Goal: Communication & Community: Answer question/provide support

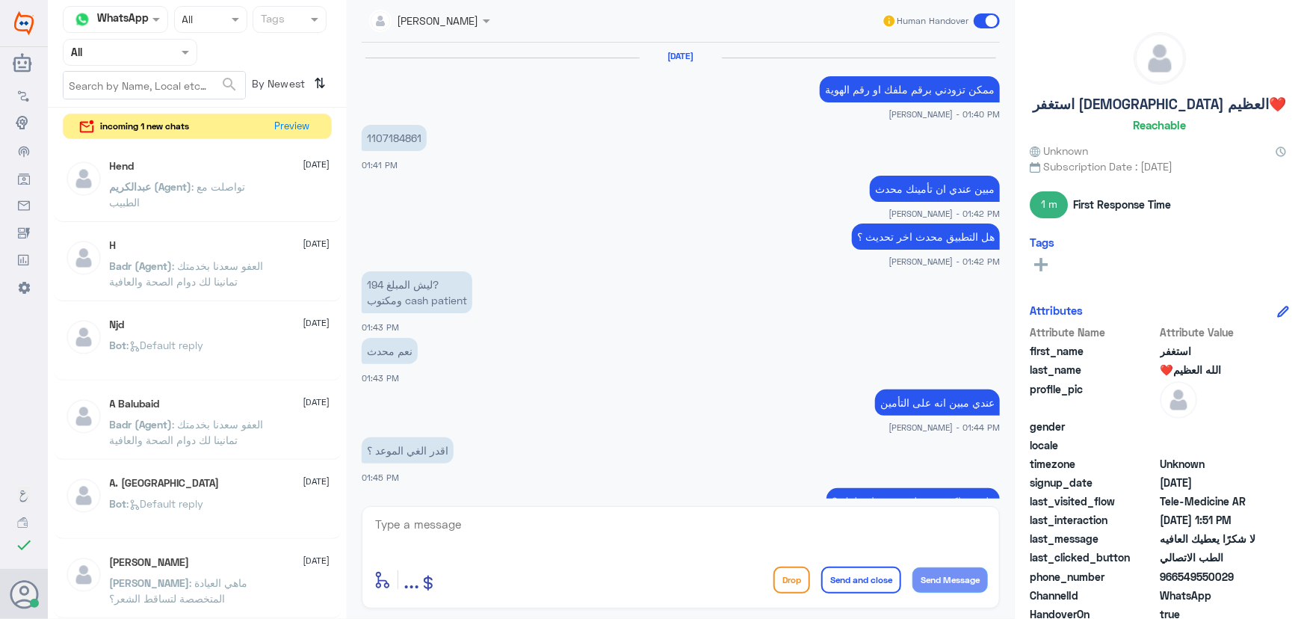
scroll to position [634, 0]
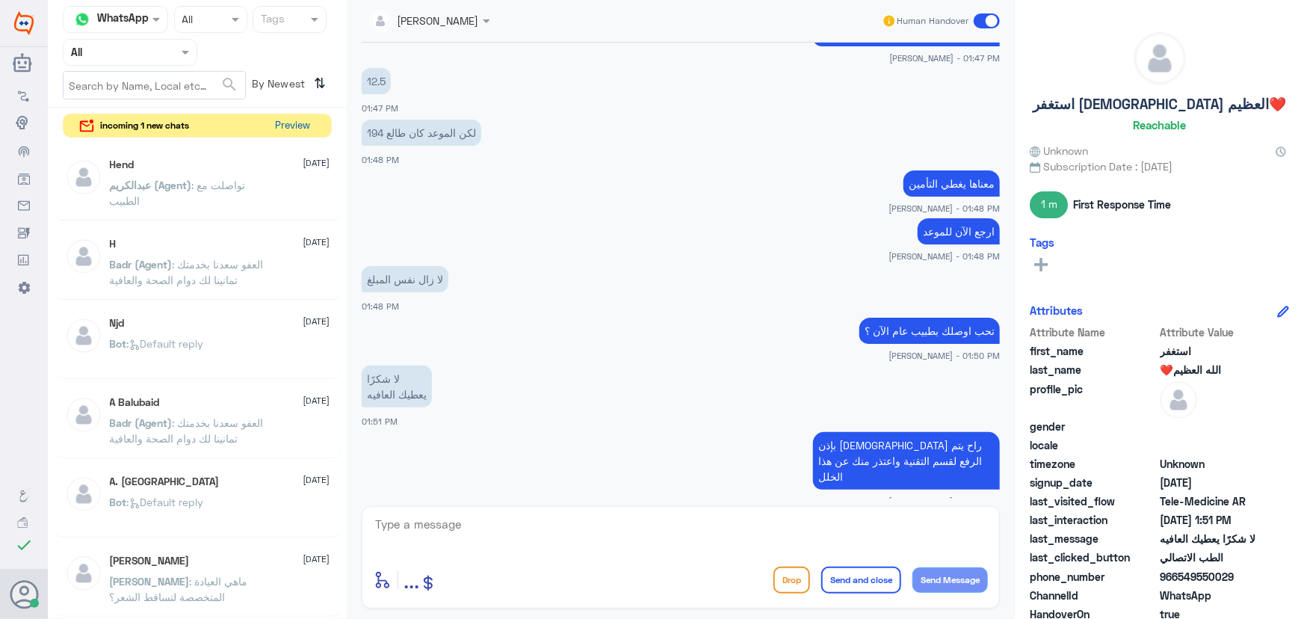
click at [306, 129] on button "Preview" at bounding box center [293, 125] width 46 height 23
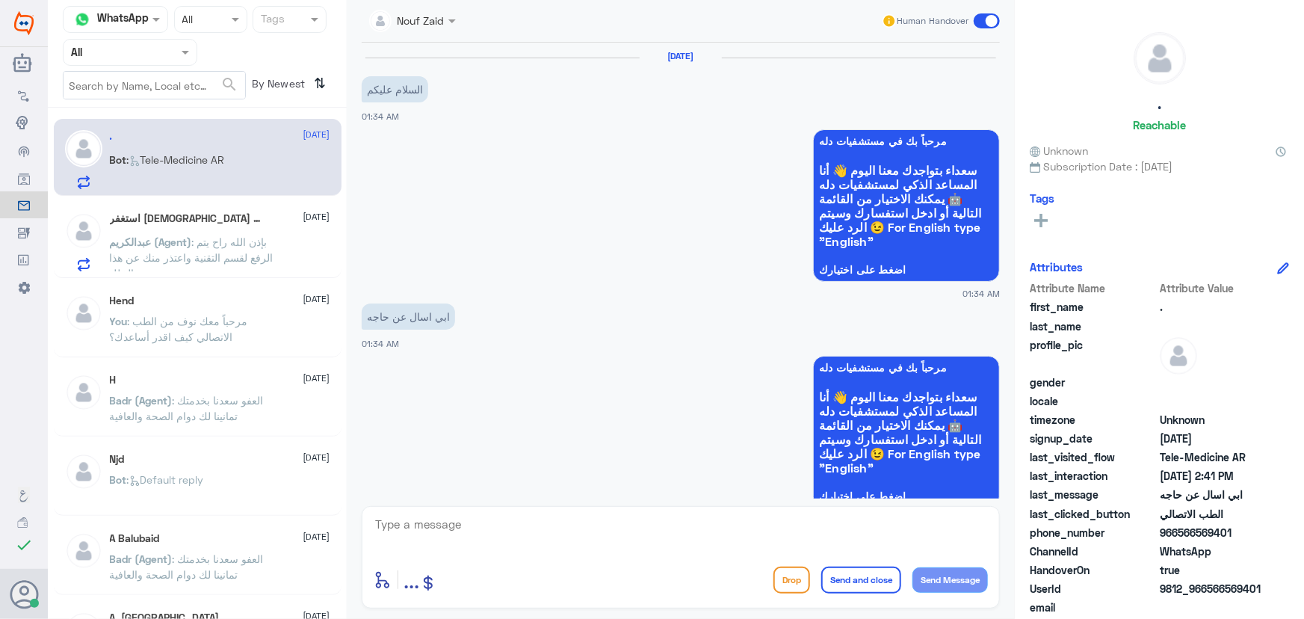
scroll to position [241, 0]
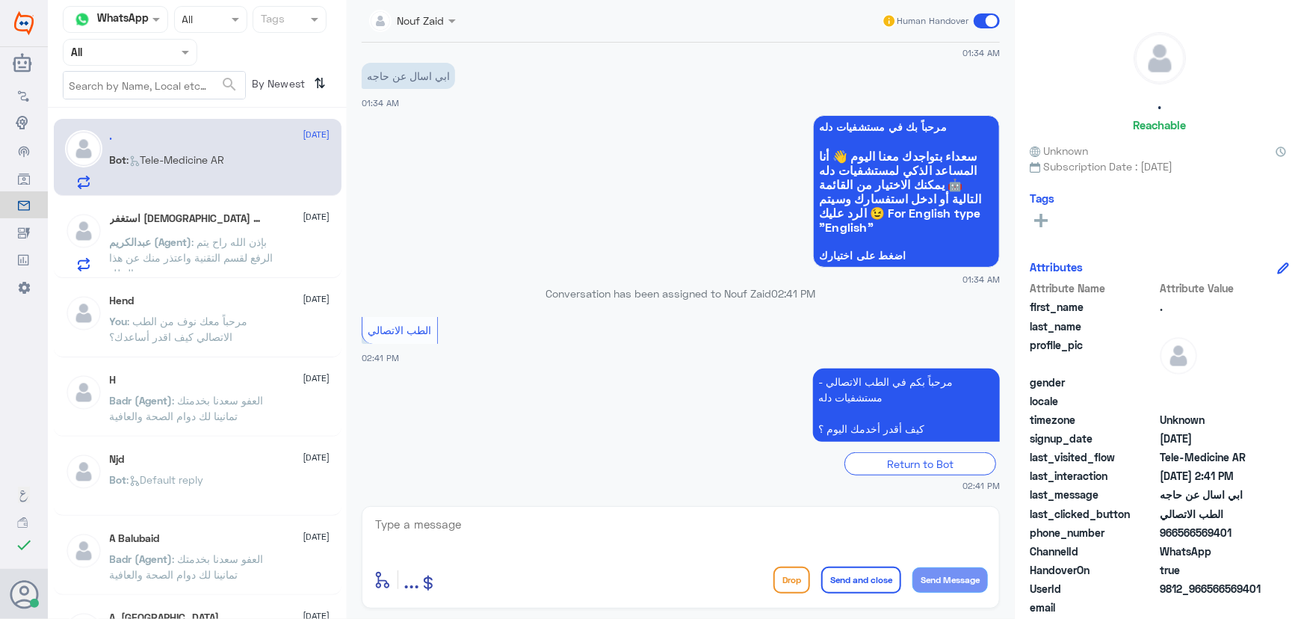
click at [223, 173] on p "Bot : Tele-Medicine AR" at bounding box center [167, 170] width 115 height 37
click at [426, 516] on textarea at bounding box center [681, 532] width 614 height 37
paste textarea "مرحباً معك نوف من الطب الاتصالي كيف اقدر أساعدك؟"
type textarea "مرحباً معك نوف من الطب الاتصالي كيف اقدر أساعدك؟"
click at [969, 581] on button "Send Message" at bounding box center [949, 579] width 75 height 25
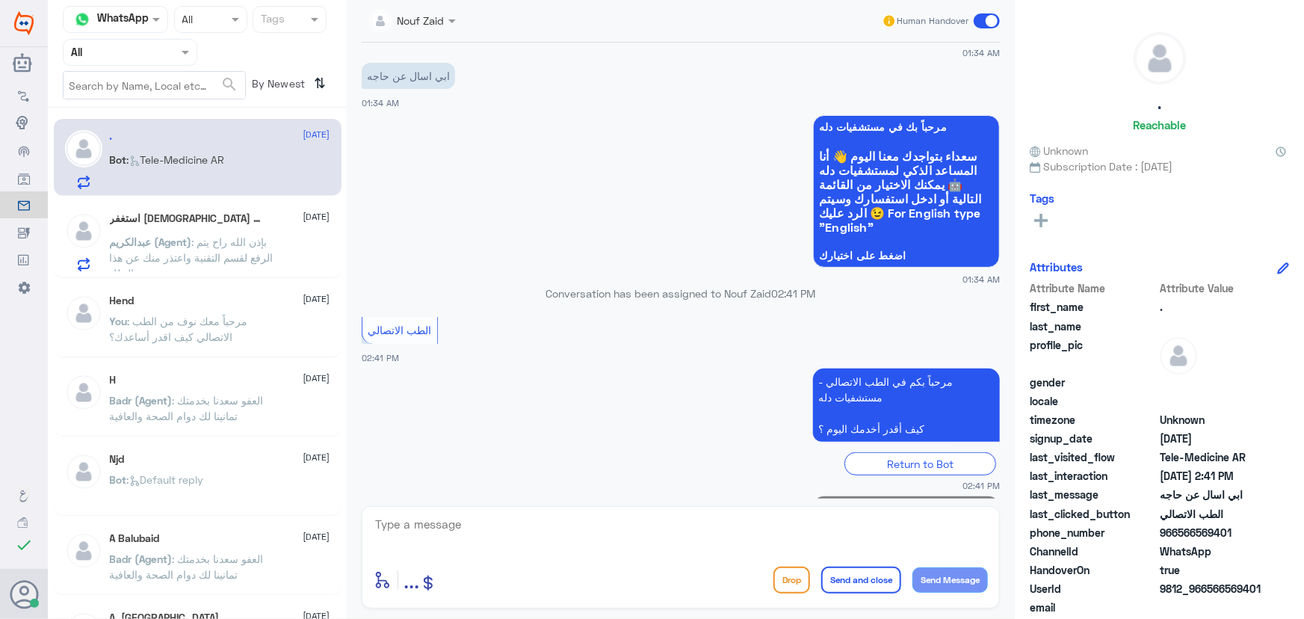
scroll to position [305, 0]
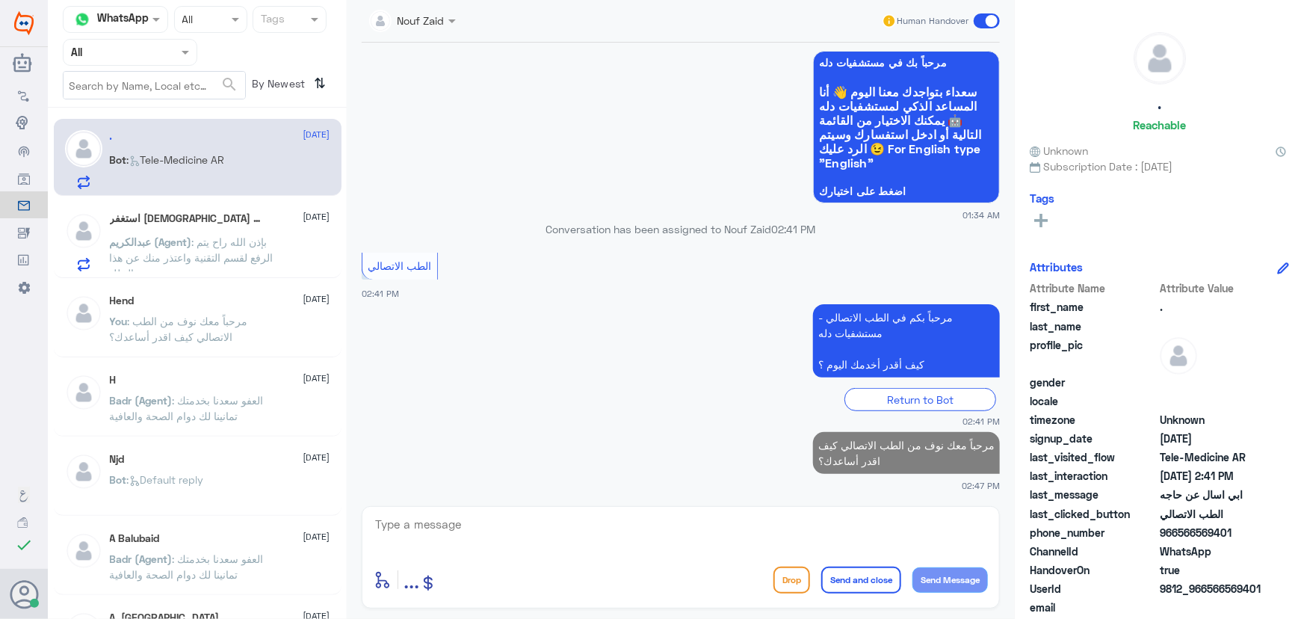
click at [217, 248] on p "عبدالكريم (Agent) : بإذن الله راح يتم الرفع لقسم التقنية واعتذر منك عن هذا الخلل" at bounding box center [194, 252] width 168 height 37
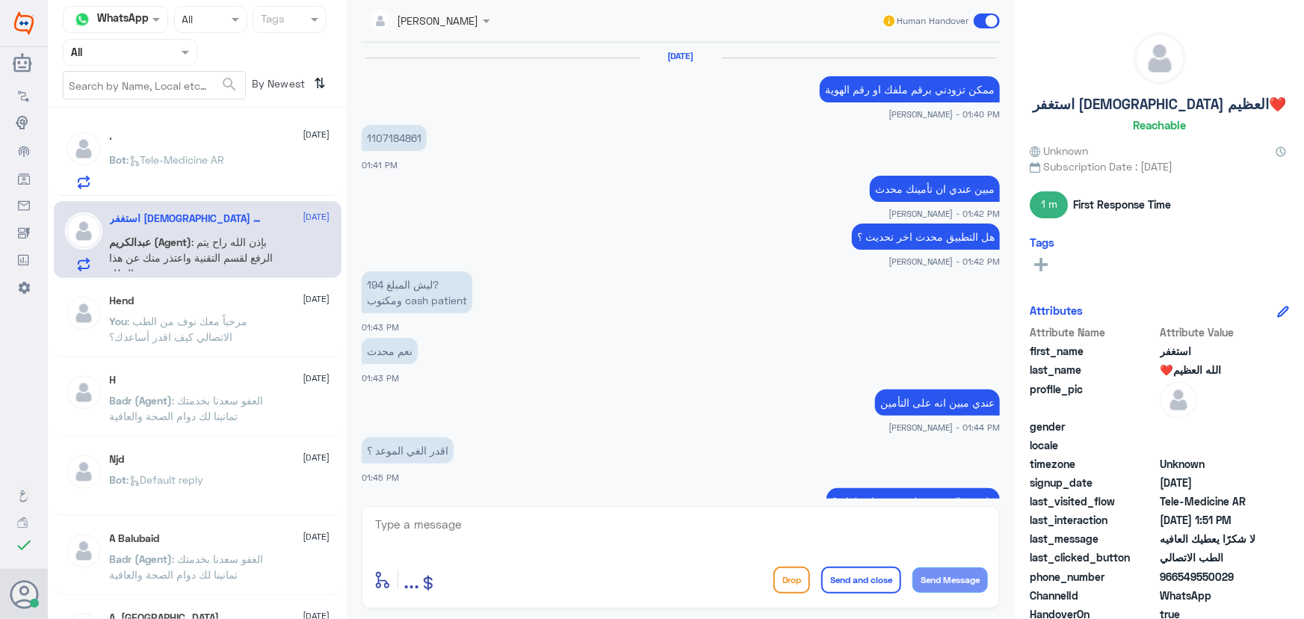
scroll to position [634, 0]
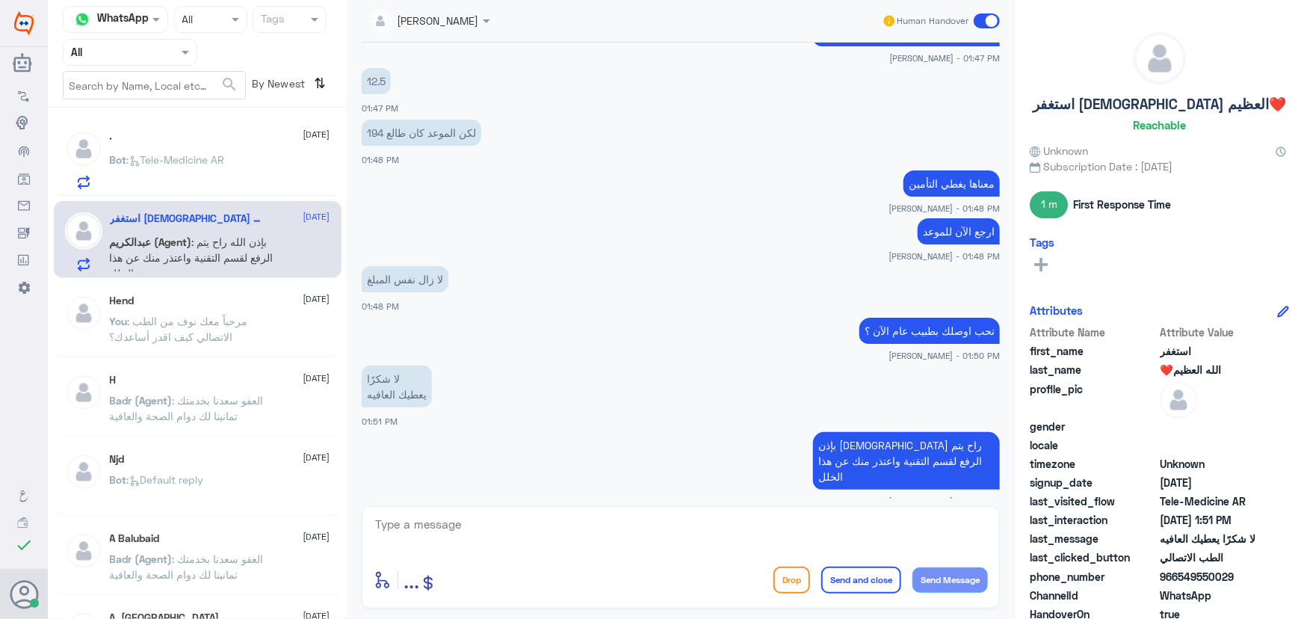
click at [200, 179] on p "Bot : Tele-Medicine AR" at bounding box center [167, 170] width 115 height 37
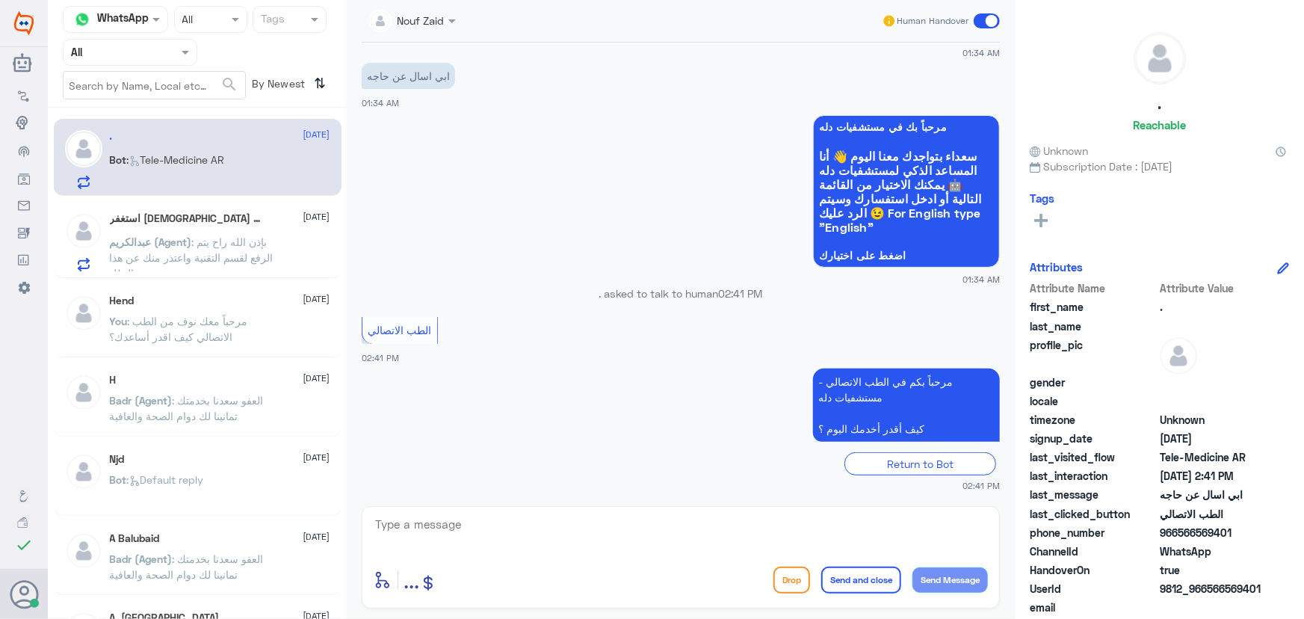
scroll to position [332, 0]
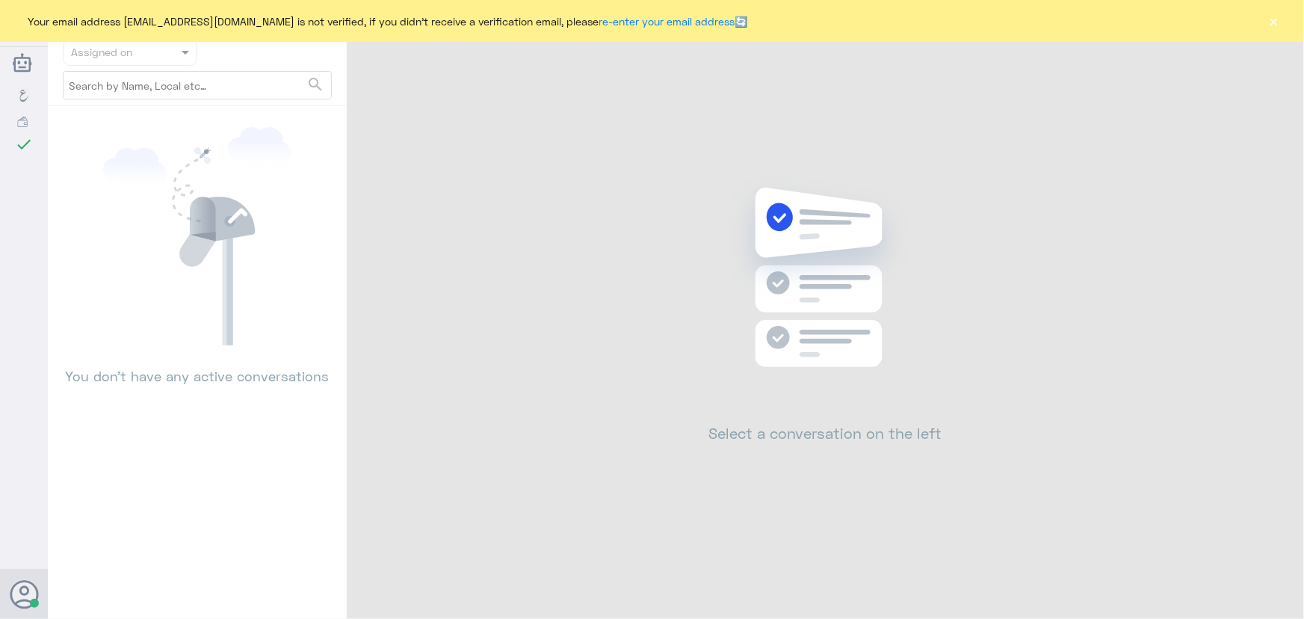
click at [1281, 19] on div "Your email address [EMAIL_ADDRESS][DOMAIN_NAME] is not verified, if you didn't …" at bounding box center [652, 21] width 1304 height 42
click at [1275, 21] on button "×" at bounding box center [1273, 20] width 15 height 15
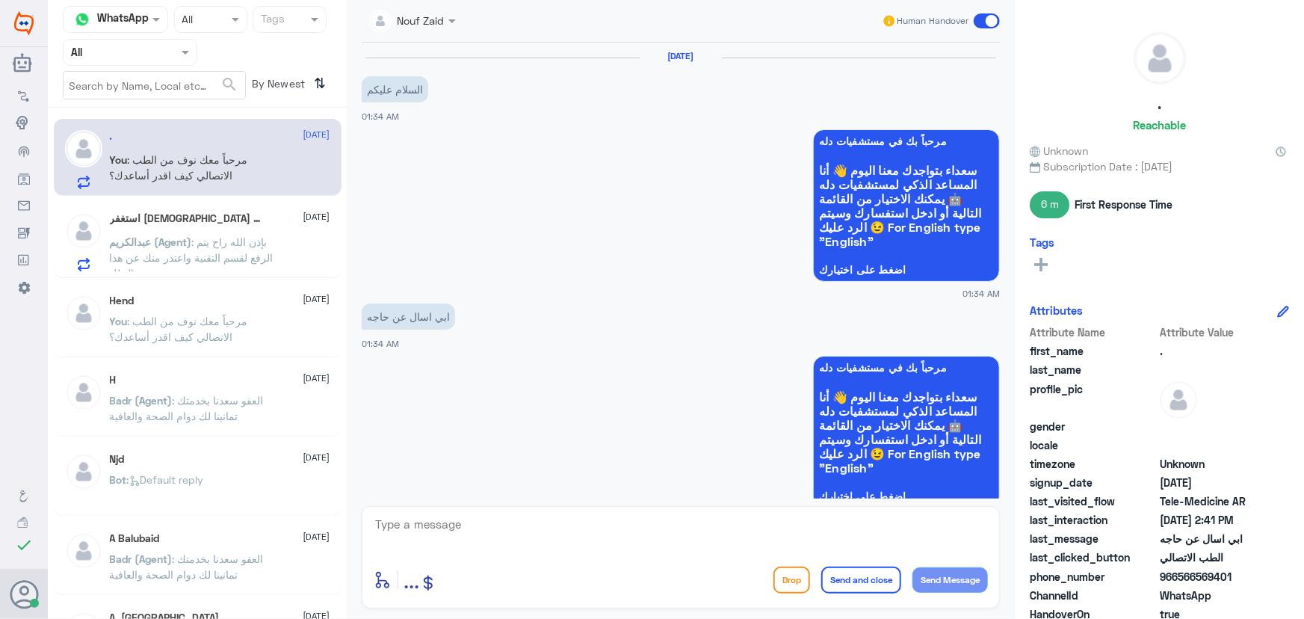
scroll to position [331, 0]
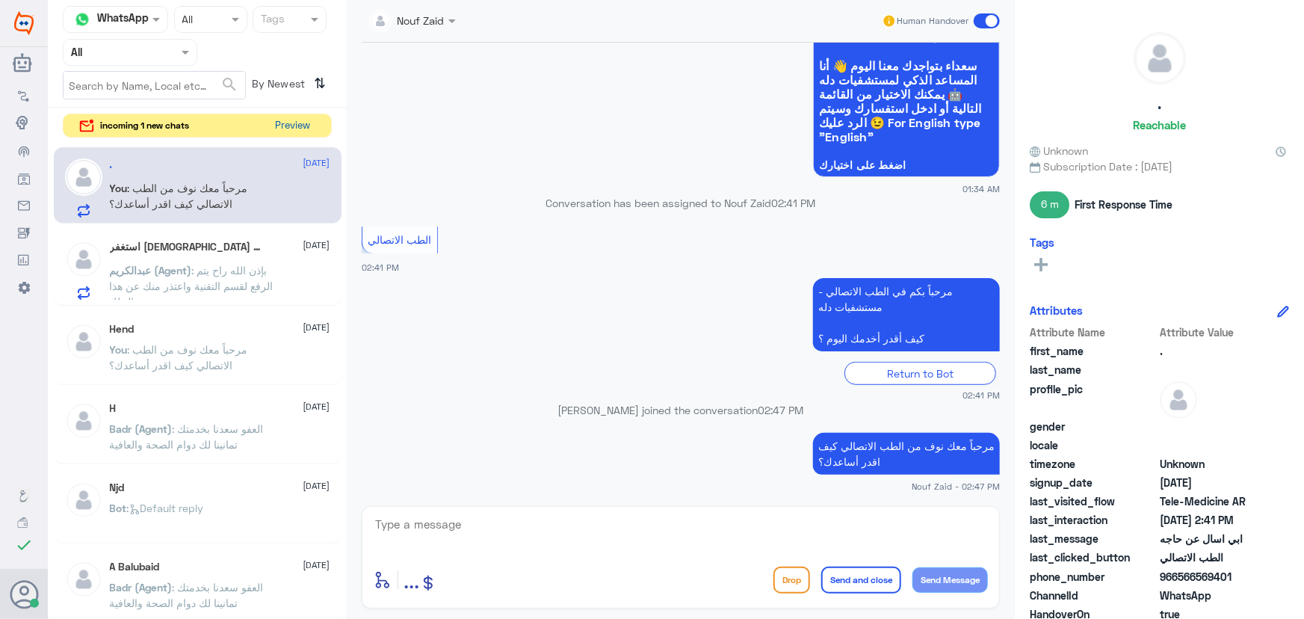
click at [309, 127] on button "Preview" at bounding box center [293, 125] width 46 height 23
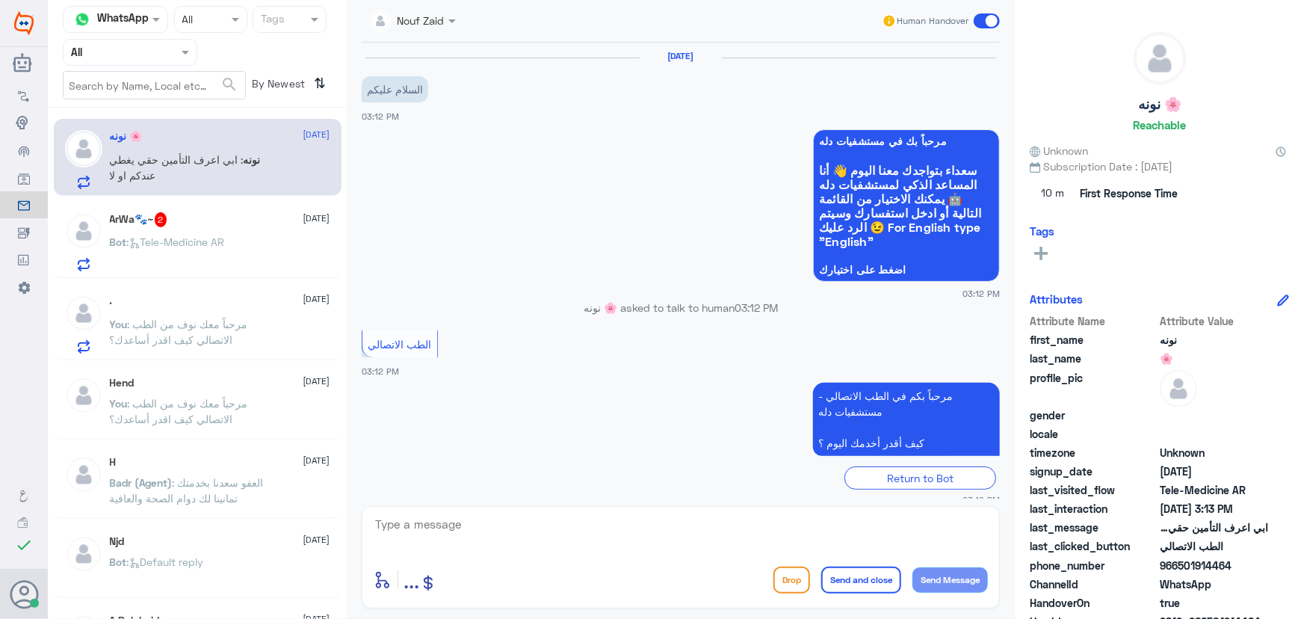
scroll to position [66, 0]
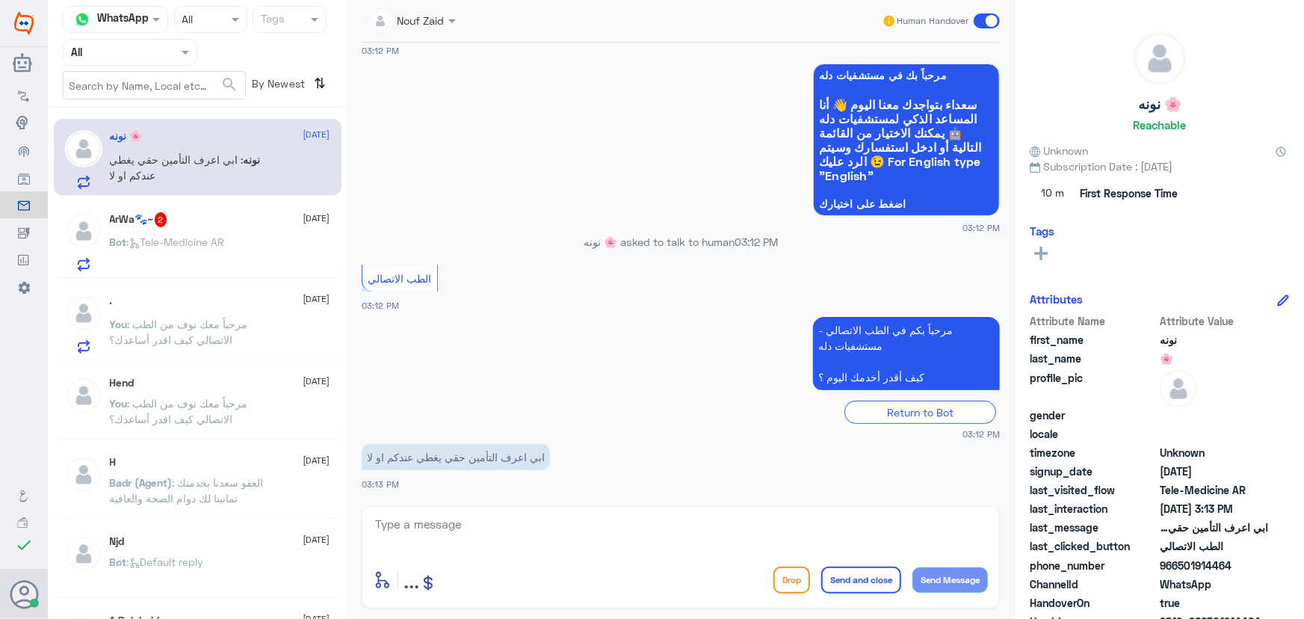
click at [805, 527] on textarea at bounding box center [681, 532] width 614 height 37
paste textarea "مرحباً معك نوف من الطب الاتصالي"
type textarea "مرحباً معك نوف من الطب الاتصالي"
click at [946, 570] on button "Send Message" at bounding box center [949, 579] width 75 height 25
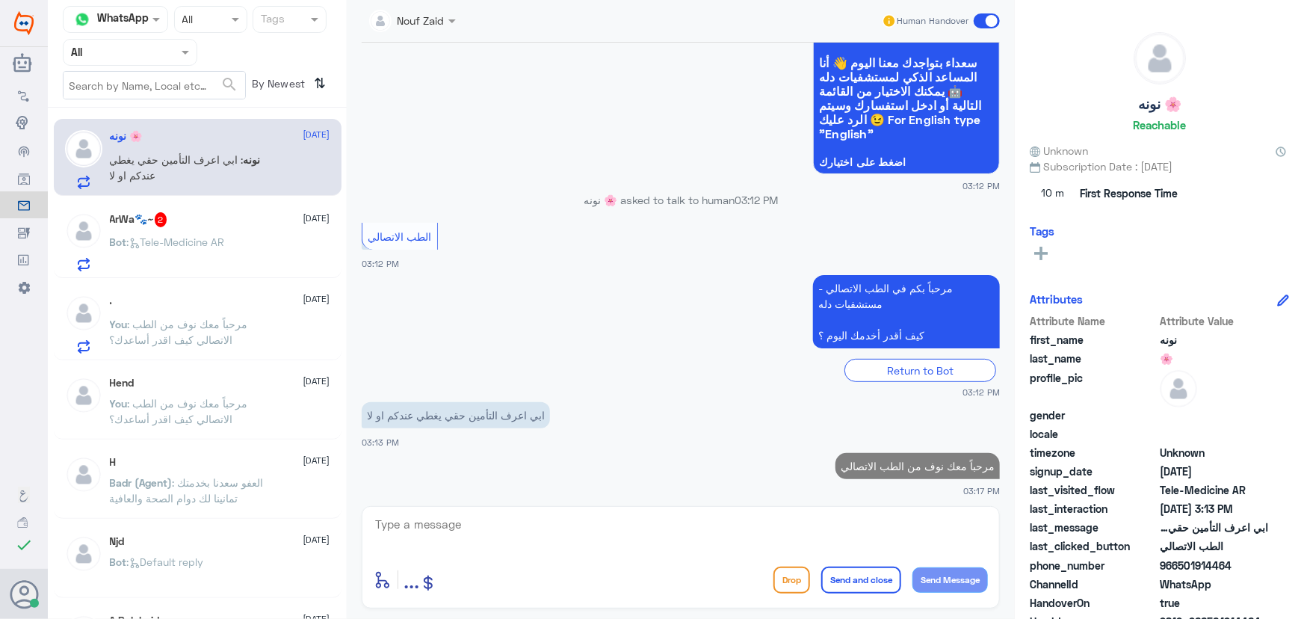
scroll to position [113, 0]
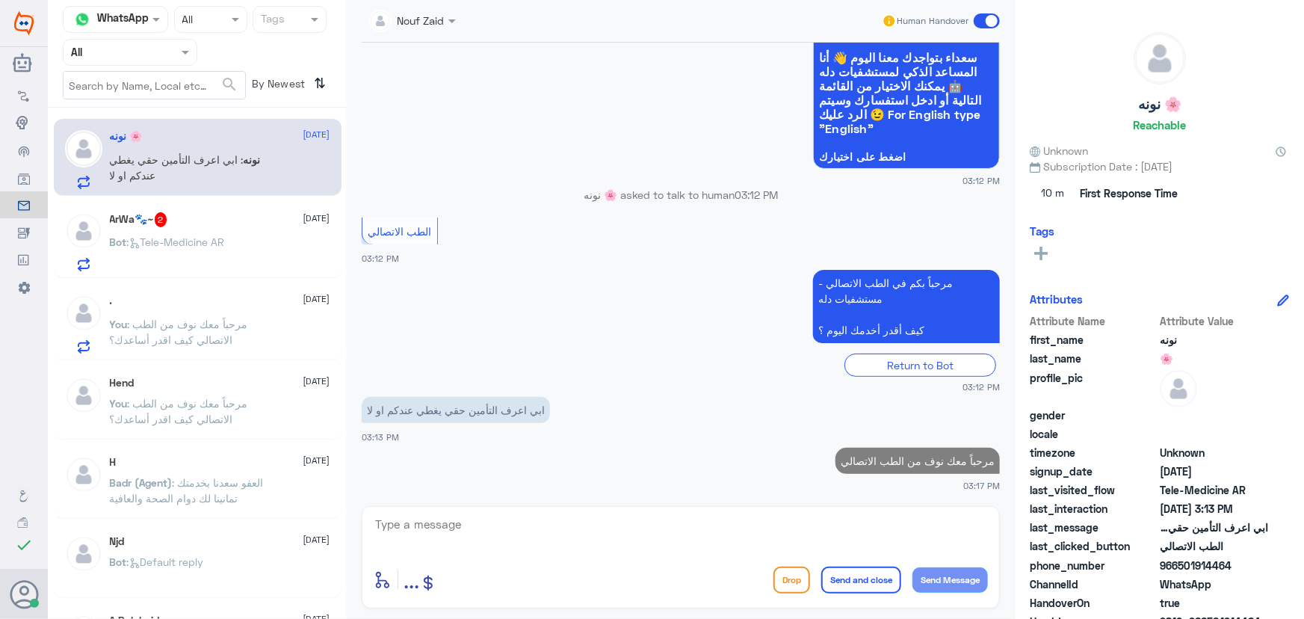
click at [271, 256] on div "Bot : Tele-Medicine AR" at bounding box center [220, 255] width 220 height 34
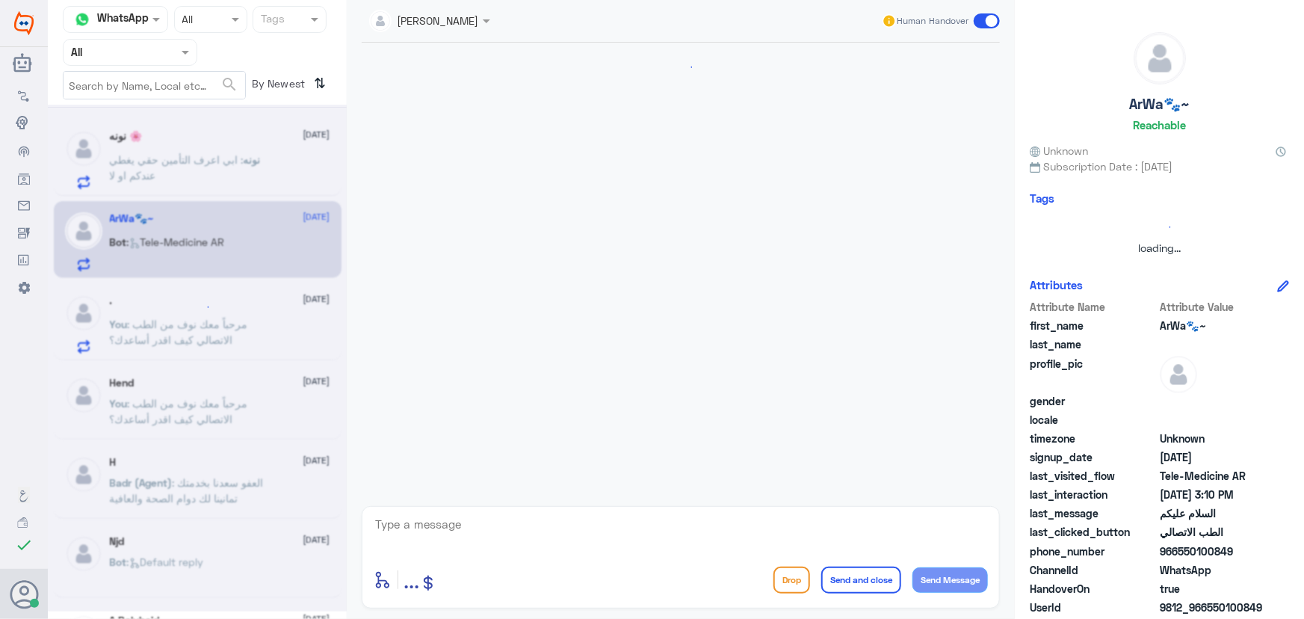
scroll to position [15, 0]
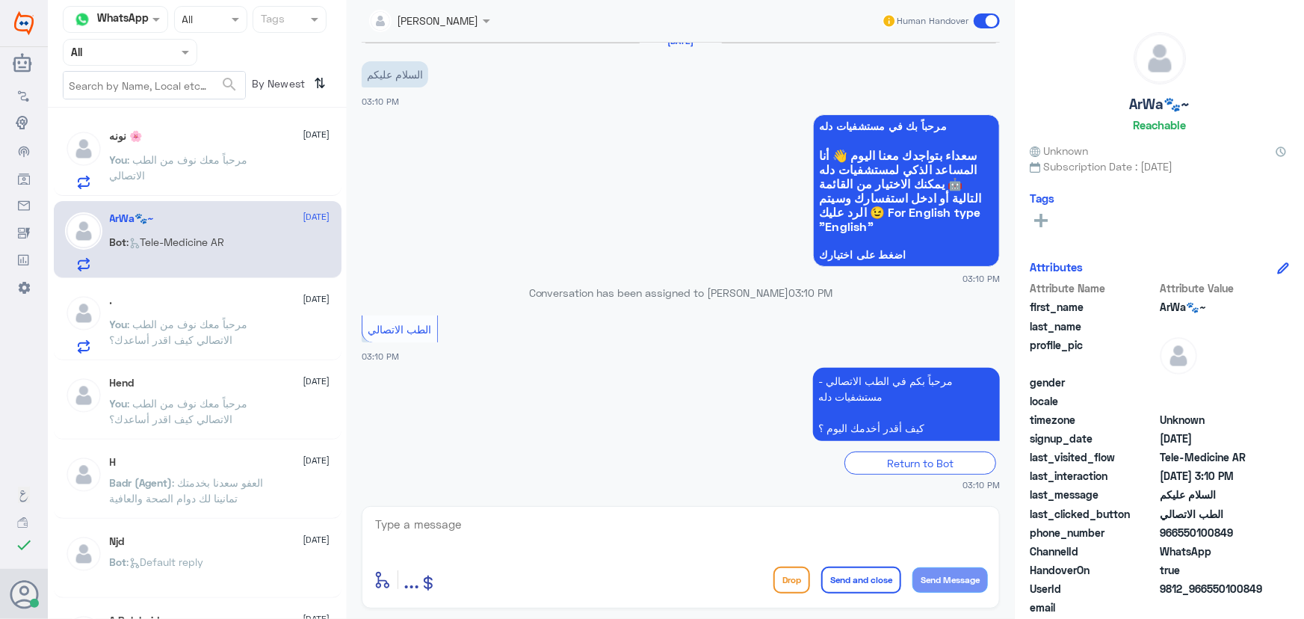
click at [207, 318] on span ": مرحباً معك نوف من الطب الاتصالي كيف اقدر أساعدك؟" at bounding box center [179, 332] width 138 height 28
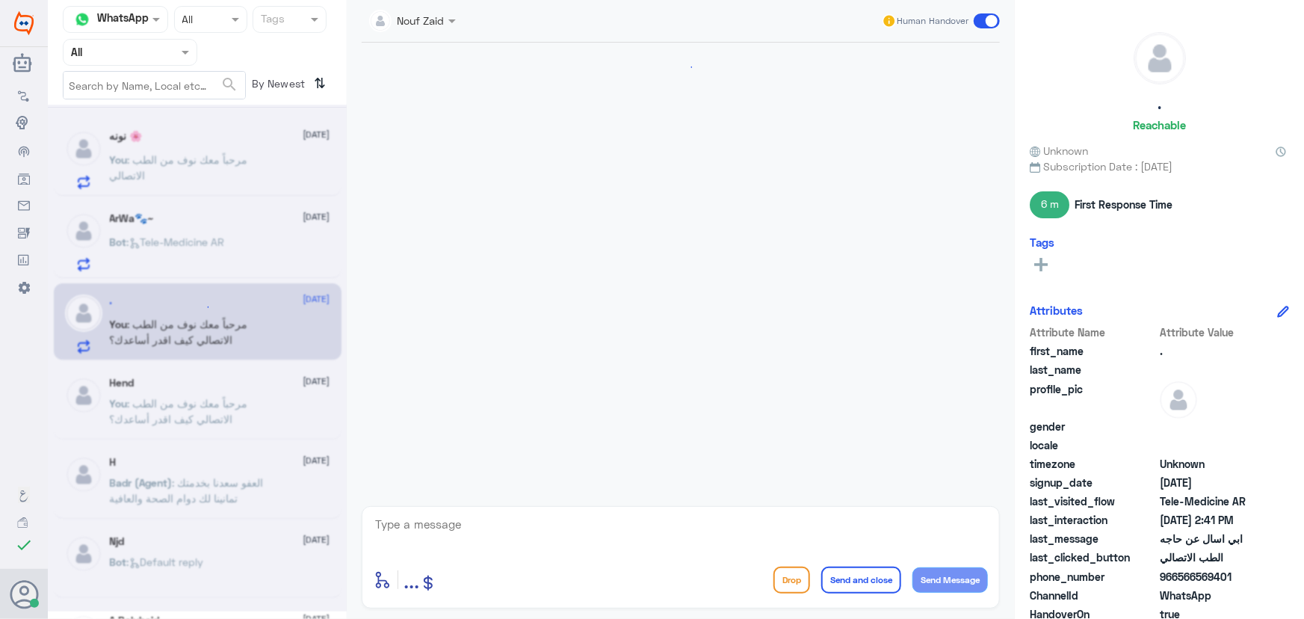
scroll to position [331, 0]
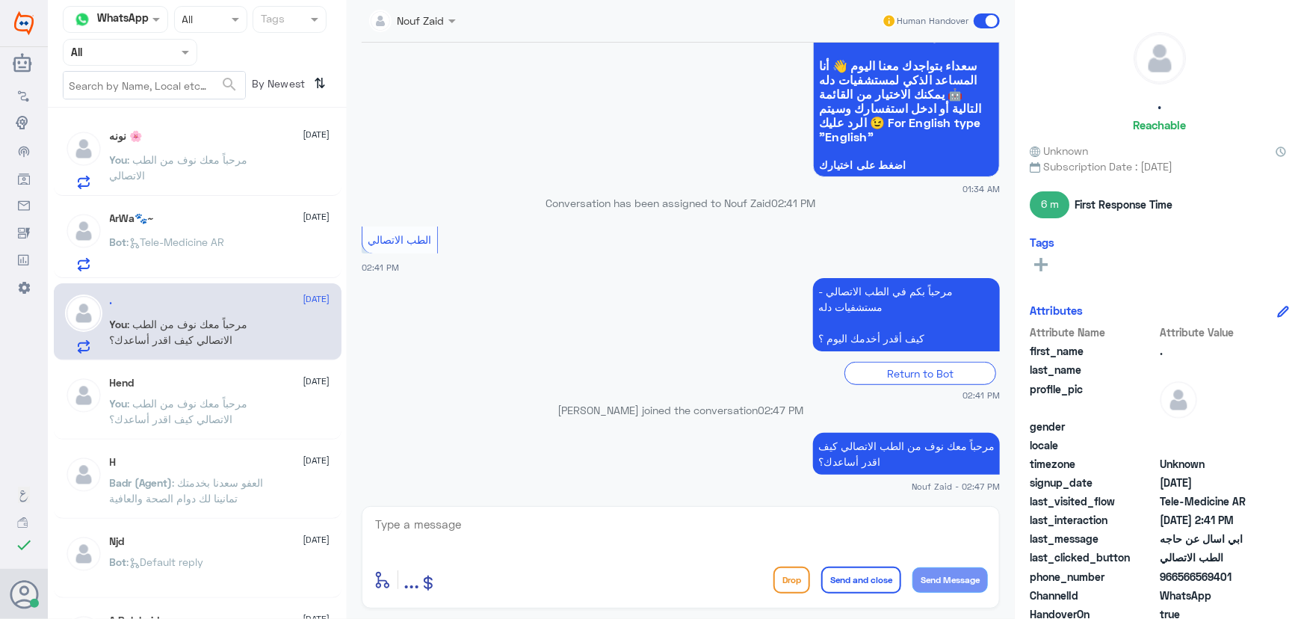
click at [974, 21] on span at bounding box center [987, 20] width 26 height 15
click at [0, 0] on input "checkbox" at bounding box center [0, 0] width 0 height 0
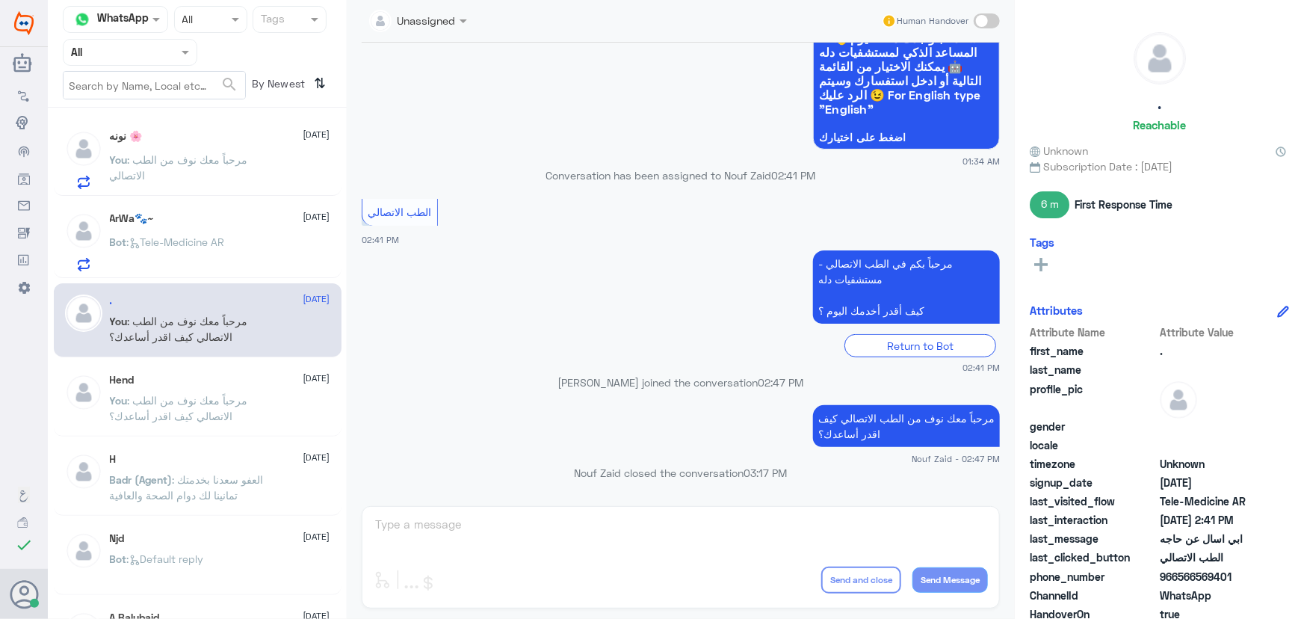
click at [155, 159] on span ": مرحباً معك نوف من الطب الاتصالي" at bounding box center [179, 167] width 138 height 28
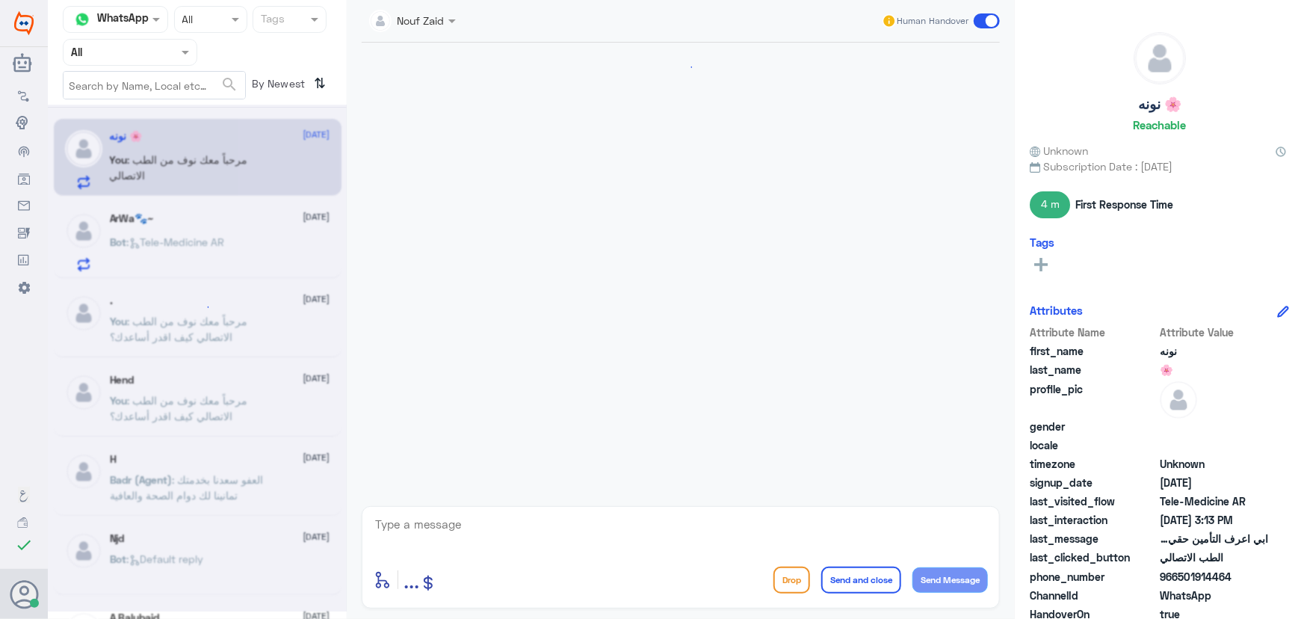
scroll to position [140, 0]
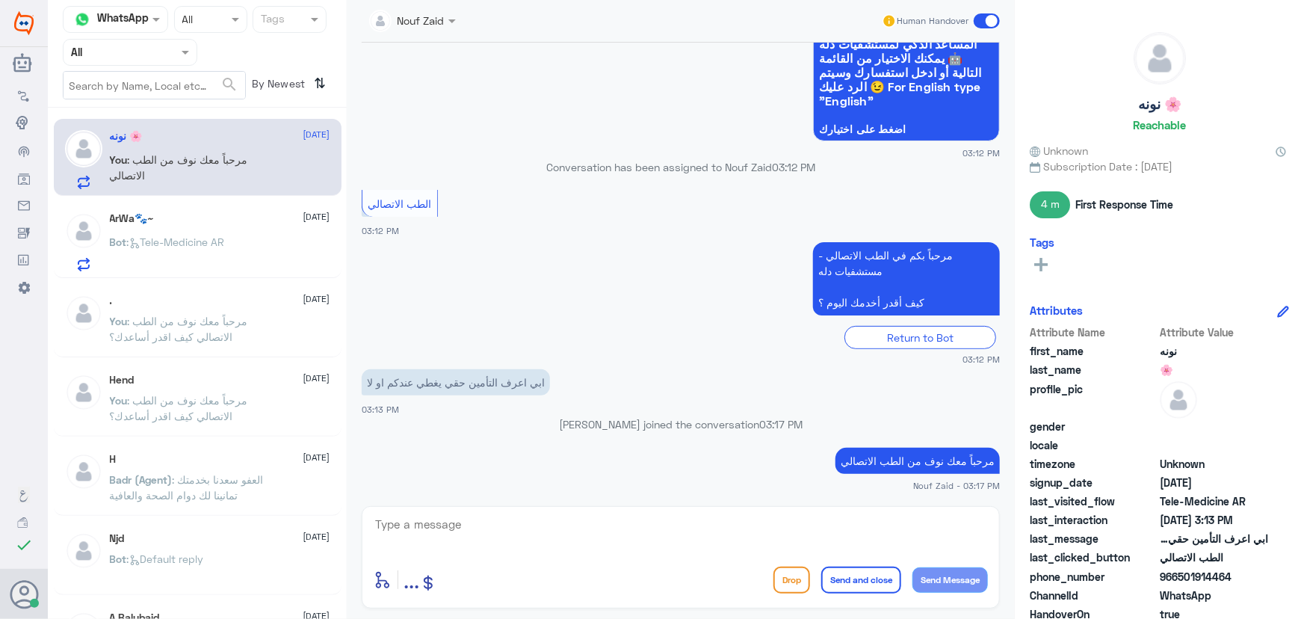
drag, startPoint x: 1182, startPoint y: 578, endPoint x: 1229, endPoint y: 576, distance: 47.1
click at [1229, 576] on span "966501914464" at bounding box center [1214, 577] width 108 height 16
drag, startPoint x: 1181, startPoint y: 575, endPoint x: 1261, endPoint y: 574, distance: 80.7
click at [1261, 574] on span "966501914464" at bounding box center [1214, 577] width 108 height 16
copy span "501914464"
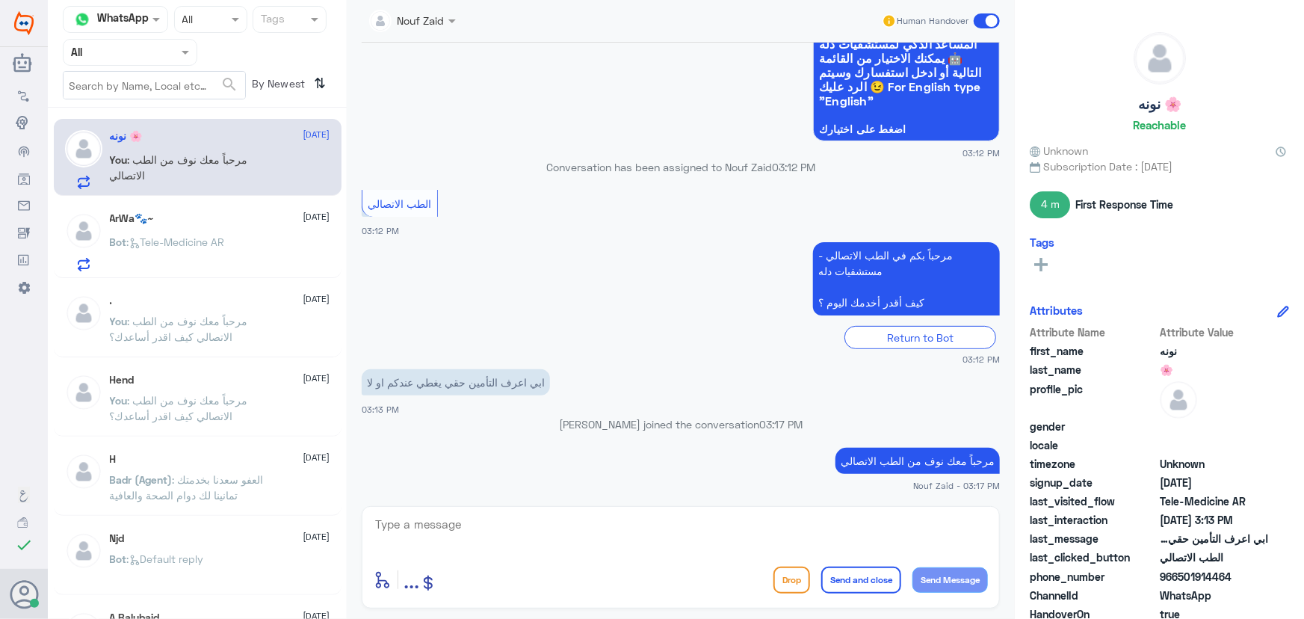
click at [732, 514] on textarea at bounding box center [681, 532] width 614 height 37
drag, startPoint x: 799, startPoint y: 527, endPoint x: 862, endPoint y: 523, distance: 62.1
click at [862, 523] on textarea "ممكن تزودني برقم الهوية او رقم الملف من فضلك" at bounding box center [681, 532] width 614 height 37
type textarea "ممكن تزودني برقم الهوية من فضلك"
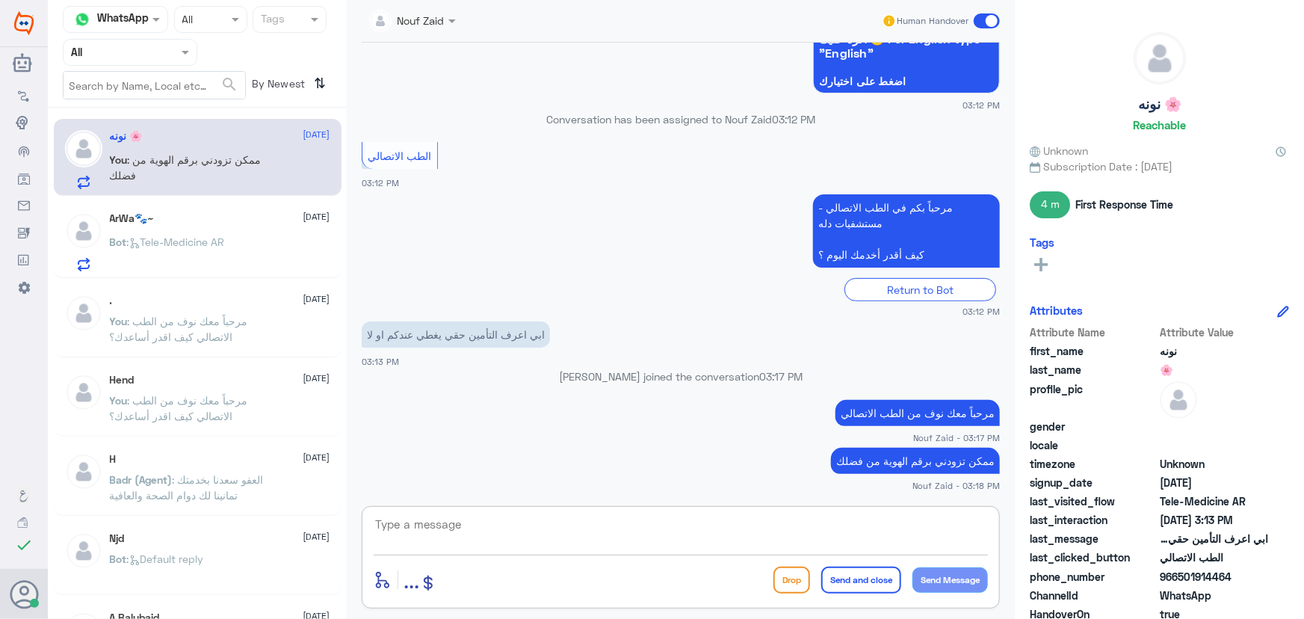
scroll to position [239, 0]
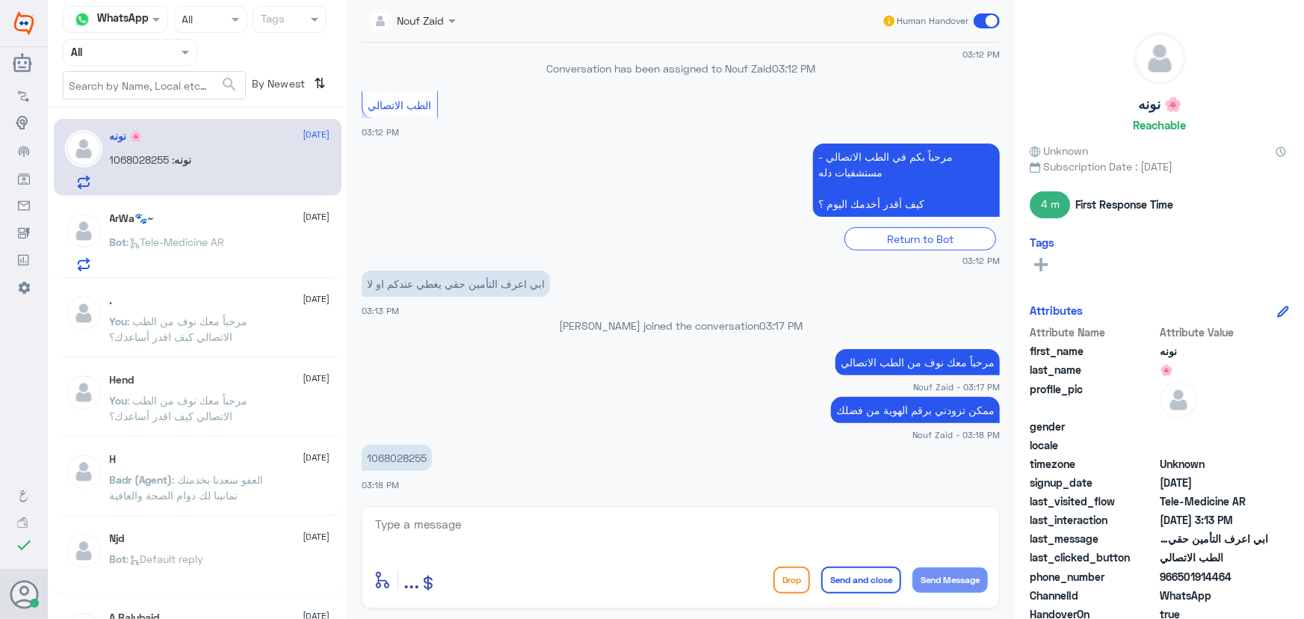
click at [412, 459] on p "1068028255" at bounding box center [397, 458] width 70 height 26
copy p "1068028255"
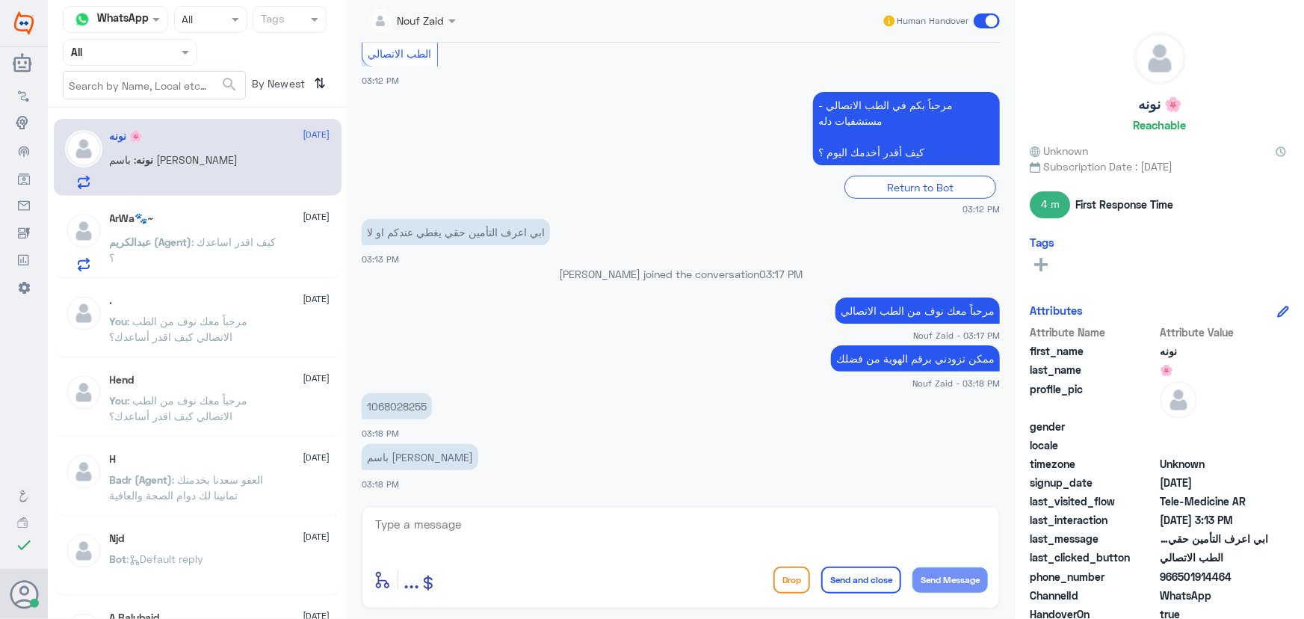
click at [604, 531] on textarea at bounding box center [681, 532] width 614 height 37
type textarea "نأسف عزيزتي لاتوجد تغطية لتأمين الخاص بكم في دله النخيل"
click at [950, 579] on button "Send Message" at bounding box center [949, 579] width 75 height 25
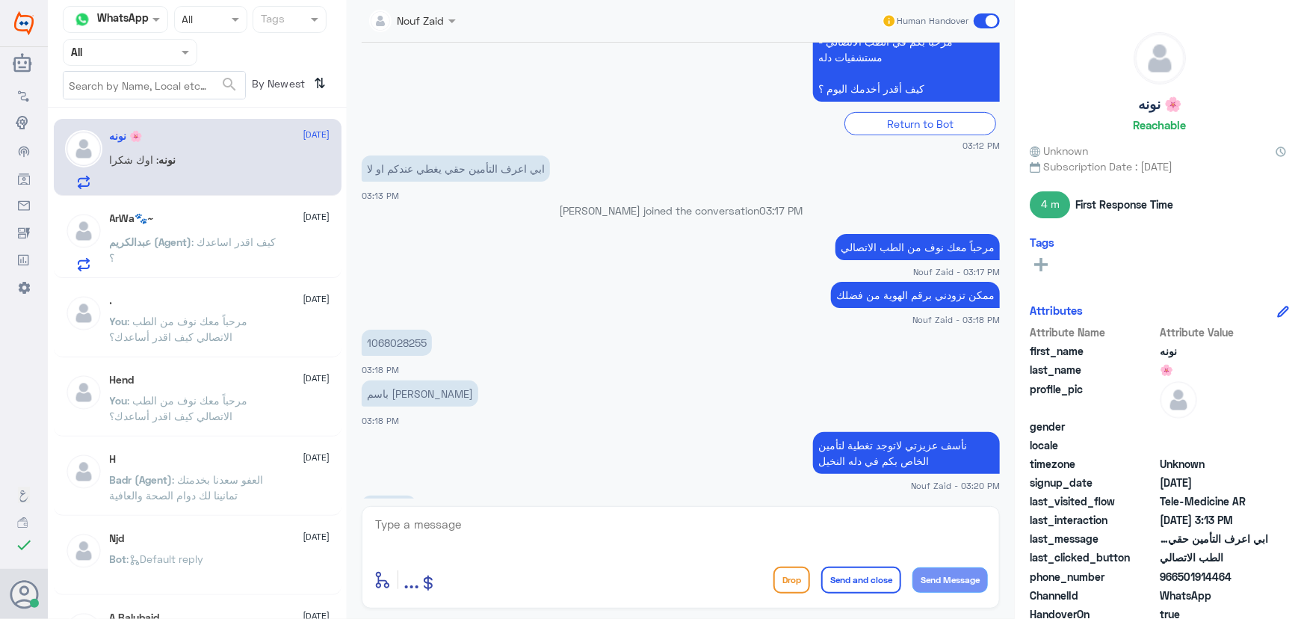
scroll to position [405, 0]
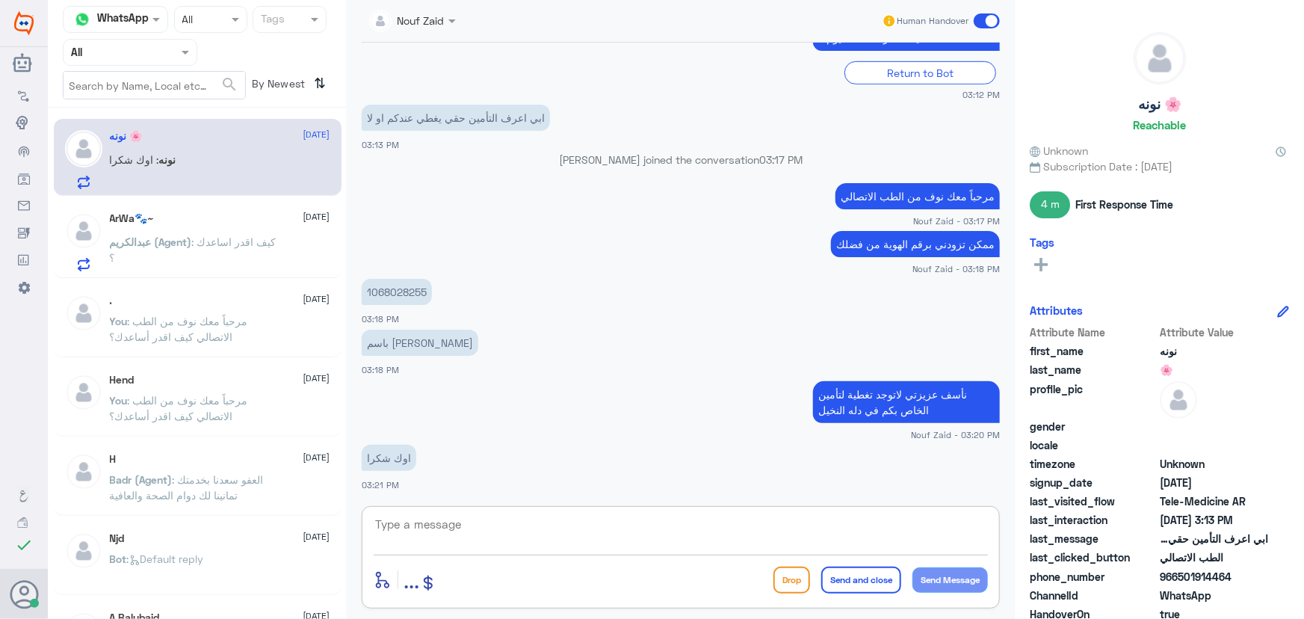
click at [535, 527] on textarea at bounding box center [681, 532] width 614 height 37
type textarea "سعدنا بخدمتك"
click at [873, 576] on button "Send and close" at bounding box center [861, 579] width 80 height 27
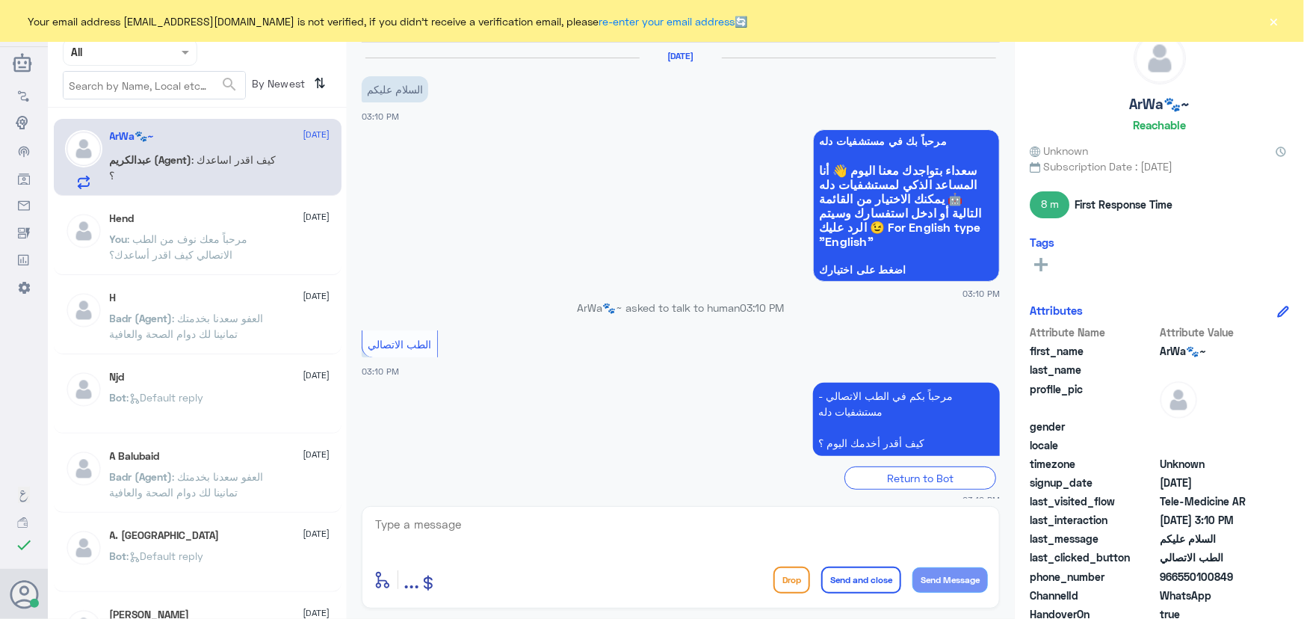
scroll to position [153, 0]
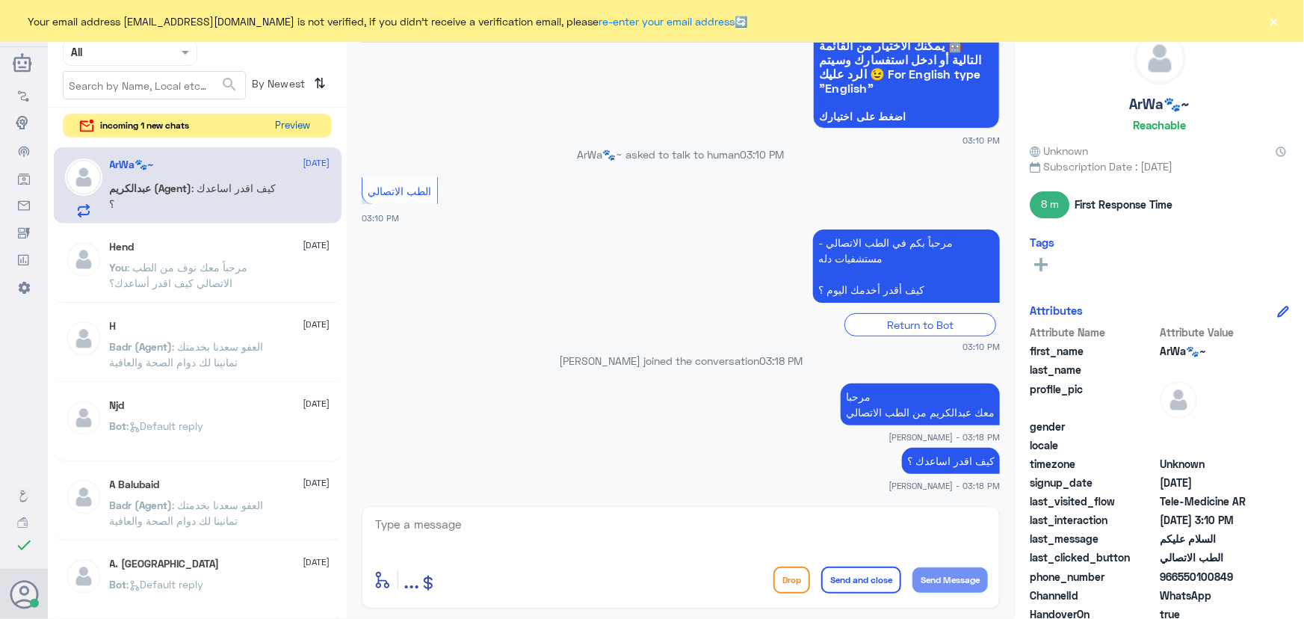
click at [300, 120] on button "Preview" at bounding box center [293, 125] width 46 height 23
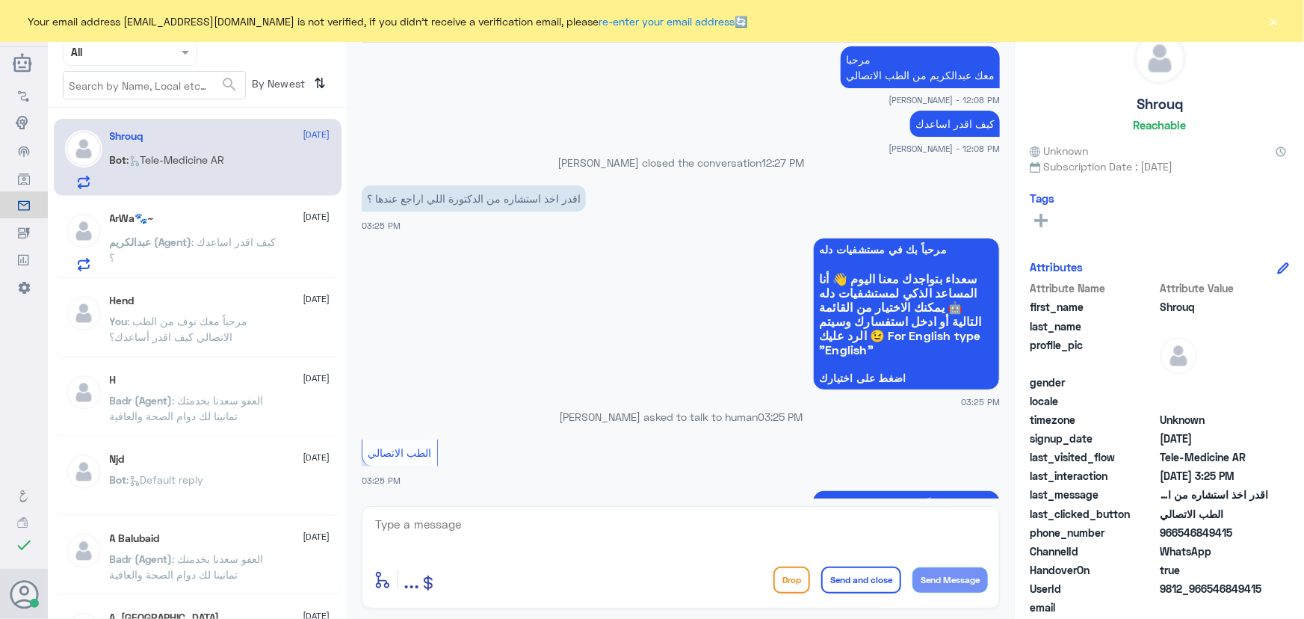
scroll to position [398, 0]
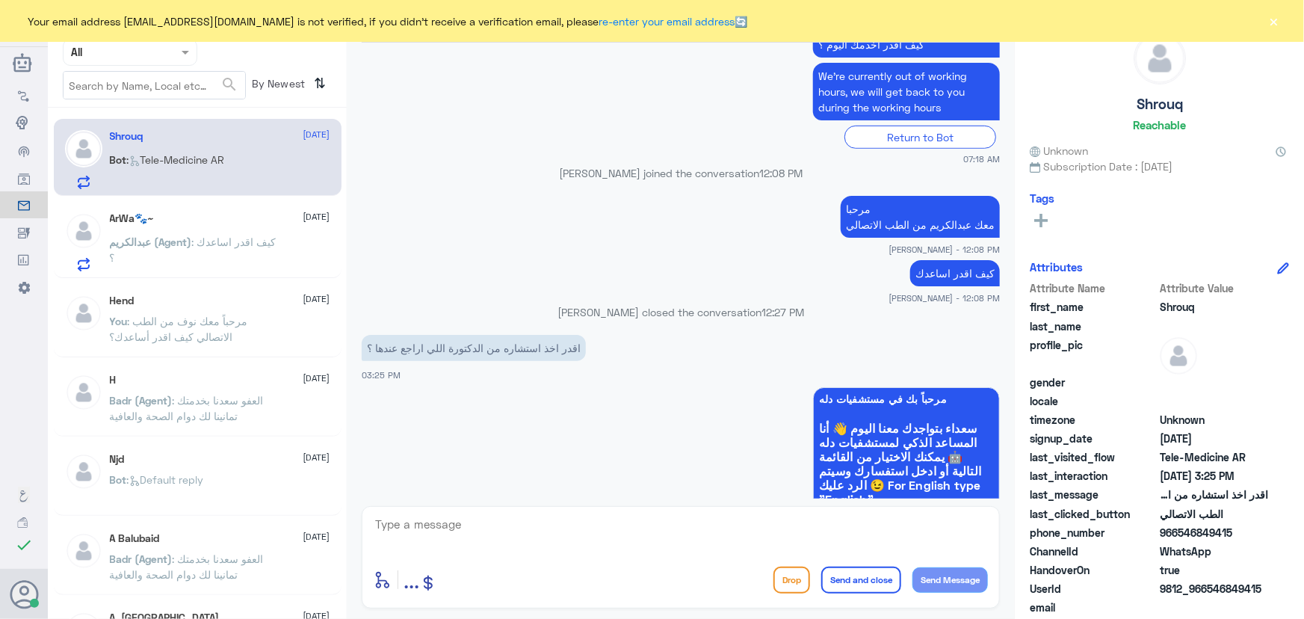
click at [1285, 22] on div "Your email address [EMAIL_ADDRESS][DOMAIN_NAME] is not verified, if you didn't …" at bounding box center [652, 21] width 1304 height 42
click at [1277, 19] on button "×" at bounding box center [1273, 20] width 15 height 15
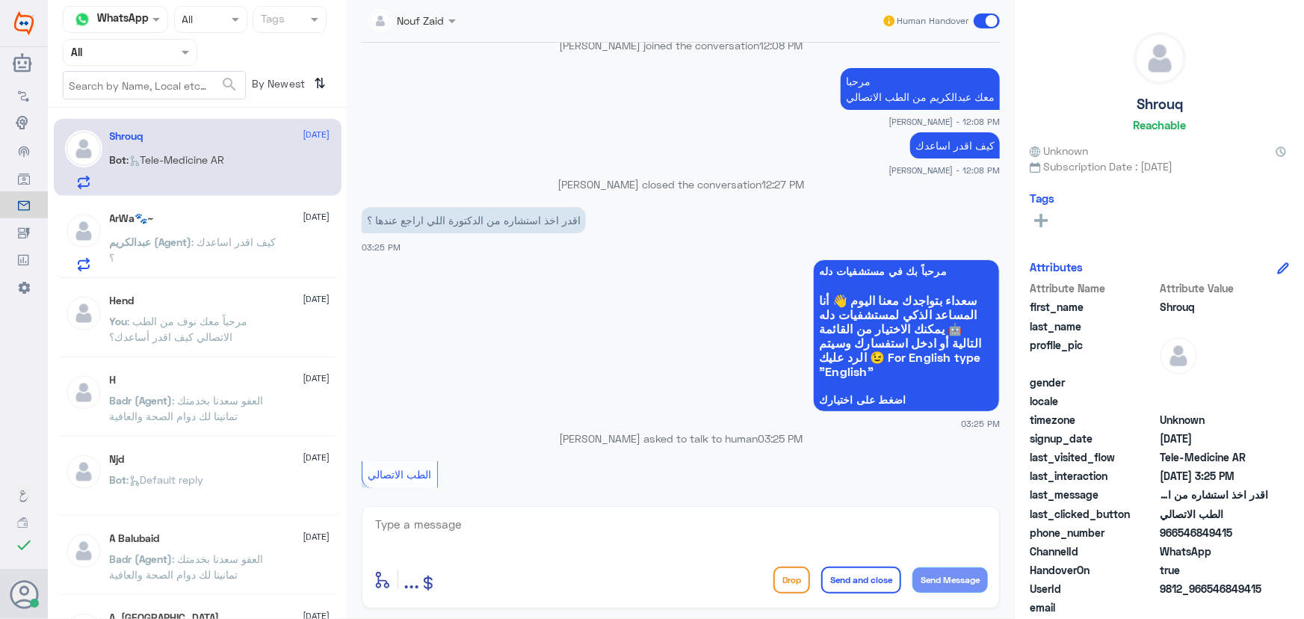
scroll to position [670, 0]
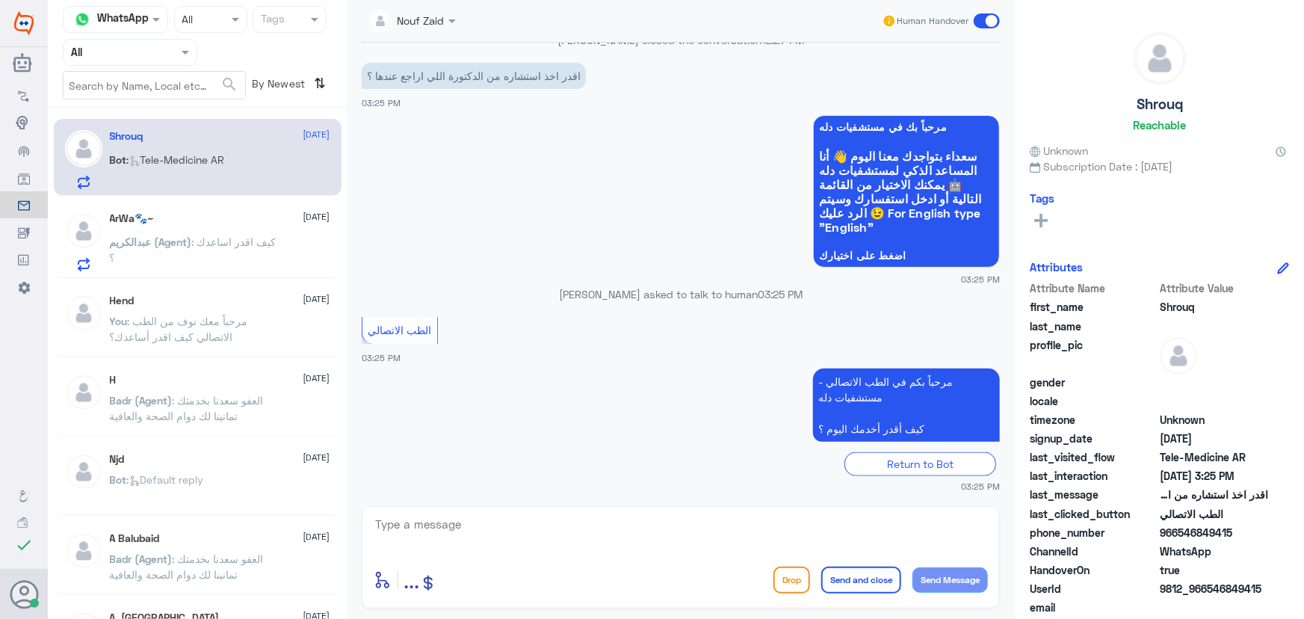
click at [425, 519] on textarea at bounding box center [681, 532] width 614 height 37
click at [546, 531] on textarea at bounding box center [681, 532] width 614 height 37
click at [267, 232] on div "ArWa🐾~ 16 September عبدالكريم (Agent) : كيف اقدر اساعدك ؟" at bounding box center [220, 241] width 220 height 59
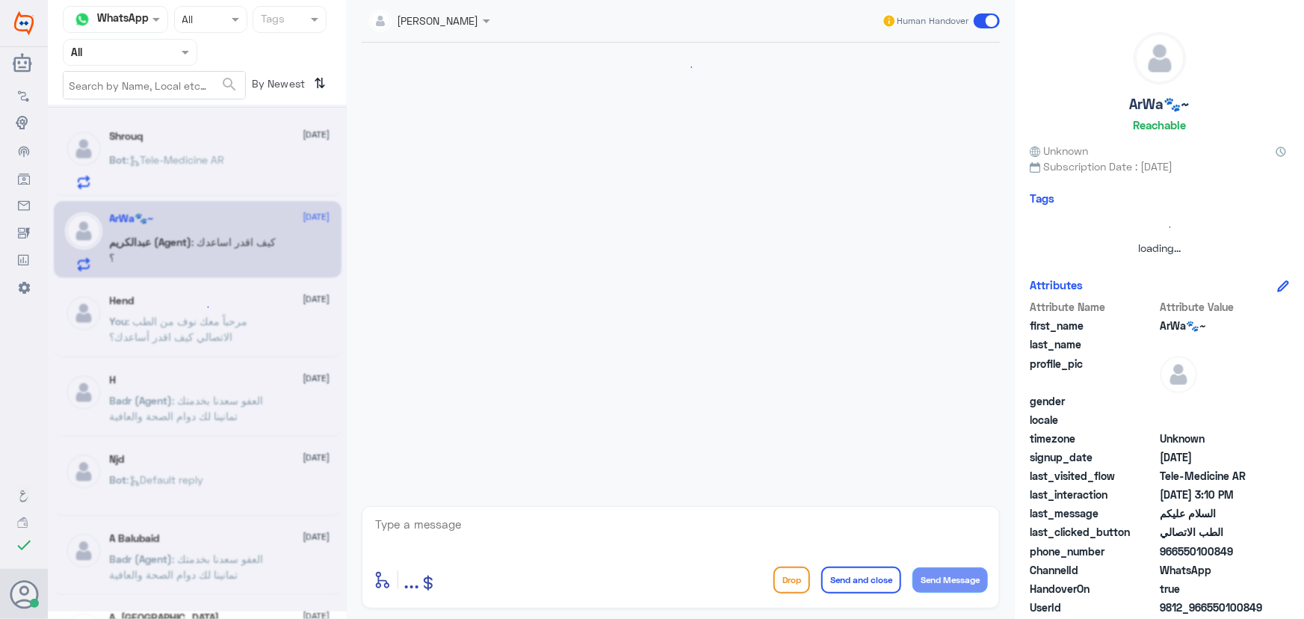
scroll to position [153, 0]
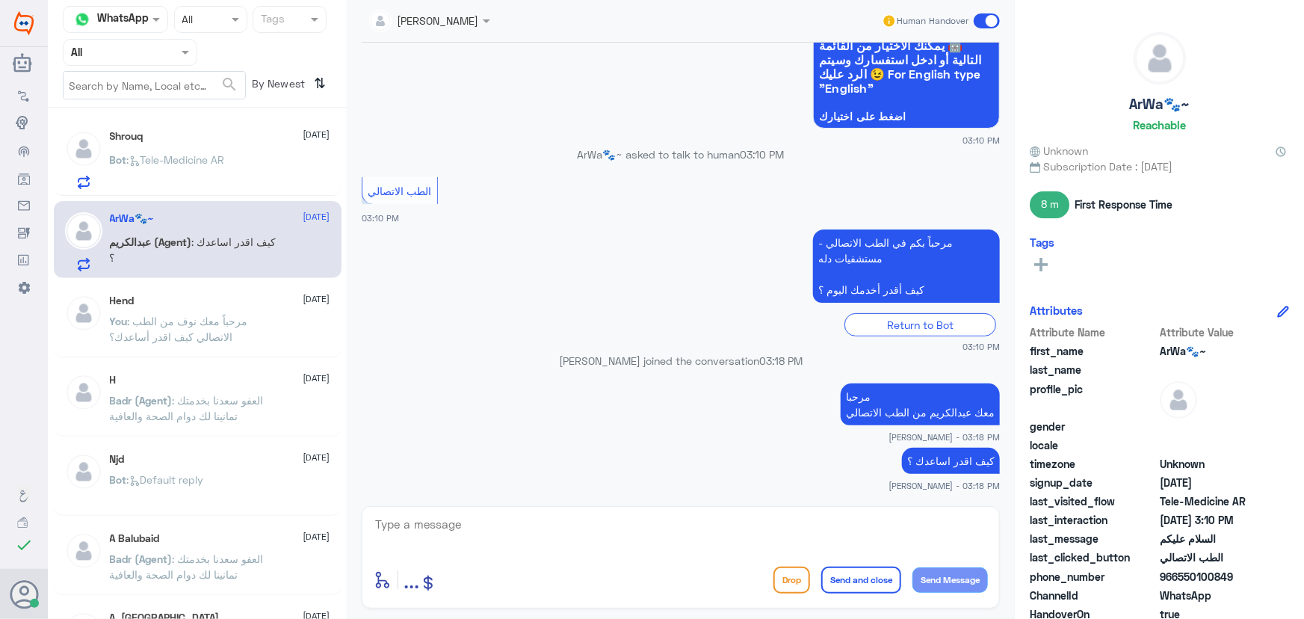
click at [182, 157] on span ": Tele-Medicine AR" at bounding box center [176, 159] width 98 height 13
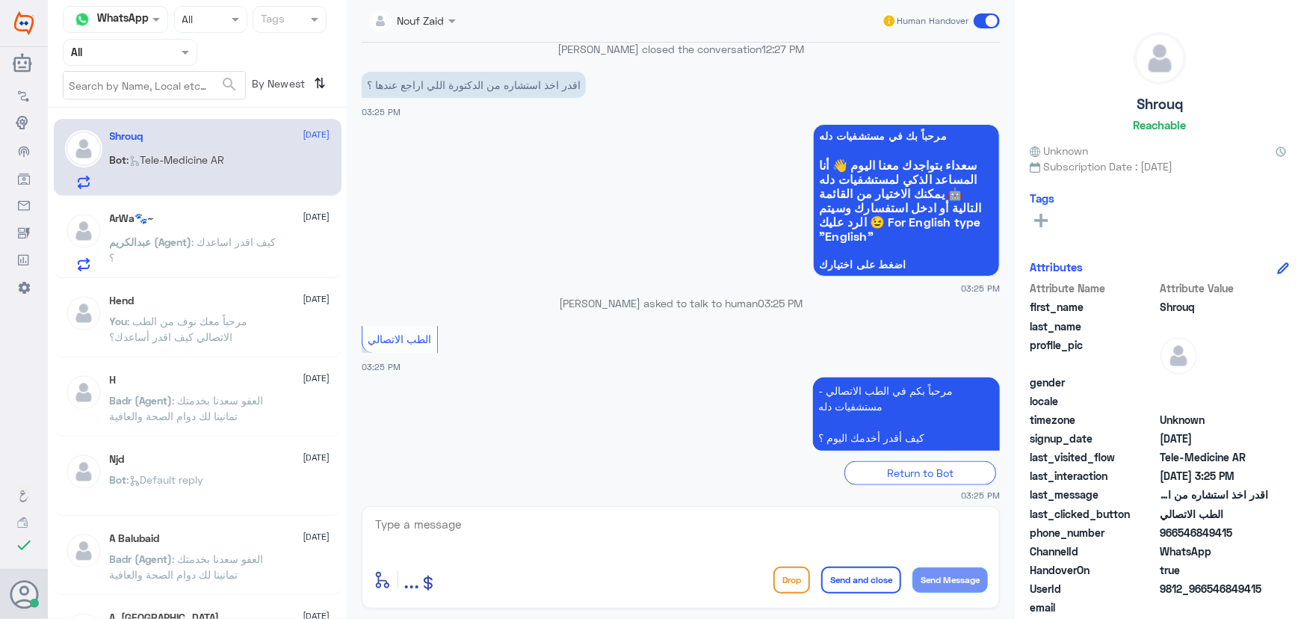
scroll to position [670, 0]
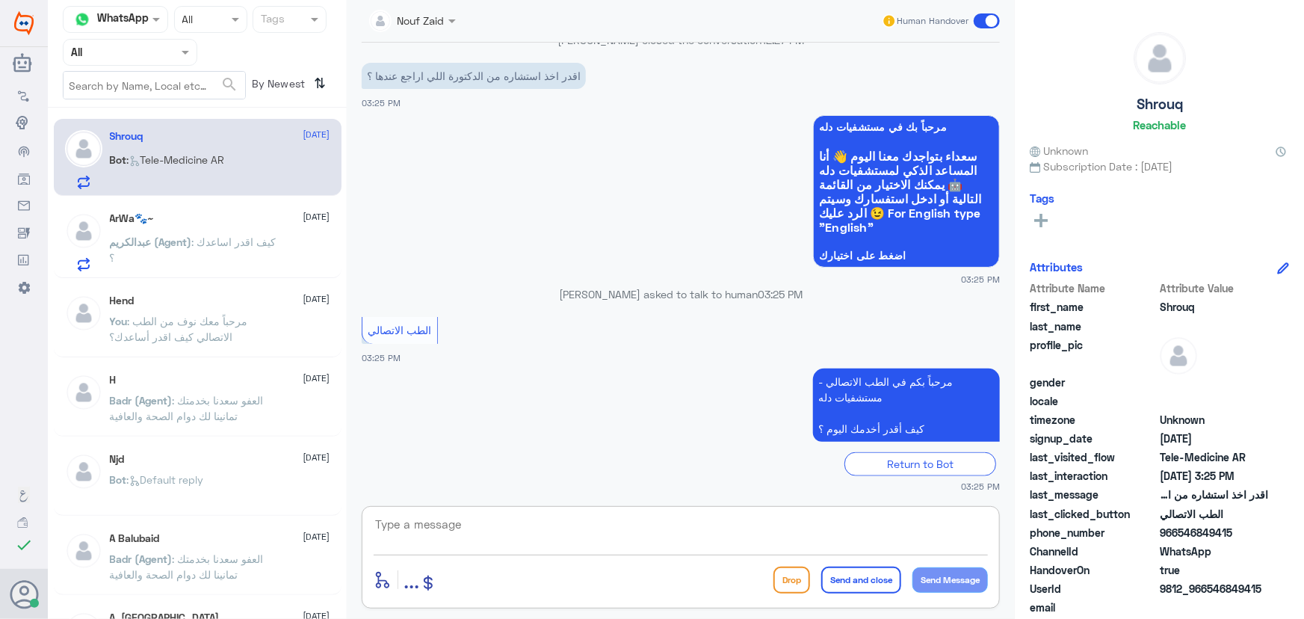
click at [554, 516] on textarea at bounding box center [681, 532] width 614 height 37
paste textarea "مرحباً معك نوف من الطب الاتصالي كيف اقدر أساعدك؟"
type textarea "مرحباً معك نوف من الطب الاتصالي كيف اقدر أساعدك؟"
click at [968, 583] on button "Send Message" at bounding box center [949, 579] width 75 height 25
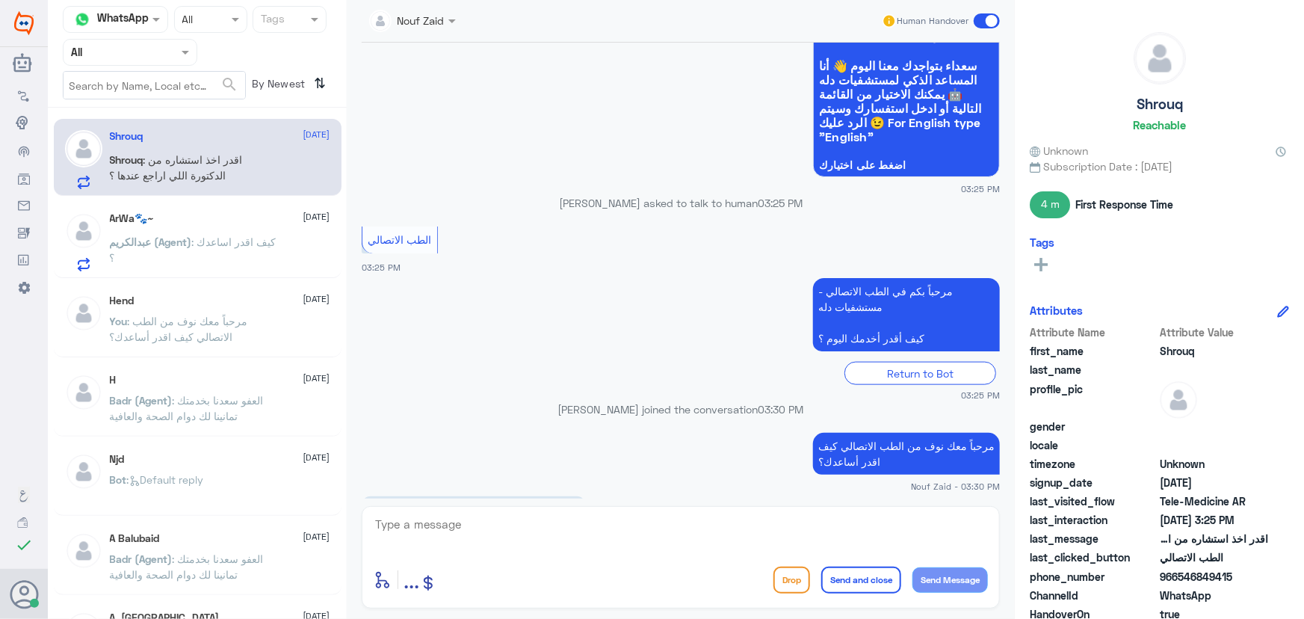
scroll to position [785, 0]
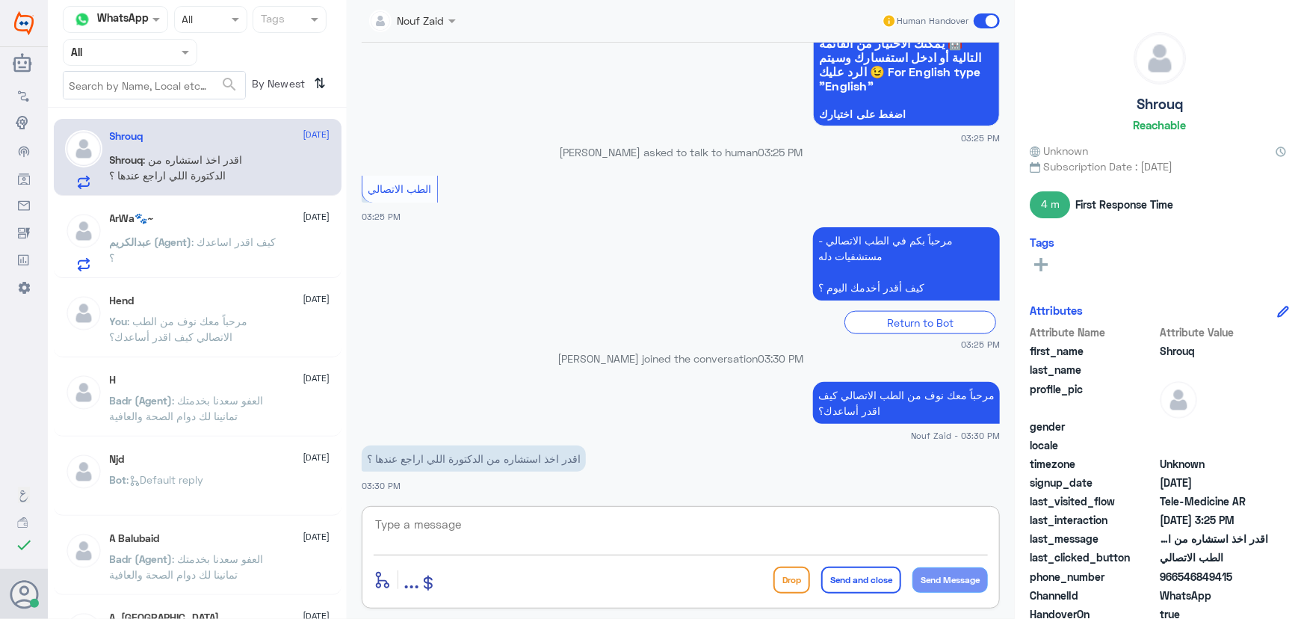
click at [543, 528] on textarea at bounding box center [681, 532] width 614 height 37
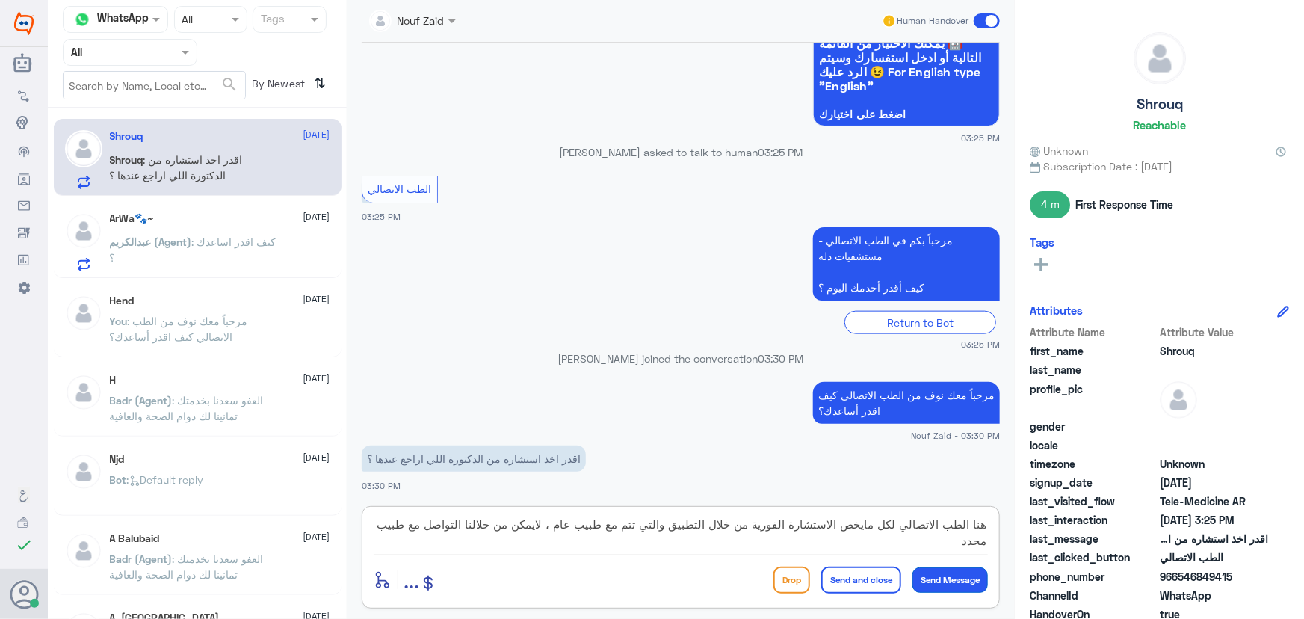
type textarea "هنا الطب الاتصالي لكل مايخص الاستشارة الفورية من خلال التطبيق والتي تتم مع طبيب…"
click at [939, 578] on button "Send Message" at bounding box center [949, 579] width 75 height 25
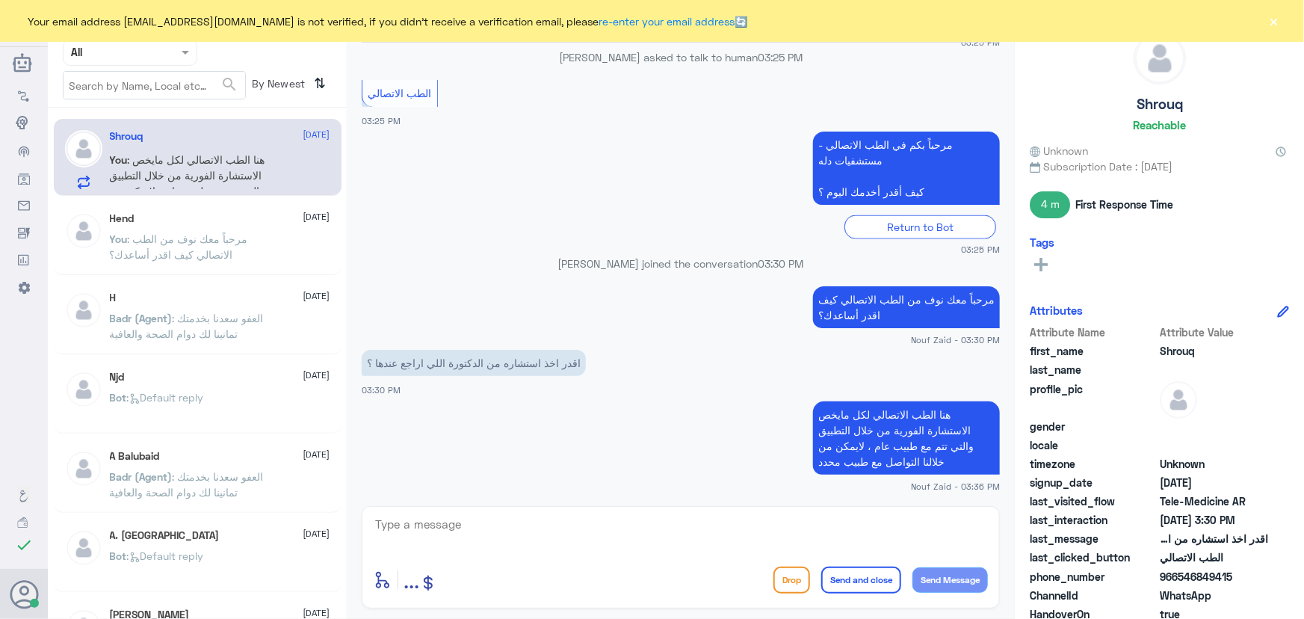
scroll to position [974, 0]
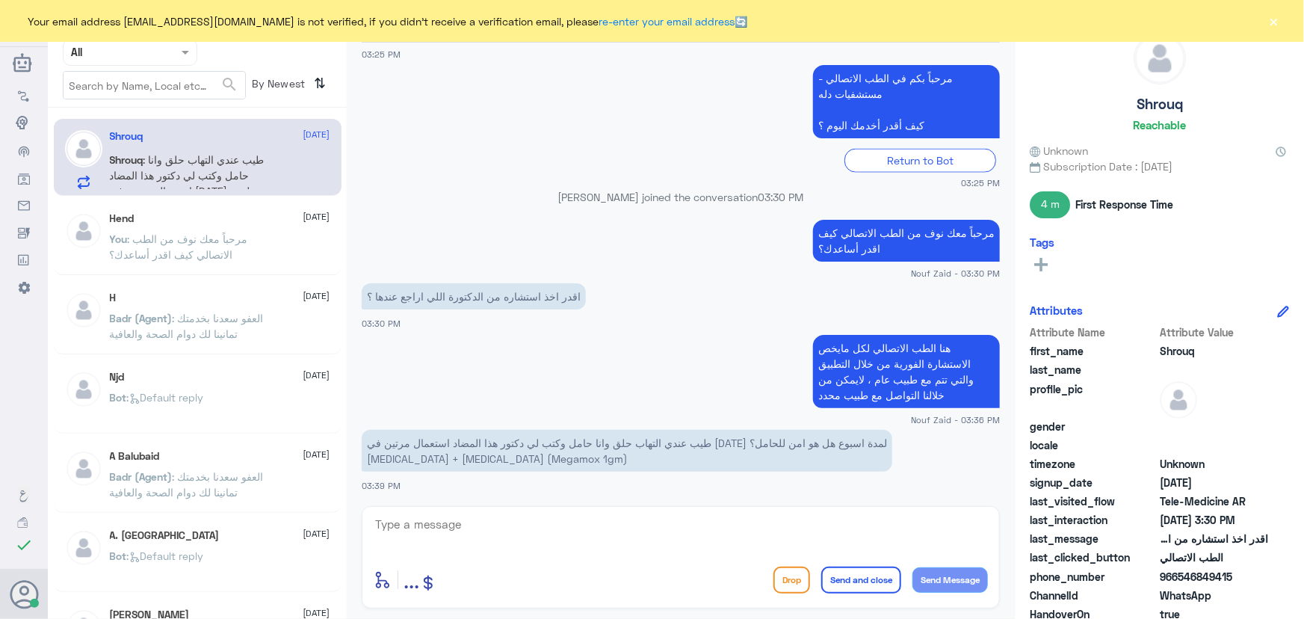
click at [486, 271] on small "Nouf Zaid - 03:30 PM" at bounding box center [681, 273] width 638 height 13
drag, startPoint x: 1177, startPoint y: 575, endPoint x: 1254, endPoint y: 578, distance: 77.0
click at [1254, 578] on span "966546849415" at bounding box center [1214, 577] width 108 height 16
copy span "546849415"
click at [536, 538] on textarea at bounding box center [681, 532] width 614 height 37
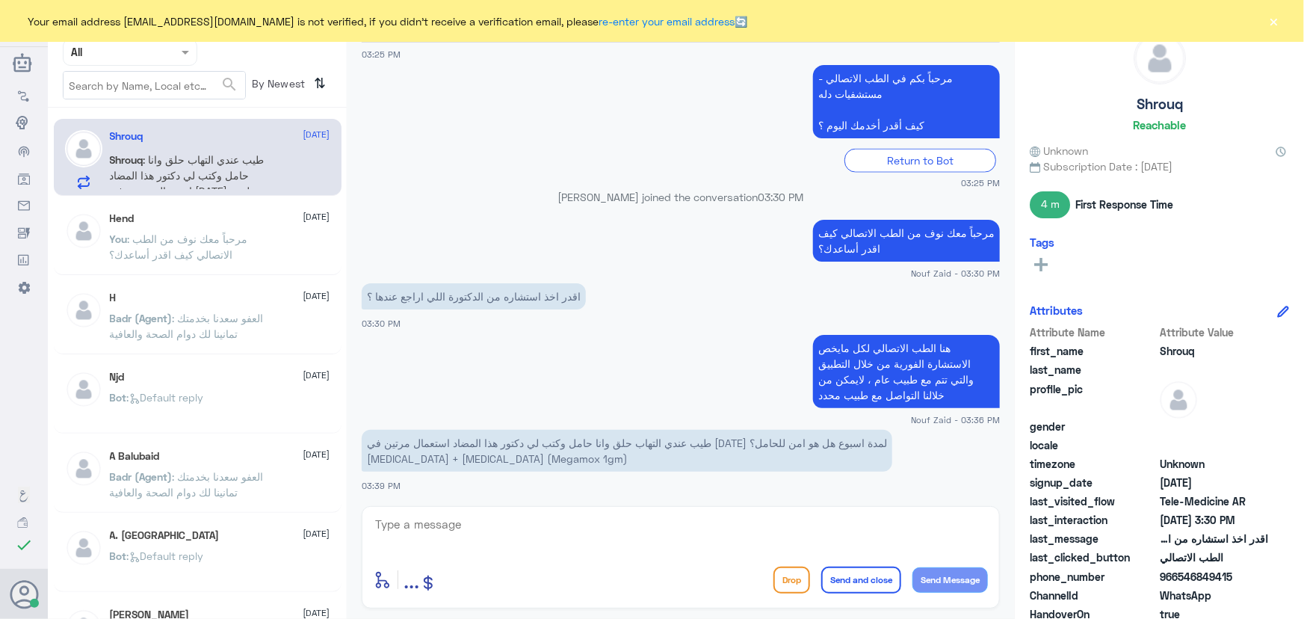
click at [565, 510] on div "enter flow name ... Drop Send and close Send Message" at bounding box center [681, 557] width 638 height 102
click at [566, 525] on textarea at bounding box center [681, 532] width 614 height 37
paste textarea "هنا الطب الاتصالي لكل مايخص الاستشارة الفورية من خلال التطبيق والتي من خلالها ي…"
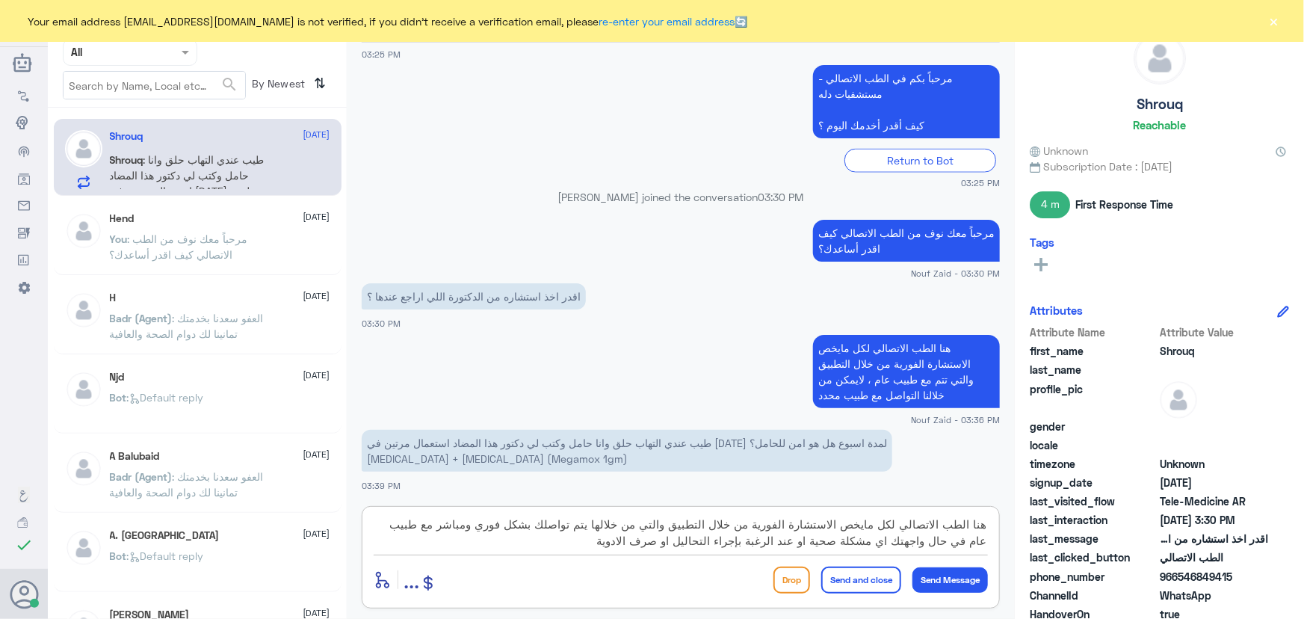
drag, startPoint x: 757, startPoint y: 516, endPoint x: 832, endPoint y: 504, distance: 75.6
click at [832, 504] on div "Nouf Zaid Human Handover 16 Sep 2025 مرحباً، أريد الاستفسار عن خدمة الطب الاتصا…" at bounding box center [681, 311] width 668 height 623
click at [848, 522] on textarea "هنا الطب الاتصالي لكل مايخص الاستشارة الفورية من خلال التطبيق والتي من خلالها ي…" at bounding box center [681, 532] width 614 height 37
drag, startPoint x: 845, startPoint y: 525, endPoint x: 1004, endPoint y: 495, distance: 162.1
click at [1003, 495] on div "Nouf Zaid Human Handover 16 Sep 2025 مرحباً، أريد الاستفسار عن خدمة الطب الاتصا…" at bounding box center [681, 311] width 668 height 623
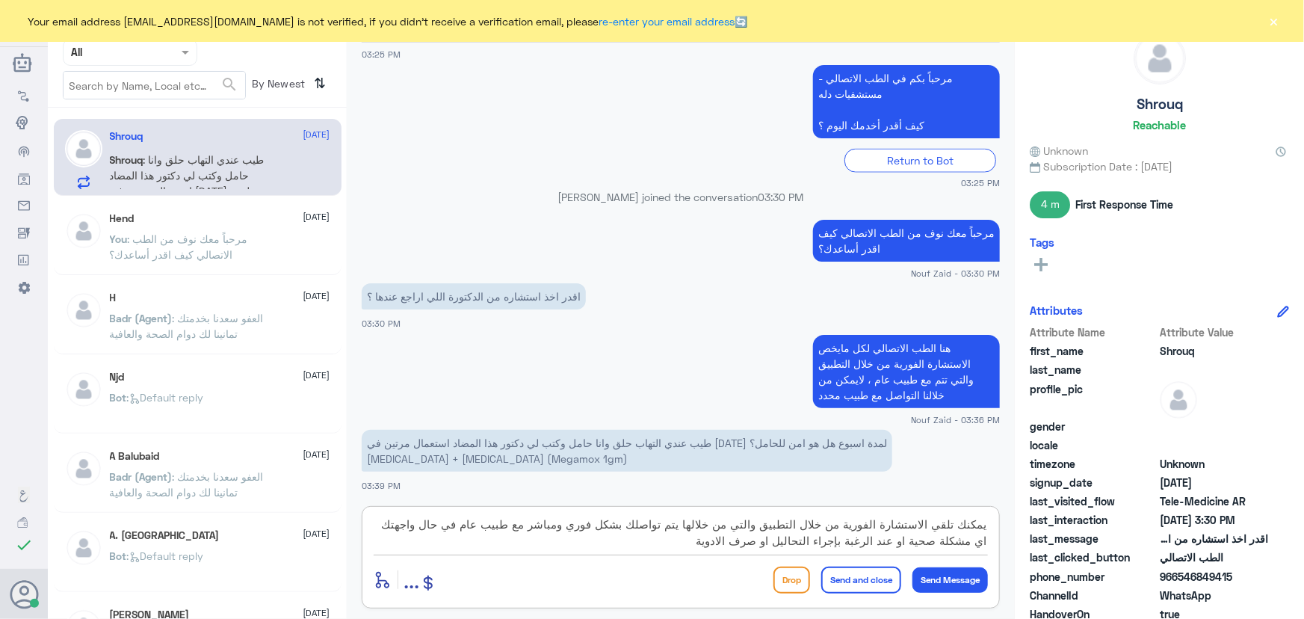
type textarea "يمكنك تلقي الاستشارة الفورية من خلال التطبيق والتي من خلالها يتم تواصلك بشكل فو…"
click at [934, 592] on div "Drop Send and close Send Message" at bounding box center [880, 579] width 214 height 27
click at [920, 582] on button "Send Message" at bounding box center [949, 579] width 75 height 25
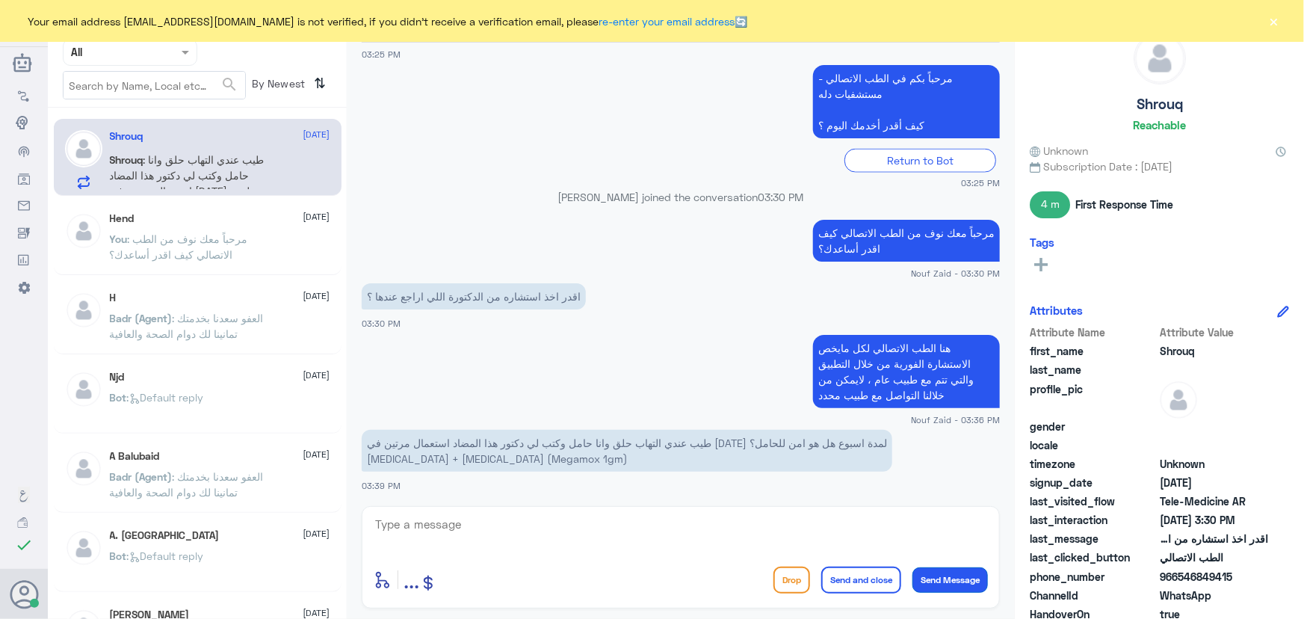
scroll to position [1084, 0]
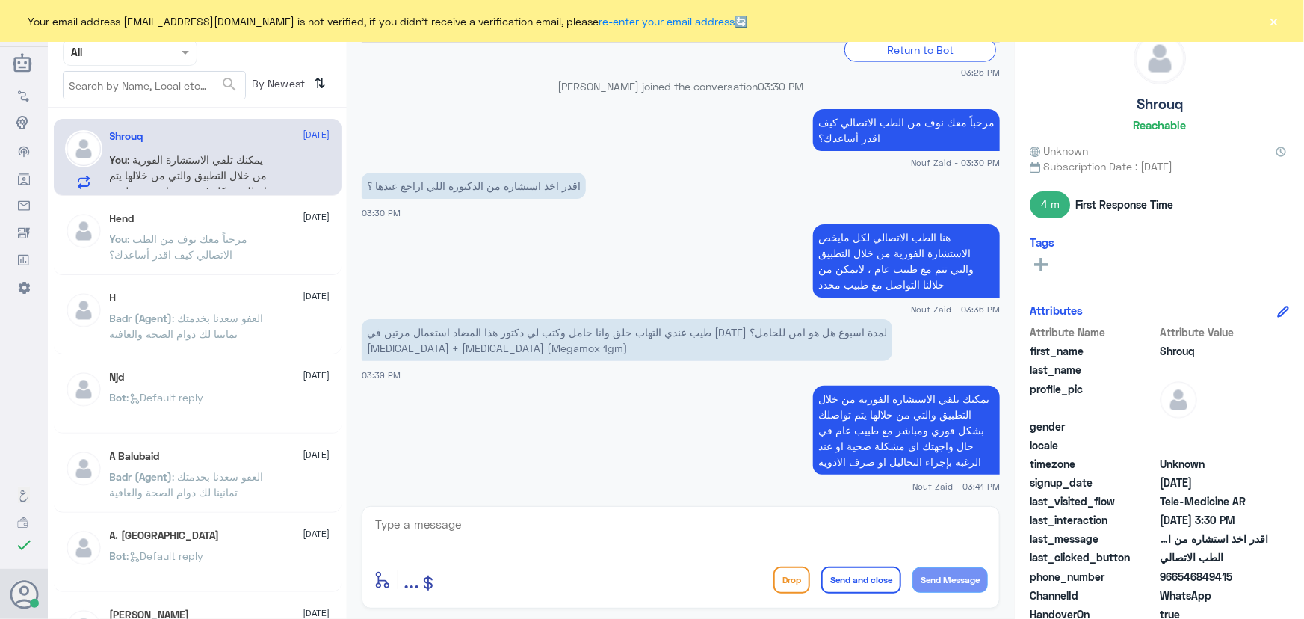
click at [1276, 22] on button "×" at bounding box center [1273, 20] width 15 height 15
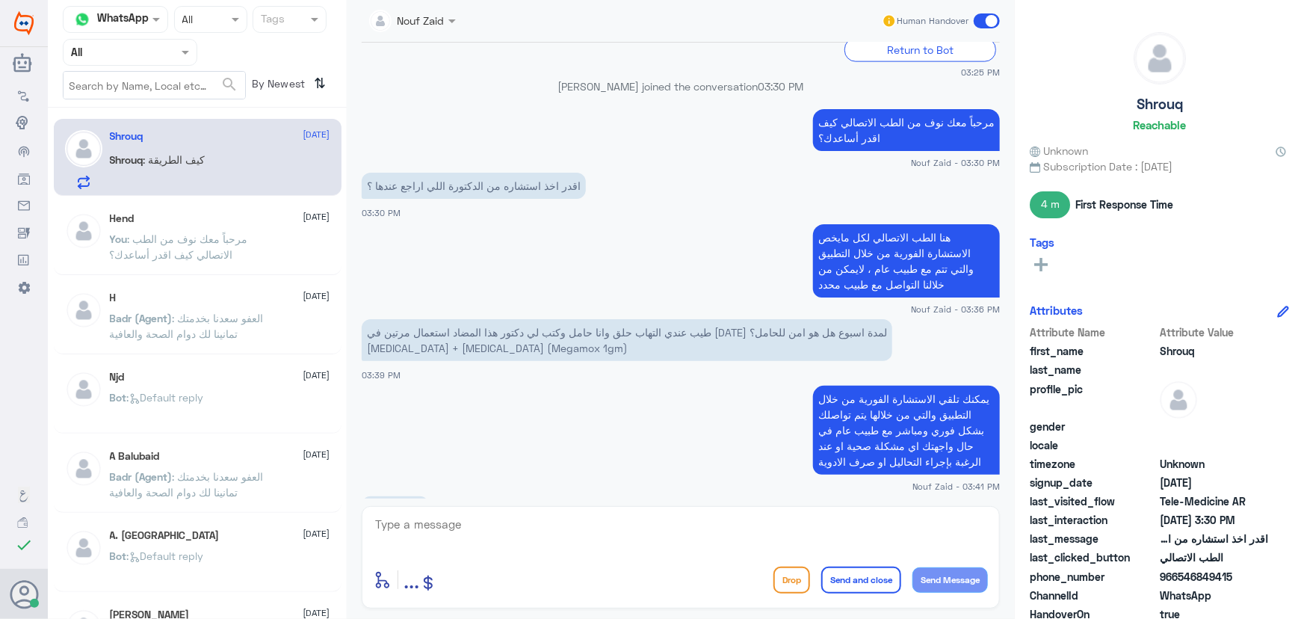
scroll to position [1136, 0]
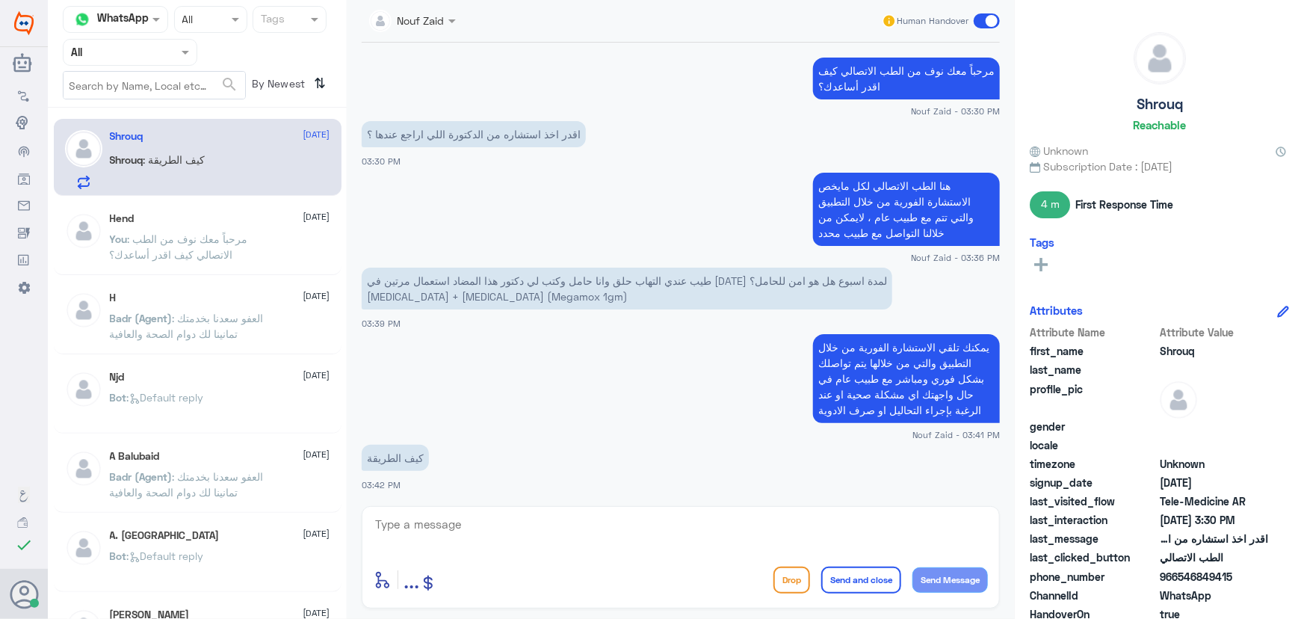
click at [594, 519] on textarea at bounding box center [681, 532] width 614 height 37
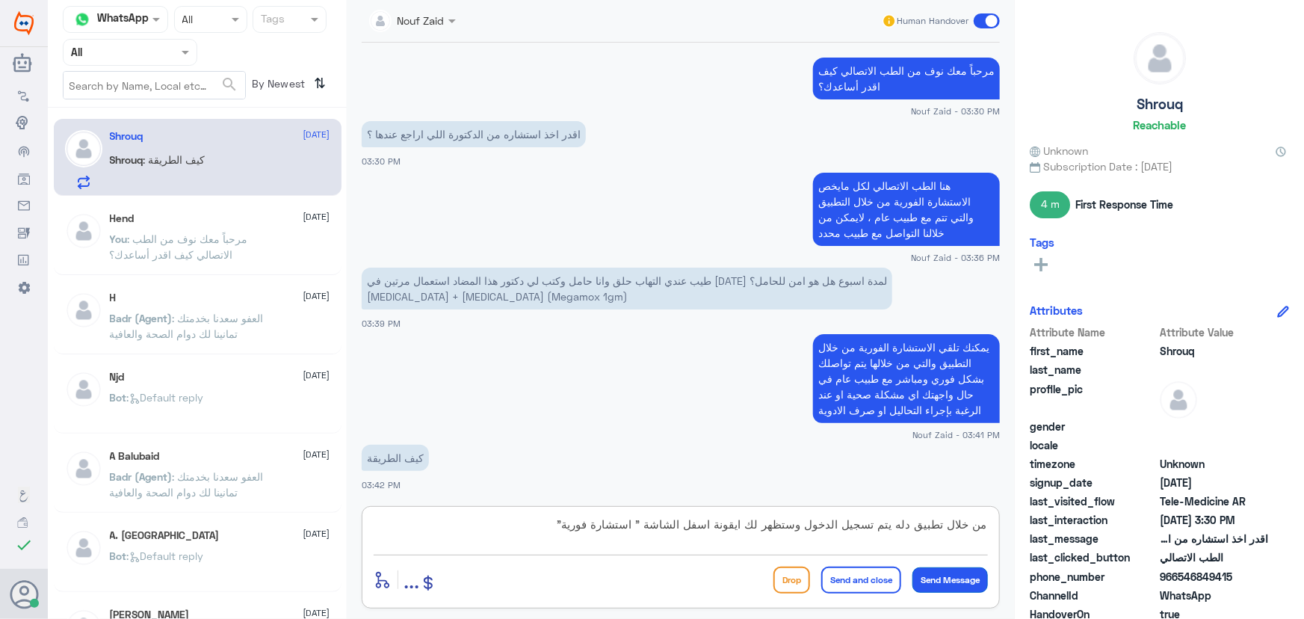
type textarea "من خلال تطبيق دله يتم تسجيل الدخول وستظهر لك ايقونة اسفل الشاشة " استشارة فورية""
click at [918, 582] on button "Send Message" at bounding box center [949, 579] width 75 height 25
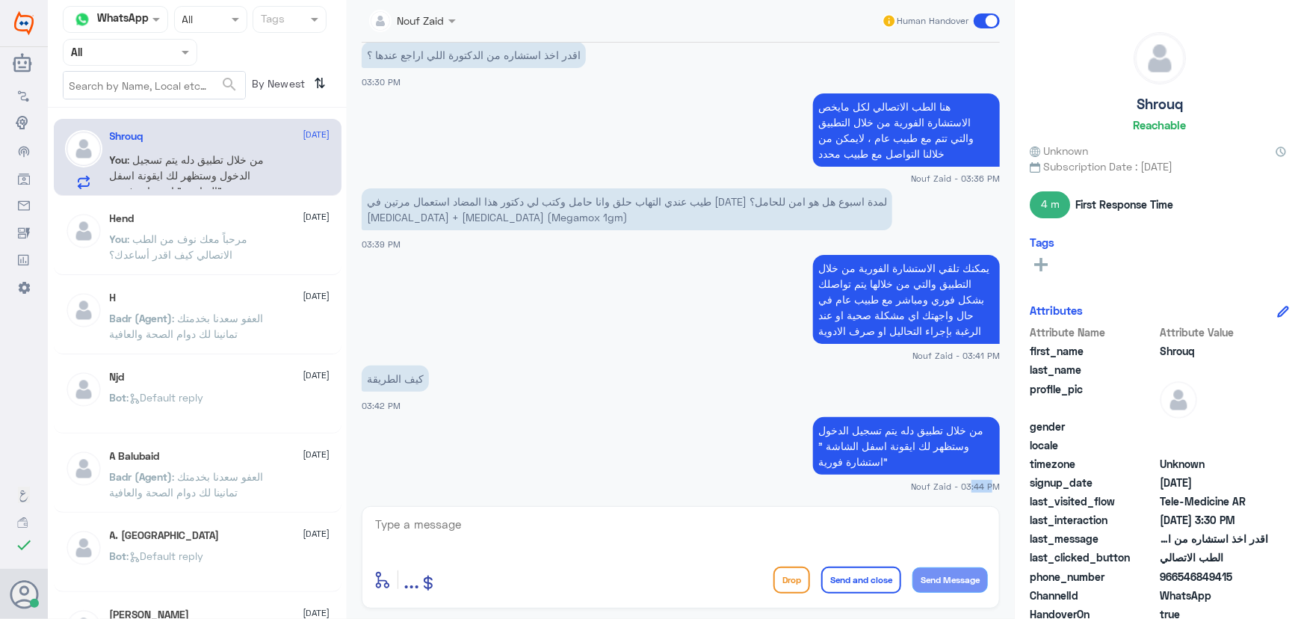
drag, startPoint x: 962, startPoint y: 501, endPoint x: 983, endPoint y: 498, distance: 21.1
click at [983, 498] on div "Nouf Zaid Human Handover 16 Sep 2025 مرحباً، أريد الاستفسار عن خدمة الطب الاتصا…" at bounding box center [681, 311] width 668 height 623
click at [978, 22] on span at bounding box center [987, 20] width 26 height 15
click at [0, 0] on input "checkbox" at bounding box center [0, 0] width 0 height 0
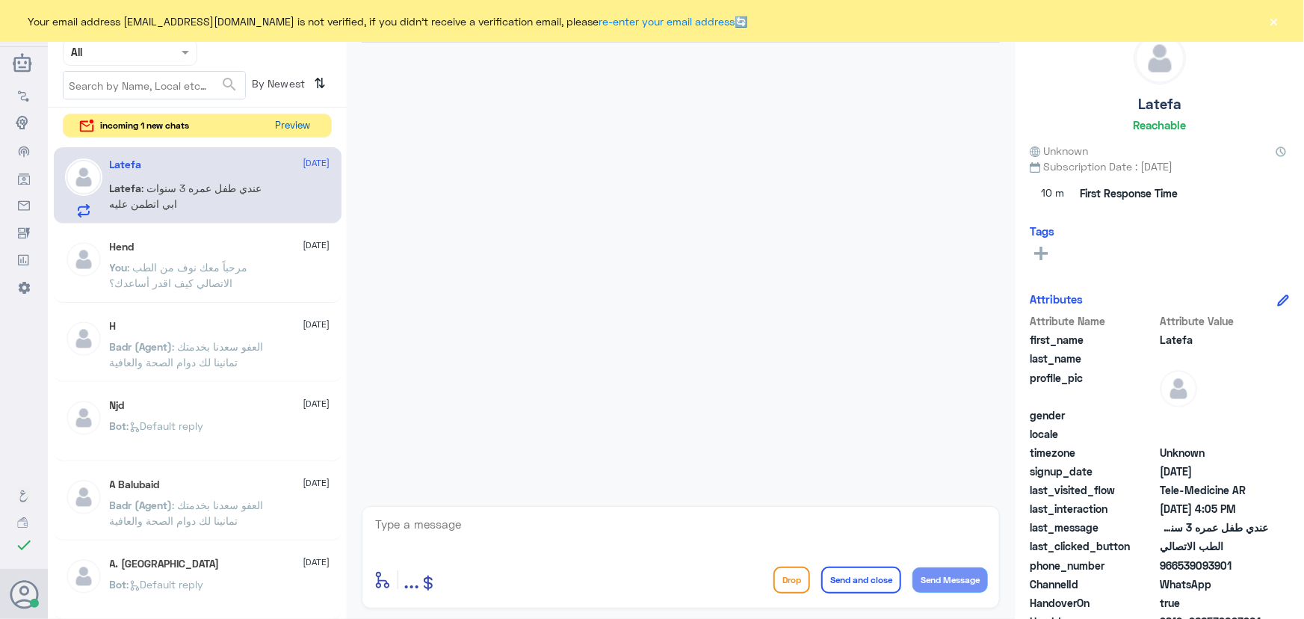
click at [289, 116] on button "Preview" at bounding box center [293, 125] width 46 height 23
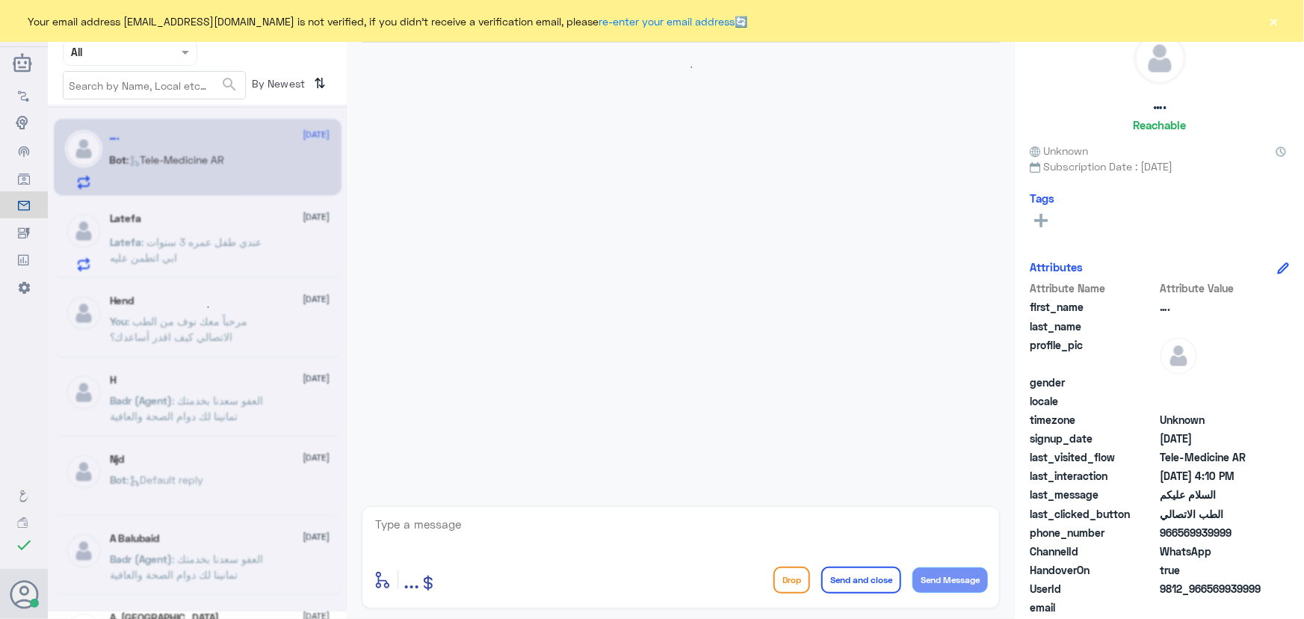
scroll to position [15, 0]
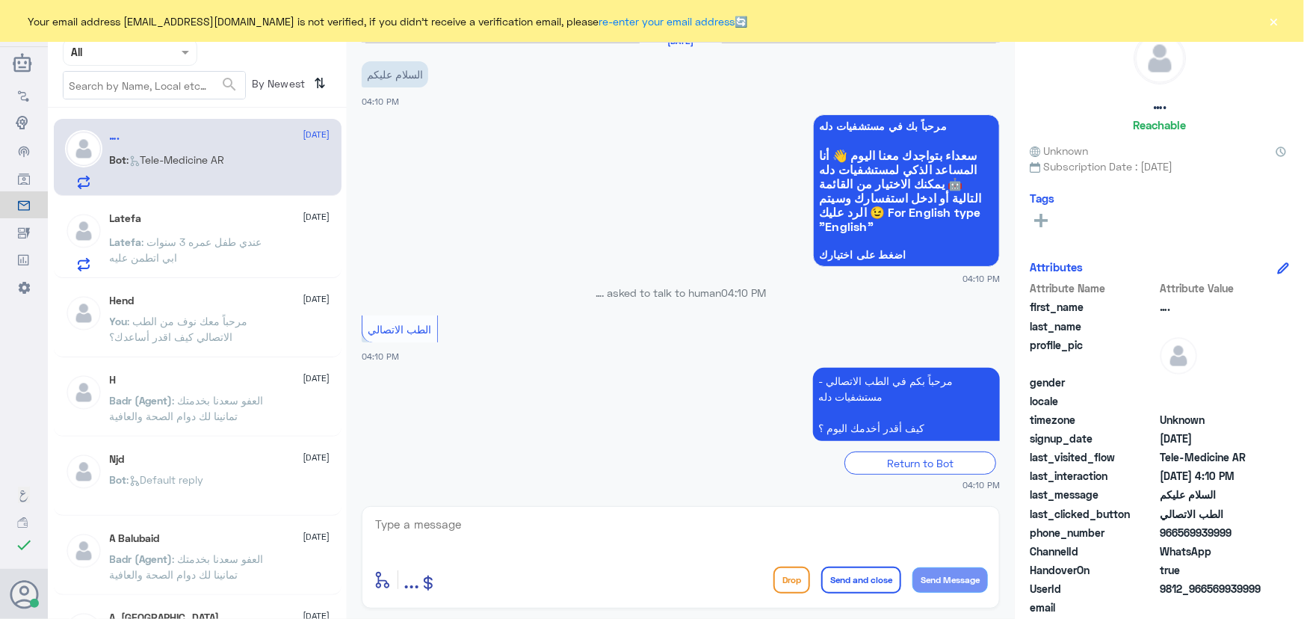
click at [211, 260] on p "Latefa : عندي طفل عمره 3 سنوات ابي [PERSON_NAME]" at bounding box center [194, 252] width 168 height 37
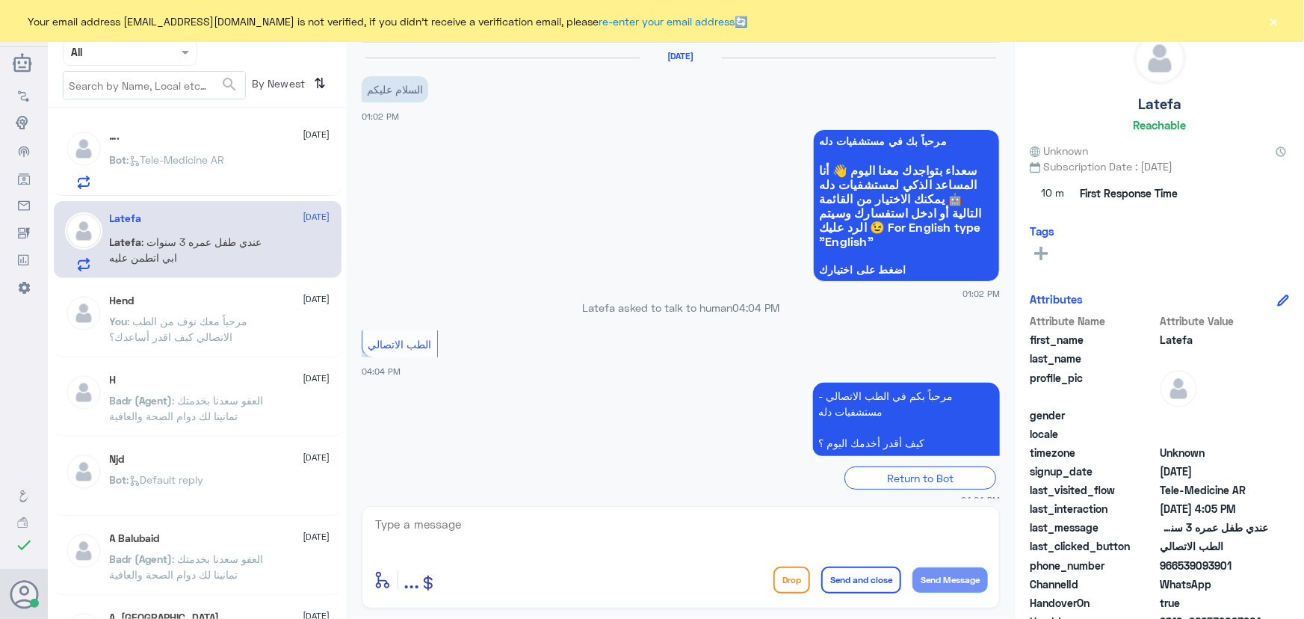
scroll to position [117, 0]
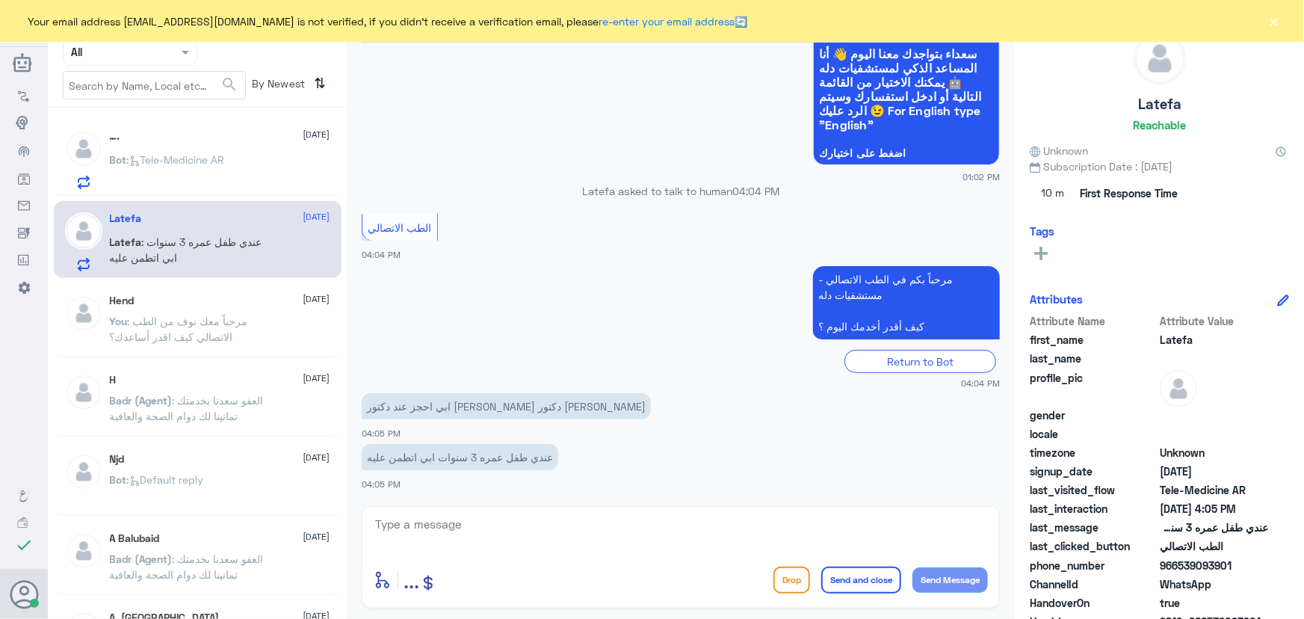
click at [1275, 24] on button "×" at bounding box center [1273, 20] width 15 height 15
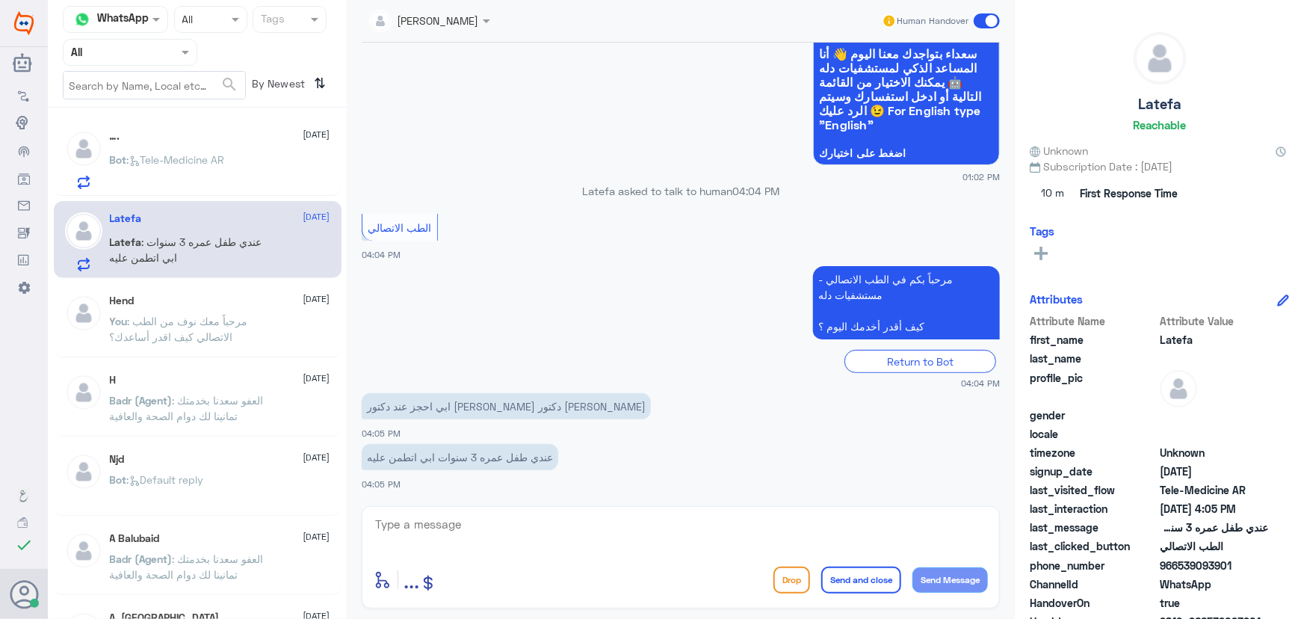
click at [175, 169] on p "Bot : Tele-Medicine AR" at bounding box center [167, 170] width 115 height 37
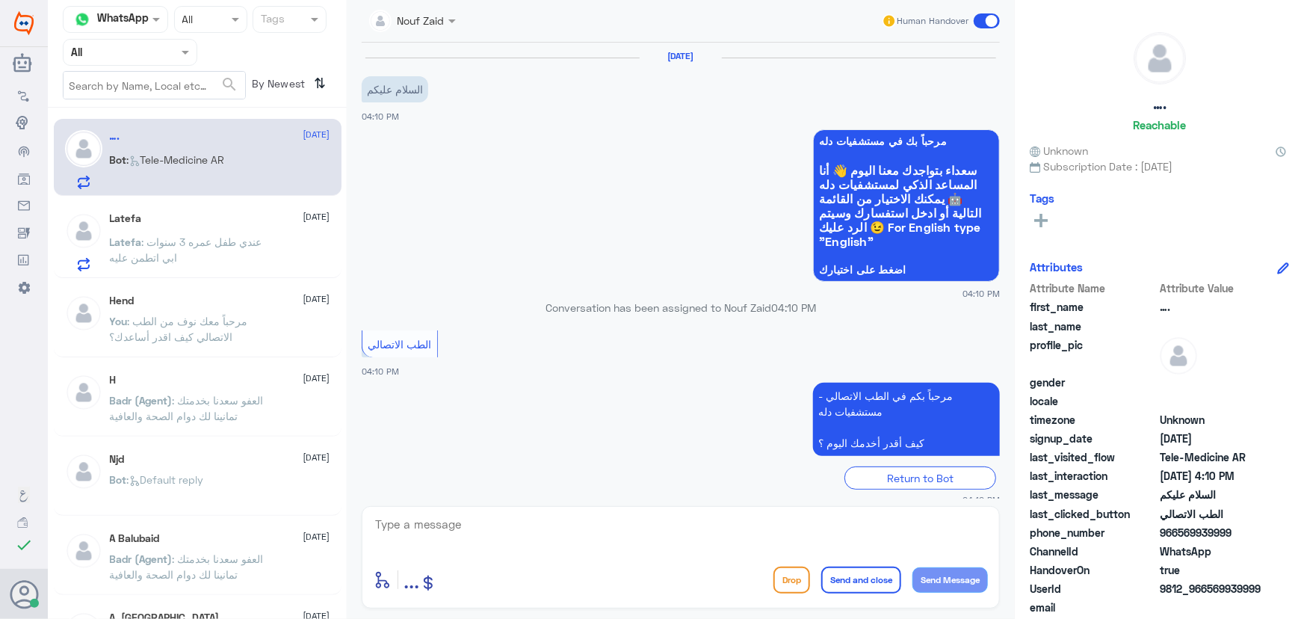
scroll to position [15, 0]
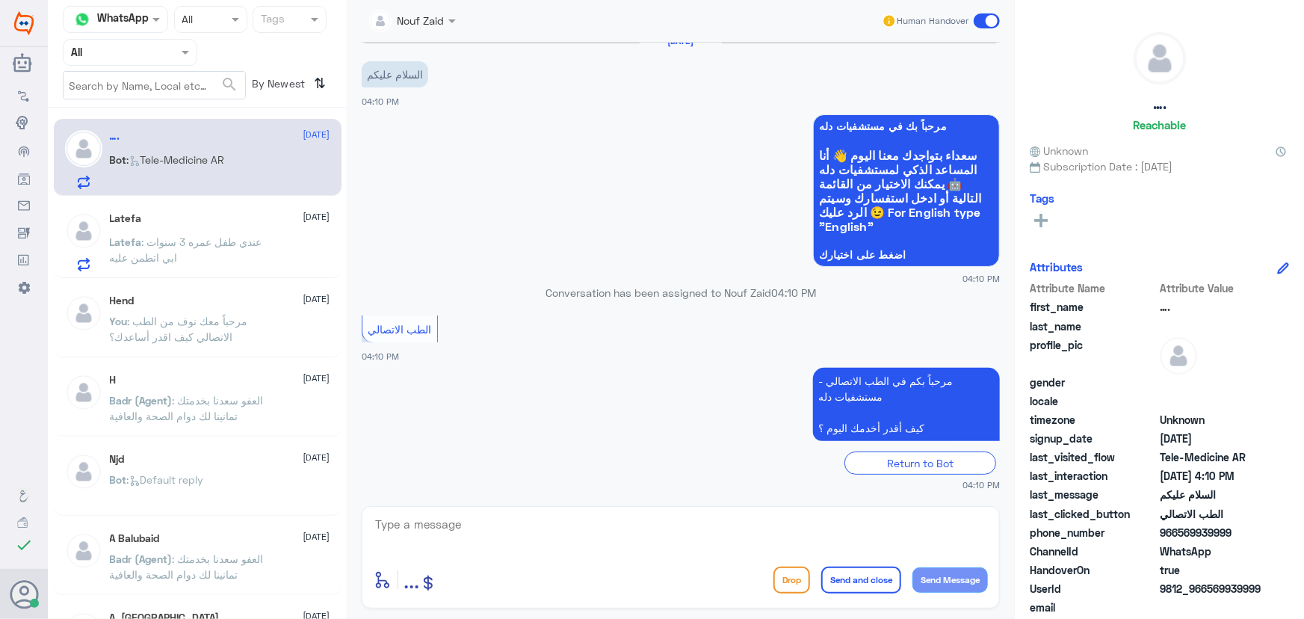
click at [404, 533] on textarea at bounding box center [681, 532] width 614 height 37
paste textarea "مرحباً معك نوف من الطب الاتصالي كيف اقدر أساعدك؟"
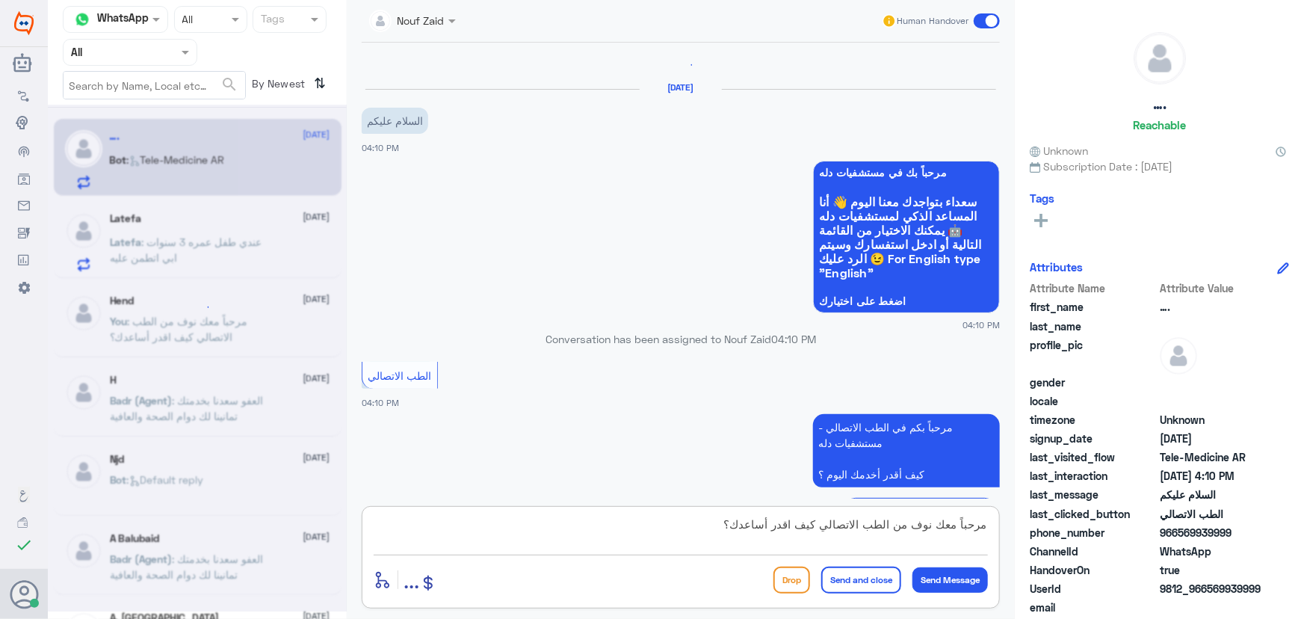
scroll to position [0, 0]
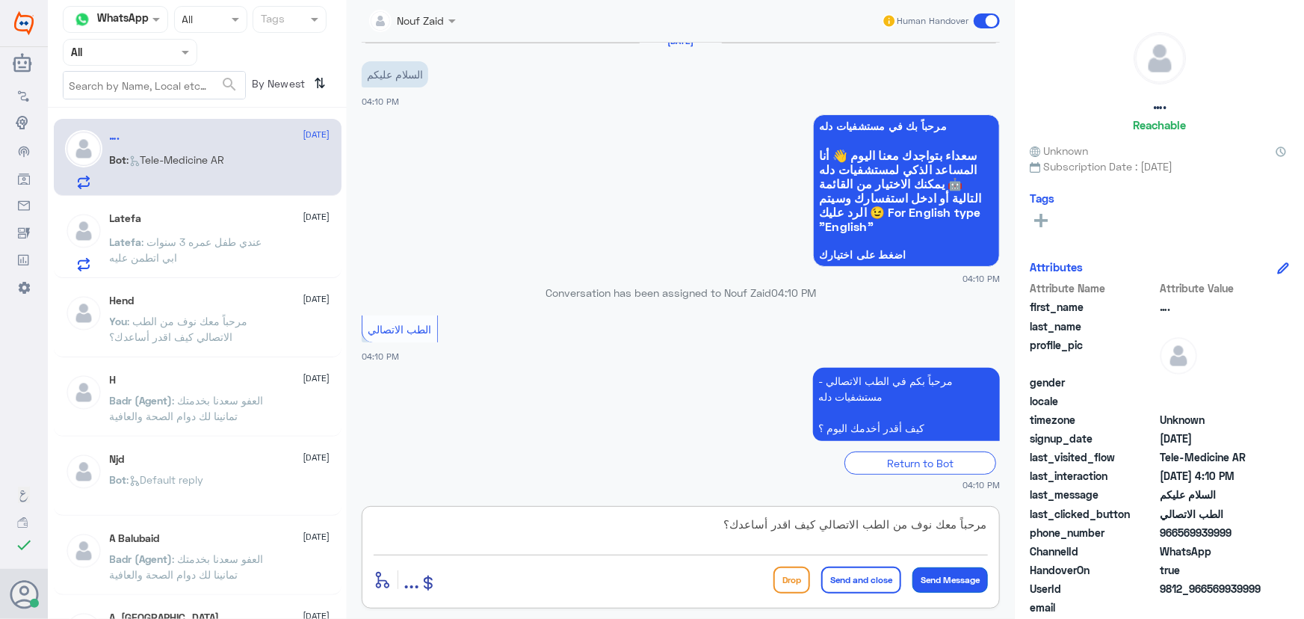
type textarea "مرحباً معك نوف من الطب الاتصالي كيف اقدر أساعدك؟"
click at [952, 589] on button "Send Message" at bounding box center [949, 579] width 75 height 25
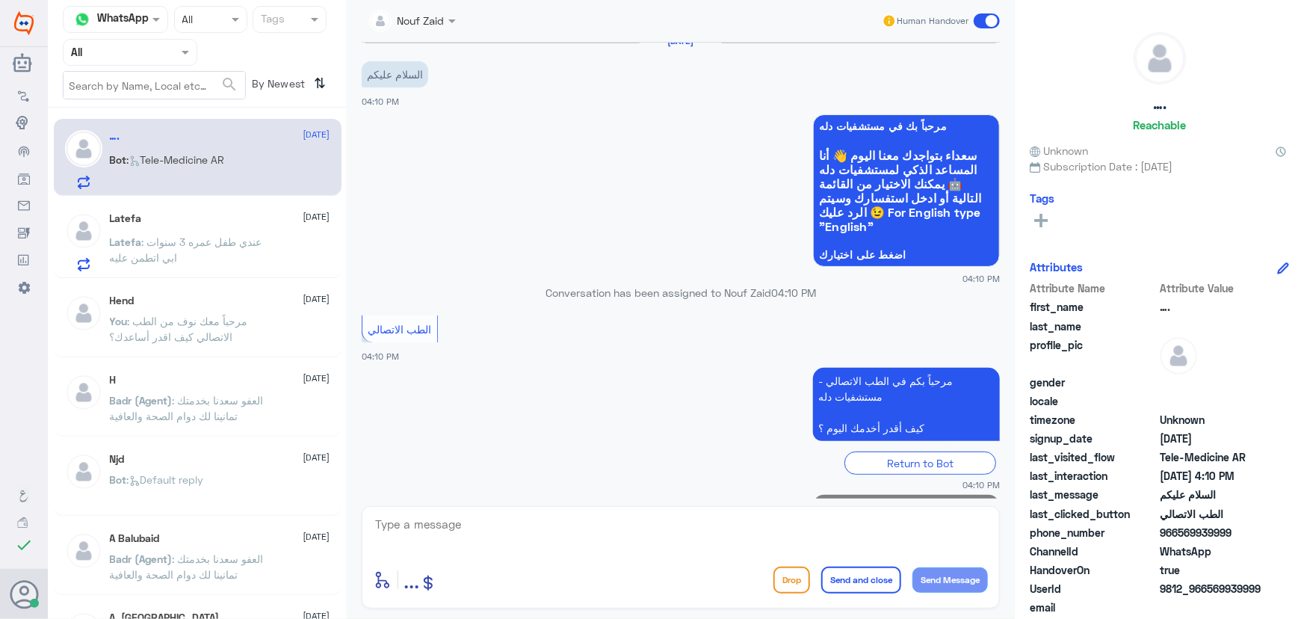
scroll to position [78, 0]
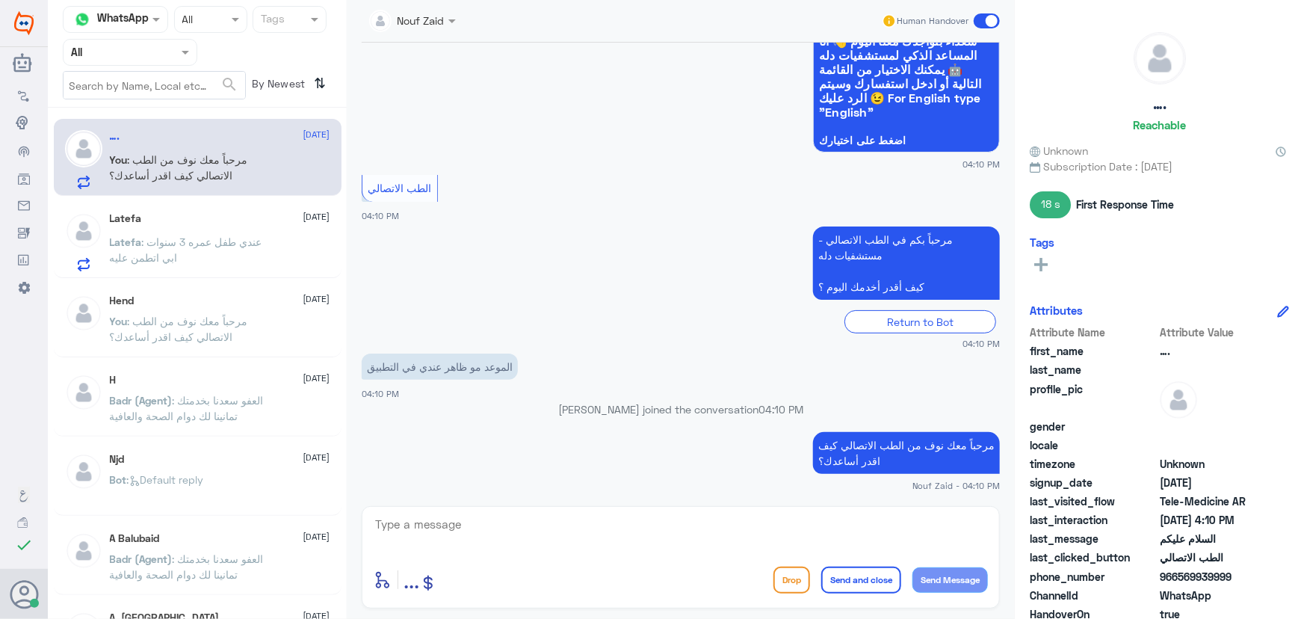
click at [713, 526] on textarea at bounding box center [681, 532] width 614 height 37
drag, startPoint x: 1181, startPoint y: 574, endPoint x: 1293, endPoint y: 586, distance: 113.5
click at [1293, 586] on div "…. Reachable Unknown Subscription Date : 09/16/2025 18 s First Response Time Ta…" at bounding box center [1159, 311] width 289 height 623
copy span "569939999"
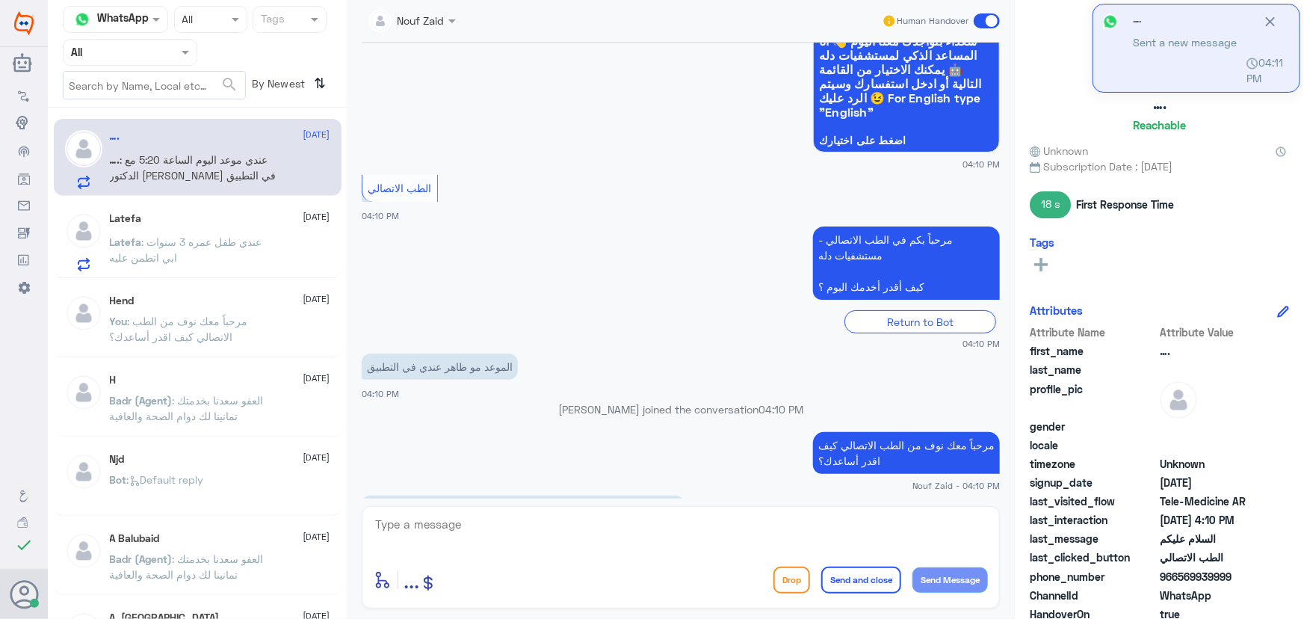
scroll to position [129, 0]
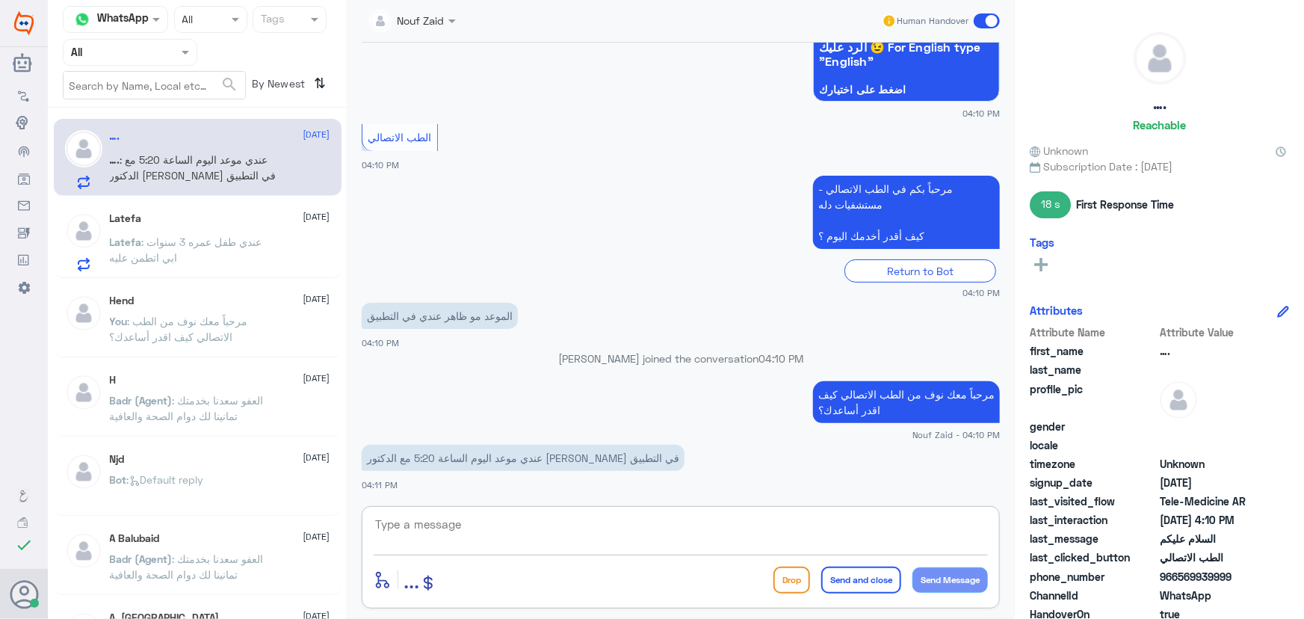
drag, startPoint x: 502, startPoint y: 519, endPoint x: 495, endPoint y: 524, distance: 8.5
click at [498, 528] on textarea at bounding box center [681, 532] width 614 height 37
type textarea "ممكن تزودني برقم الملف او رقم الهوية من فضلك"
click at [944, 563] on div "enter flow name ... Drop Send and close Send Message" at bounding box center [681, 580] width 614 height 34
click at [944, 567] on button "Send Message" at bounding box center [949, 579] width 75 height 25
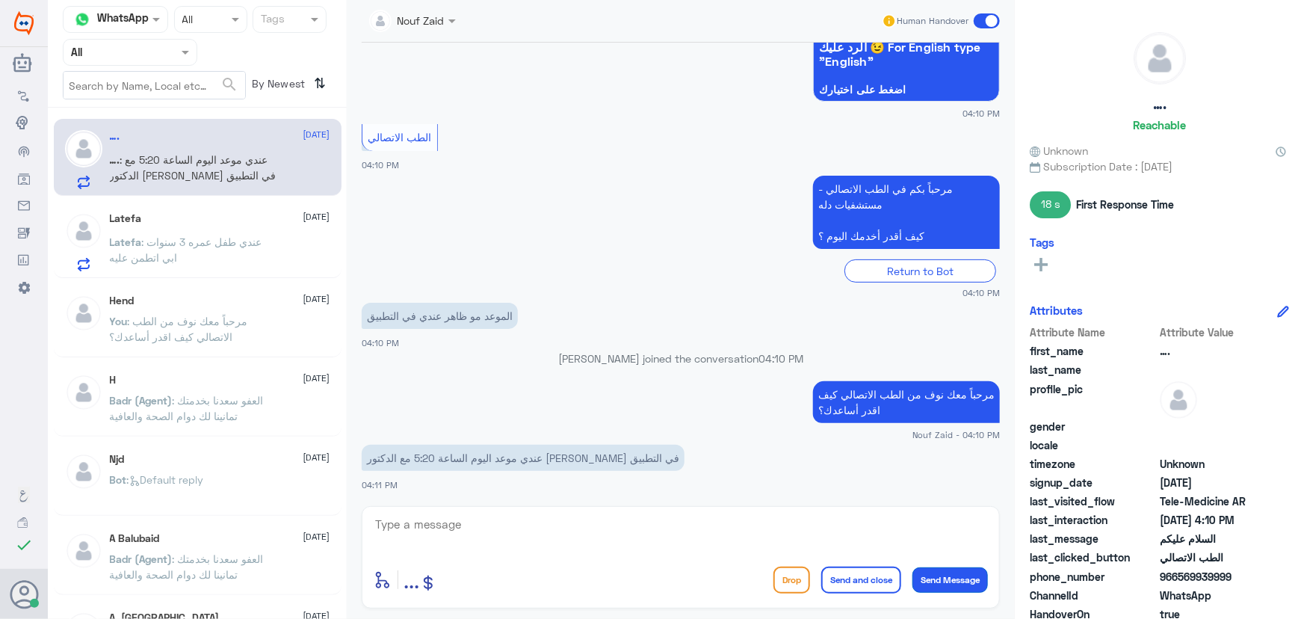
scroll to position [193, 0]
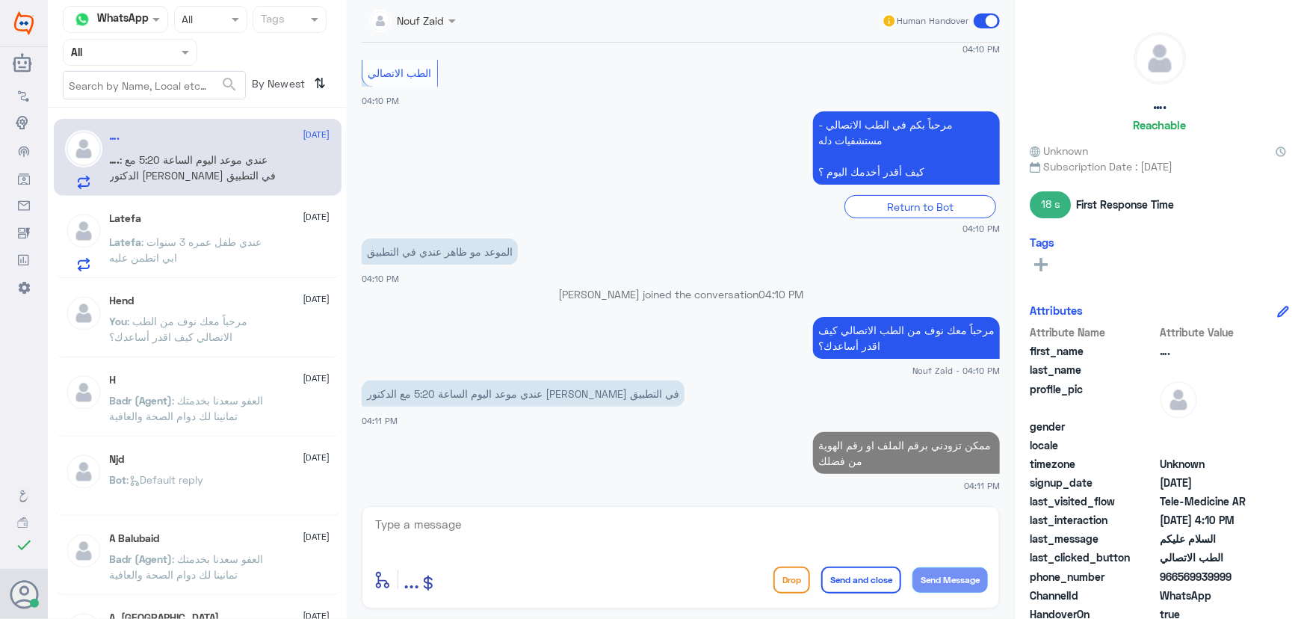
click at [950, 585] on button "Send Message" at bounding box center [949, 579] width 75 height 25
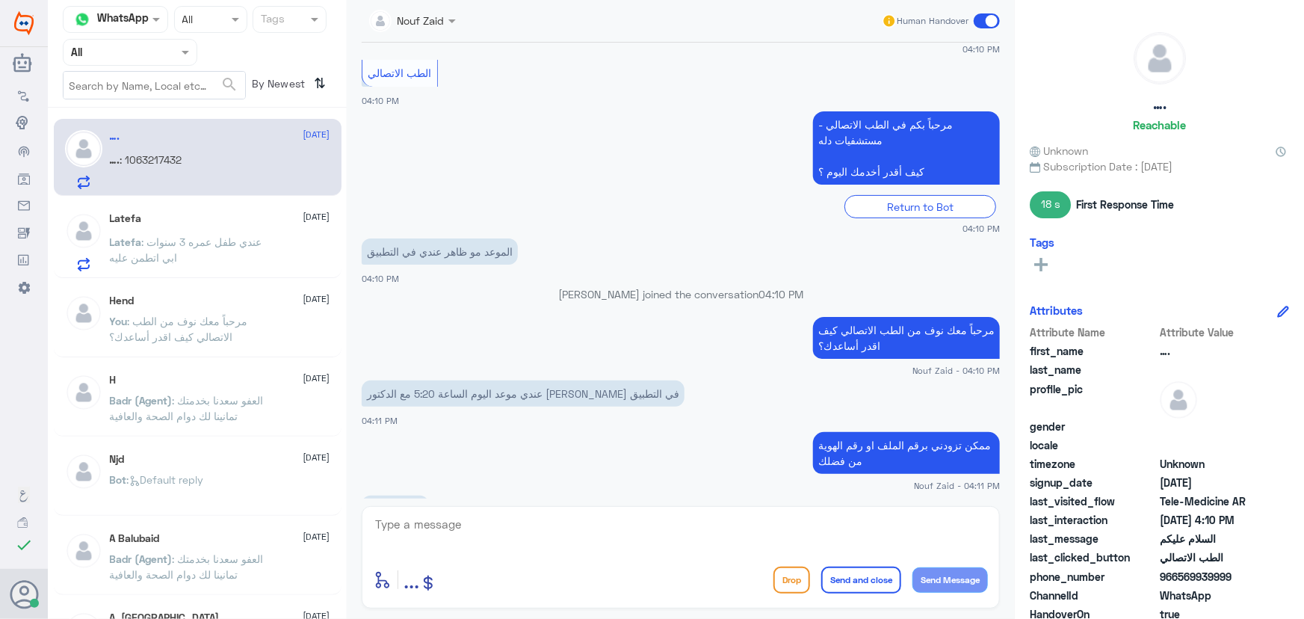
scroll to position [244, 0]
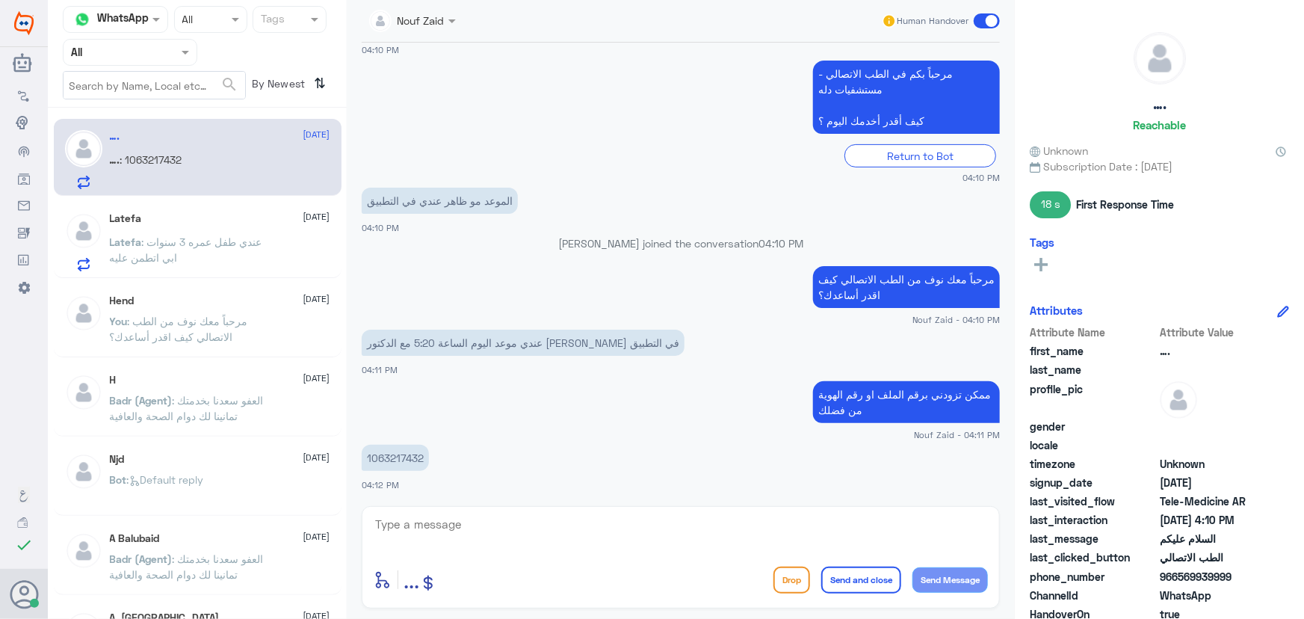
click at [379, 457] on p "1063217432" at bounding box center [395, 458] width 67 height 26
copy p "1063217432"
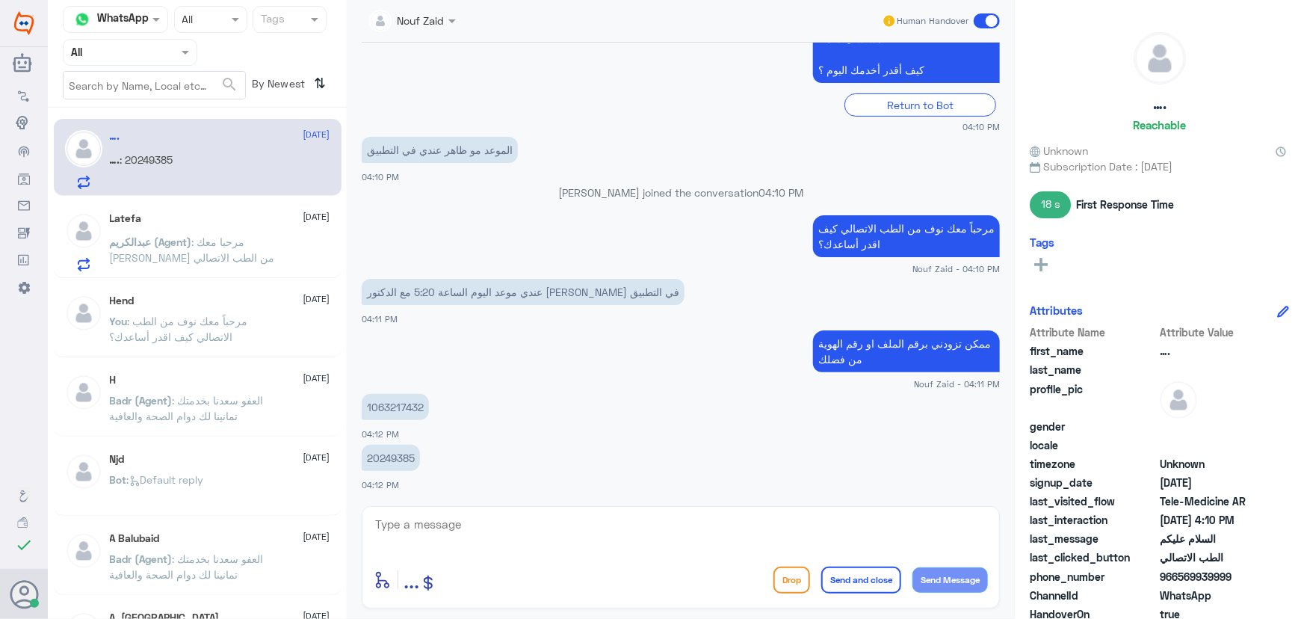
click at [399, 451] on p "20249385" at bounding box center [391, 458] width 58 height 26
copy p "20249385"
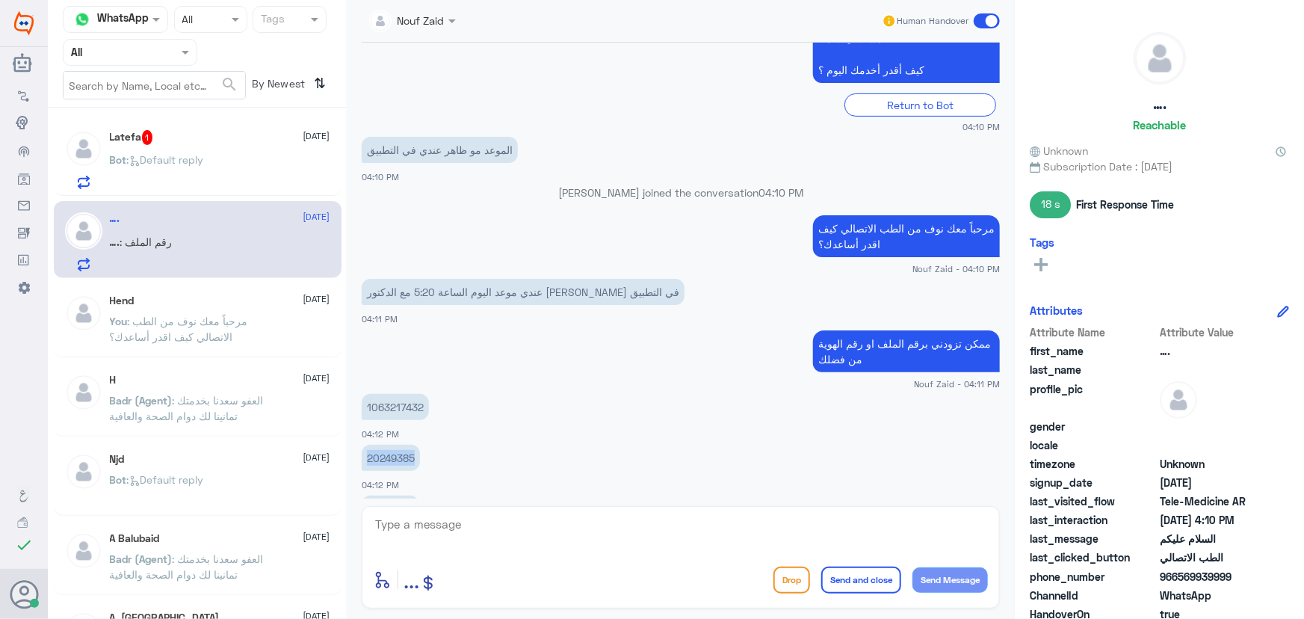
scroll to position [345, 0]
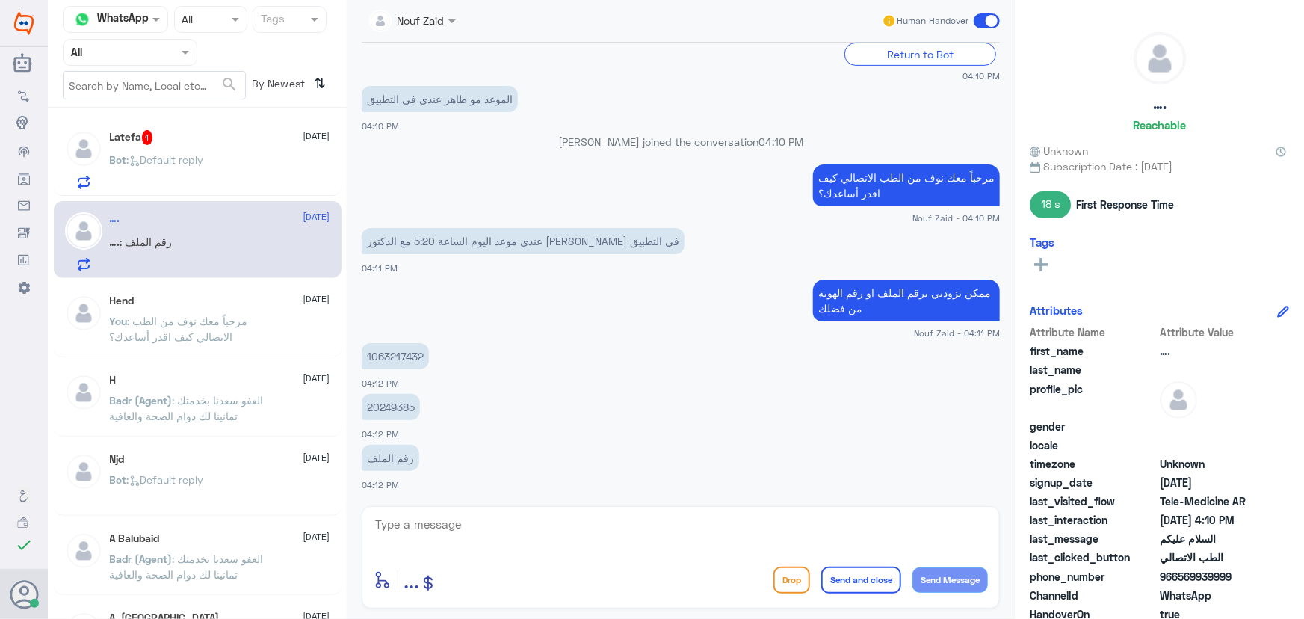
click at [452, 526] on textarea at bounding box center [681, 532] width 614 height 37
click at [114, 179] on p "Bot : Default reply" at bounding box center [157, 170] width 94 height 37
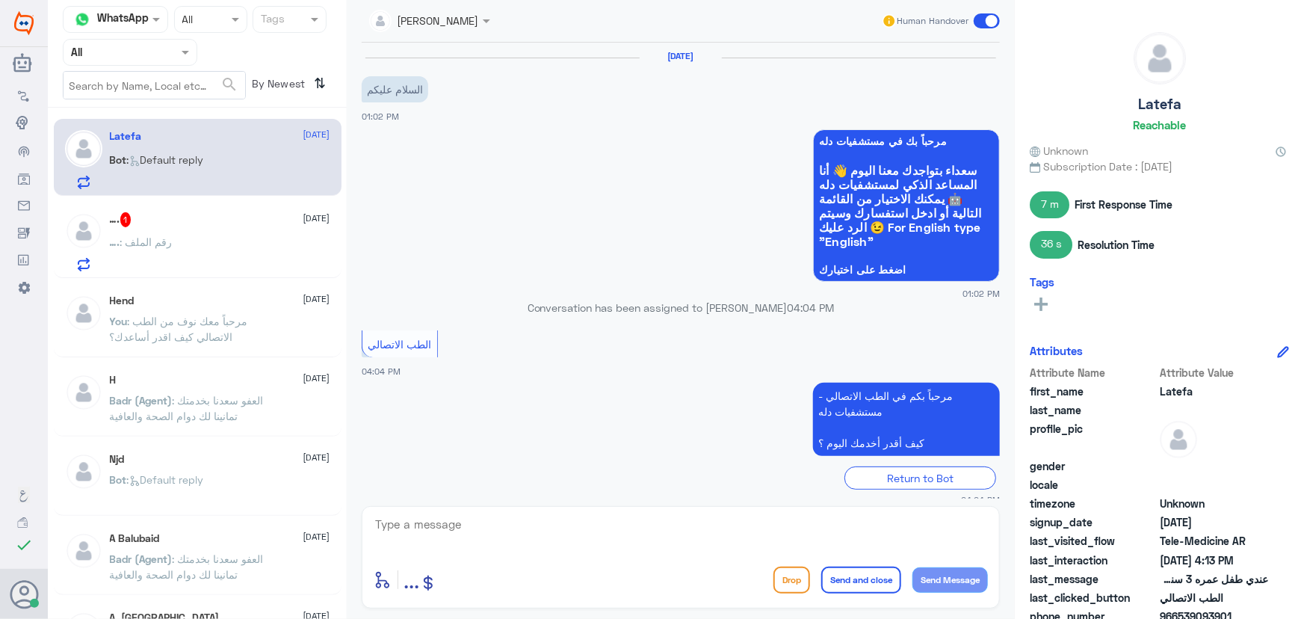
scroll to position [639, 0]
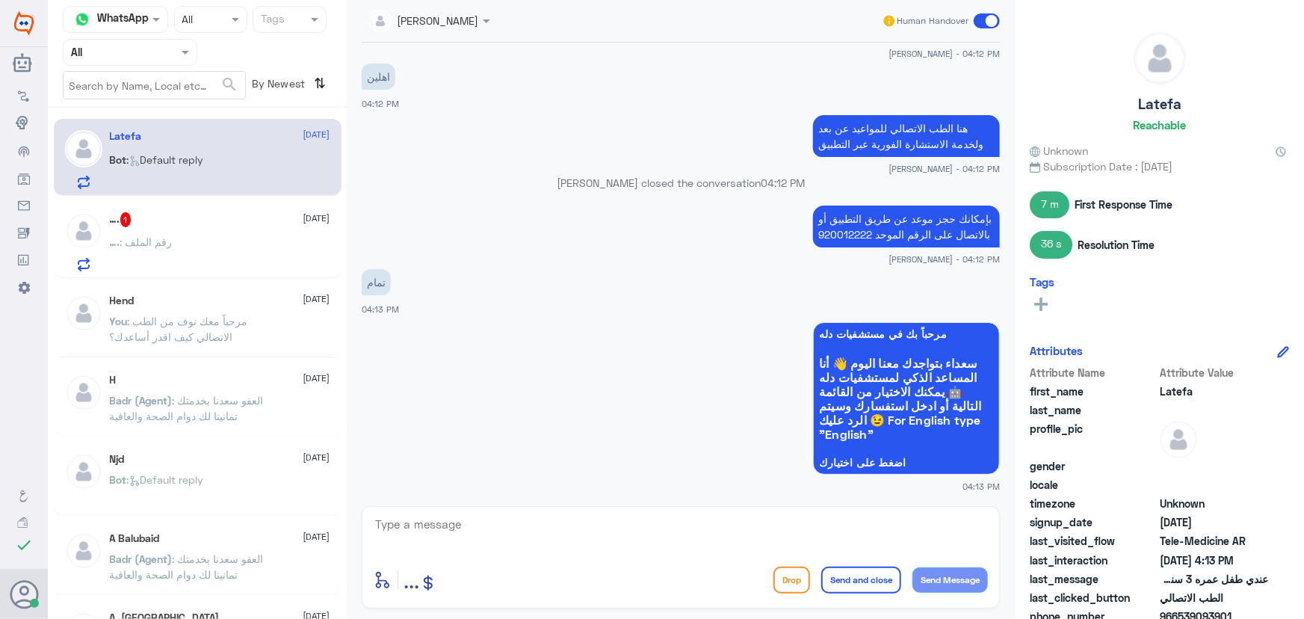
click at [146, 243] on span ": رقم الملف" at bounding box center [146, 241] width 52 height 13
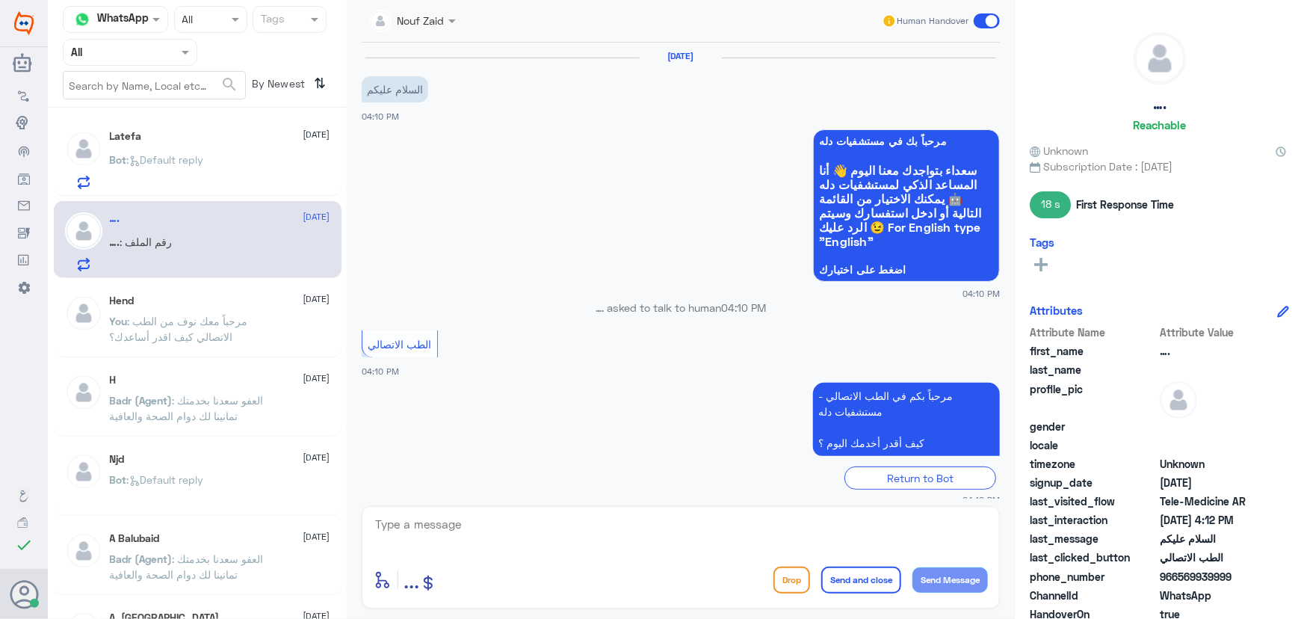
scroll to position [424, 0]
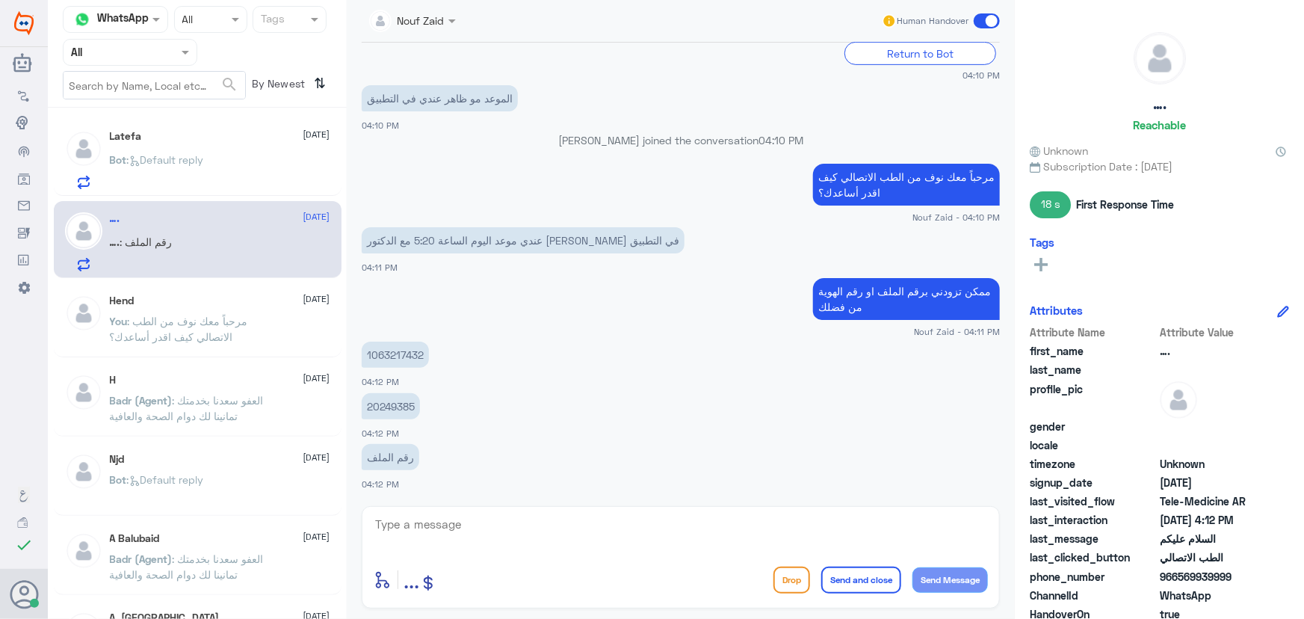
click at [557, 525] on textarea at bounding box center [681, 532] width 614 height 37
click at [558, 532] on textarea at bounding box center [681, 532] width 614 height 37
drag, startPoint x: 697, startPoint y: 238, endPoint x: 530, endPoint y: 247, distance: 167.6
click at [530, 247] on p "عندي موعد اليوم الساعة 5:20 مع الدكتور عبد الواحد موظاهر معي في التطبيق" at bounding box center [523, 240] width 323 height 26
click at [553, 522] on textarea at bounding box center [681, 532] width 614 height 37
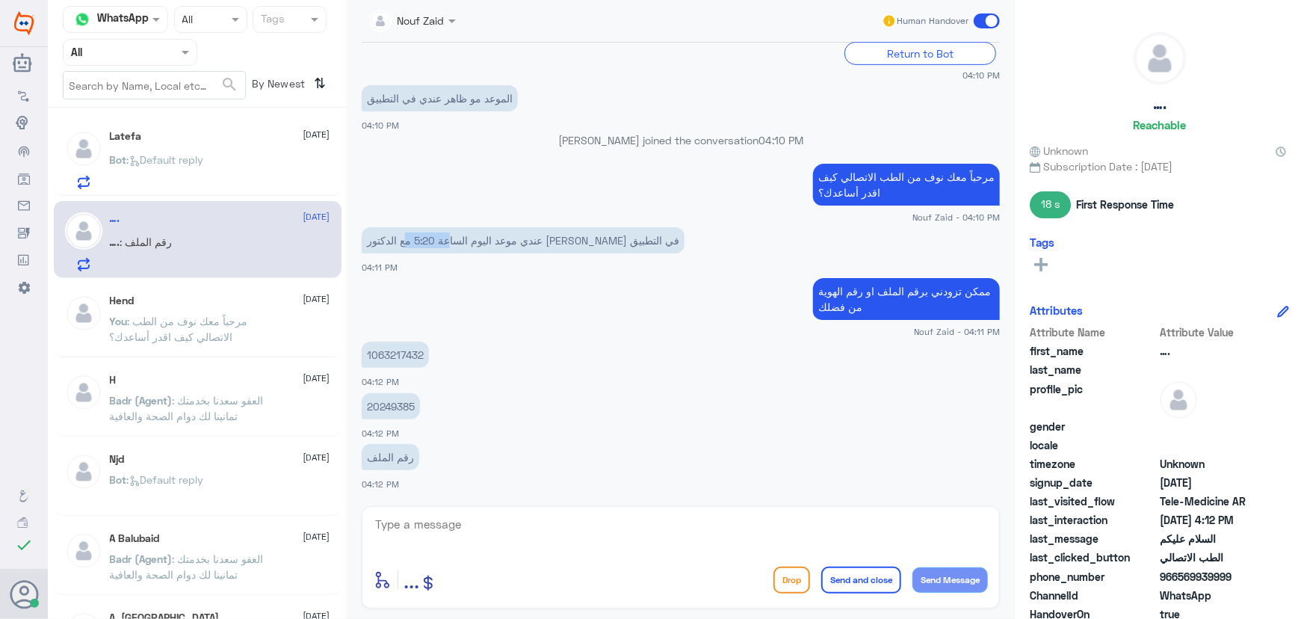
drag, startPoint x: 617, startPoint y: 238, endPoint x: 569, endPoint y: 246, distance: 49.1
click at [569, 246] on p "عندي موعد اليوم الساعة 5:20 مع الدكتور عبد الواحد موظاهر معي في التطبيق" at bounding box center [523, 240] width 323 height 26
click at [578, 330] on small "Nouf Zaid - 04:11 PM" at bounding box center [681, 331] width 638 height 13
drag, startPoint x: 578, startPoint y: 244, endPoint x: 592, endPoint y: 247, distance: 13.6
click at [592, 247] on p "عندي موعد اليوم الساعة 5:20 مع الدكتور عبد الواحد موظاهر معي في التطبيق" at bounding box center [523, 240] width 323 height 26
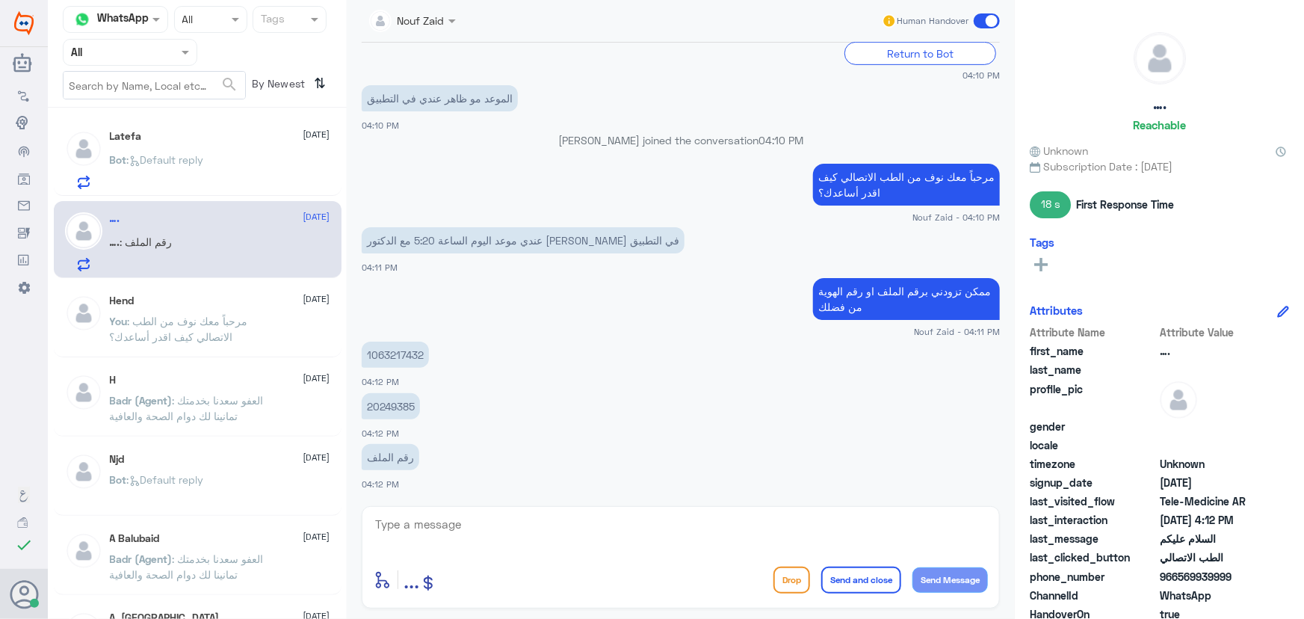
click at [588, 295] on app-msgs-text "ممكن تزودني برقم الملف او رقم الهوية من فضلك" at bounding box center [681, 299] width 638 height 43
click at [454, 243] on p "عندي موعد اليوم الساعة 5:20 مع الدكتور عبد الواحد موظاهر معي في التطبيق" at bounding box center [523, 240] width 323 height 26
click at [575, 532] on textarea at bounding box center [681, 532] width 614 height 37
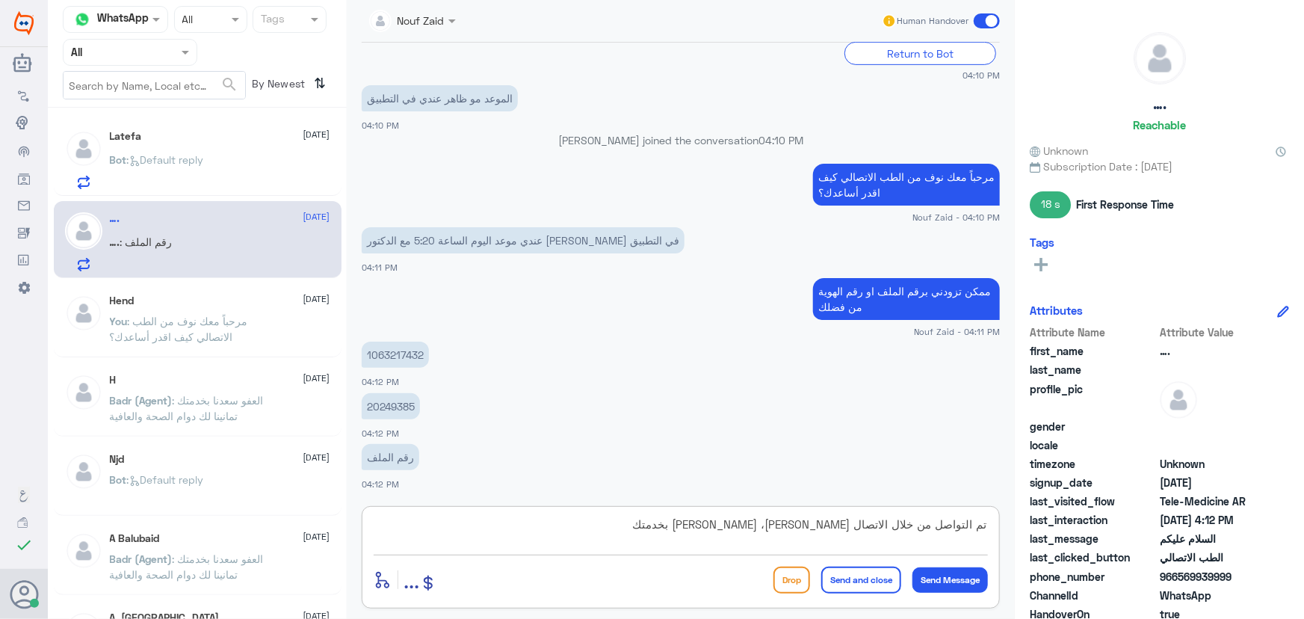
type textarea "تم التواصل من خلال الاتصال الهاتفي، سعدنا بخدمتك"
click at [862, 578] on button "Send and close" at bounding box center [861, 579] width 80 height 27
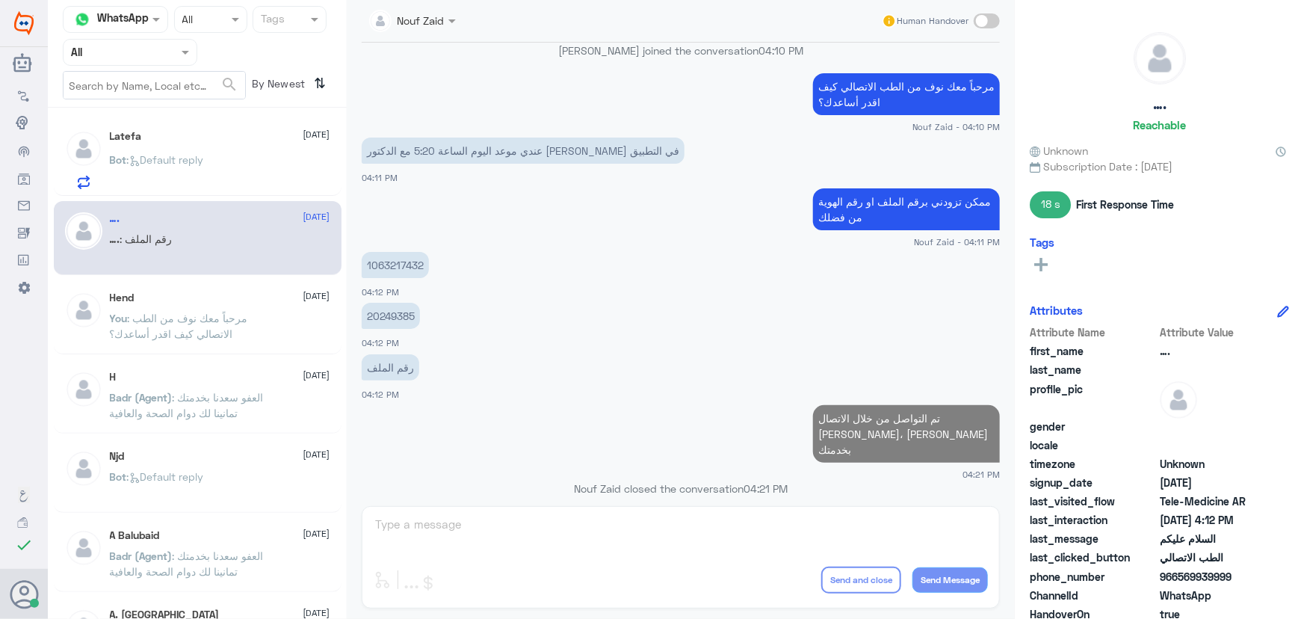
click at [139, 164] on icon at bounding box center [137, 165] width 4 height 4
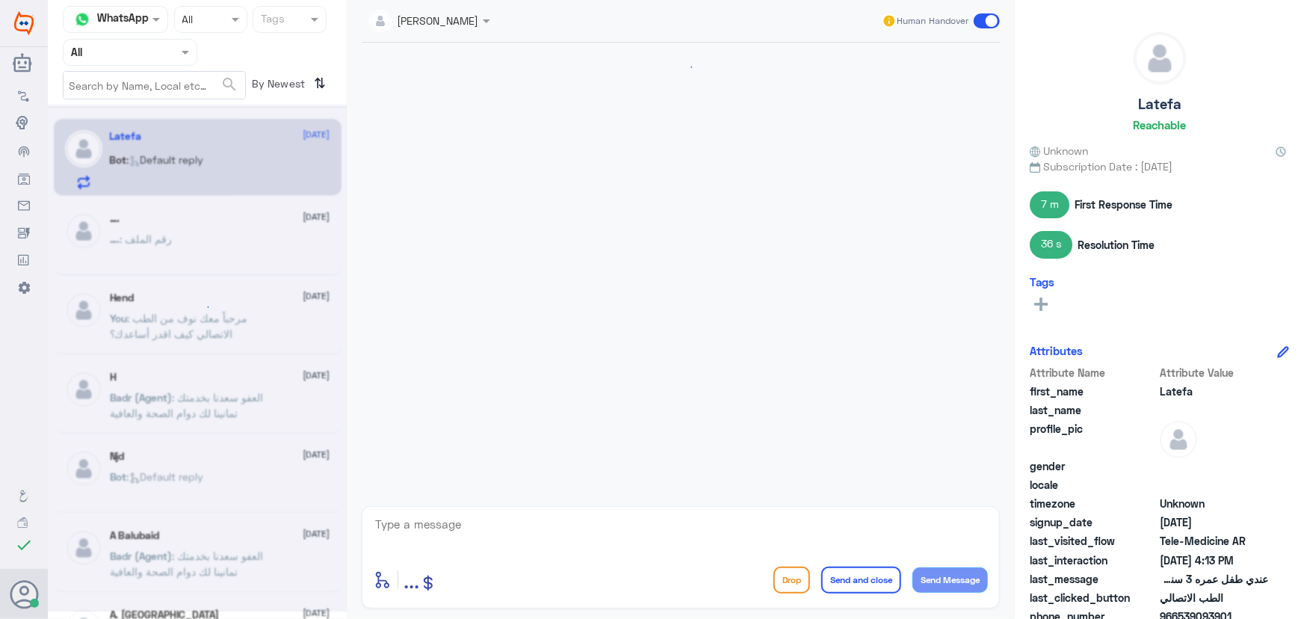
scroll to position [639, 0]
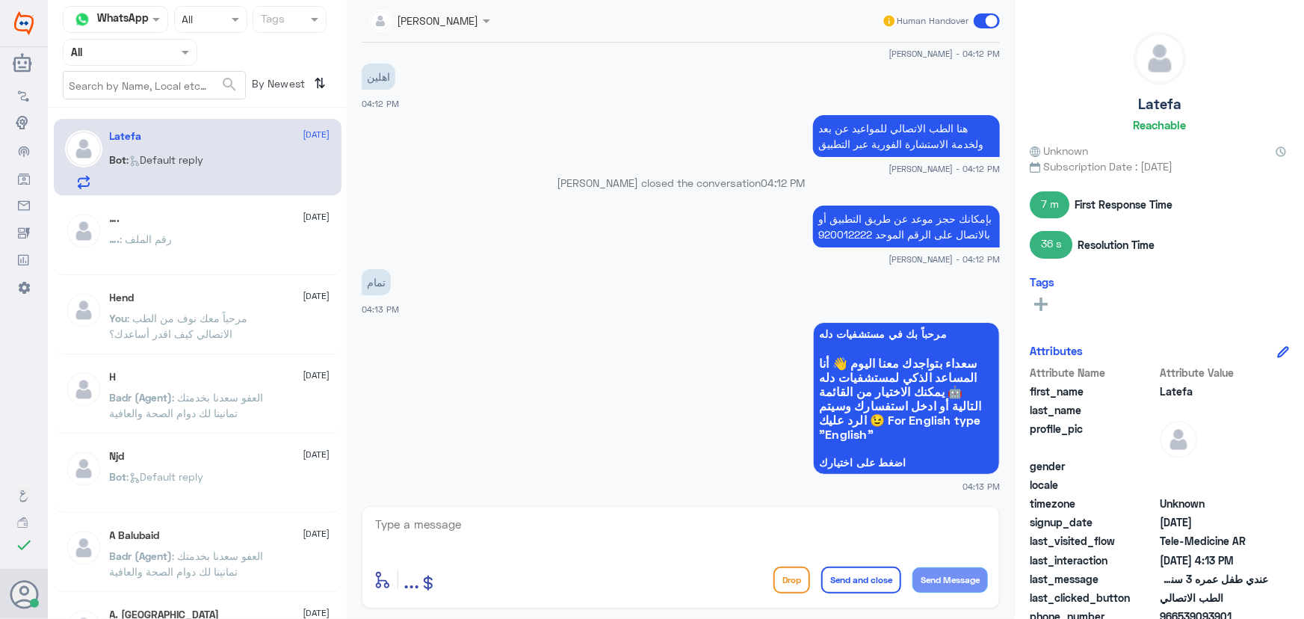
click at [257, 208] on div "…. 16 September …. : رقم الملف" at bounding box center [198, 238] width 288 height 74
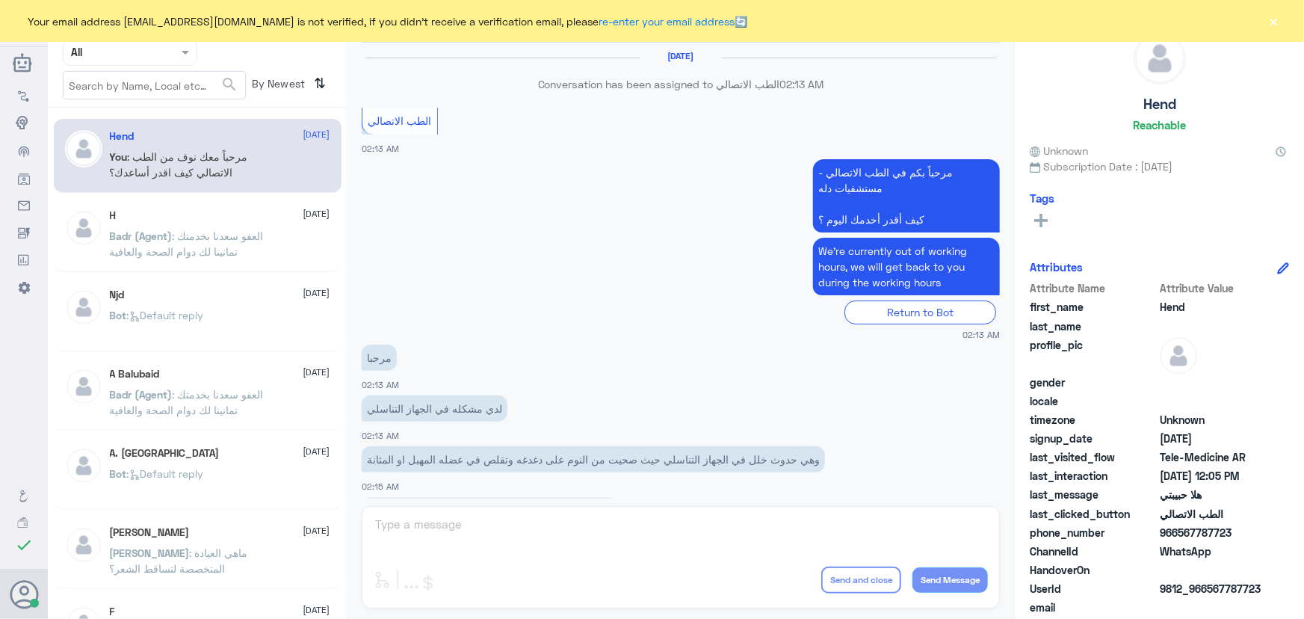
scroll to position [679, 0]
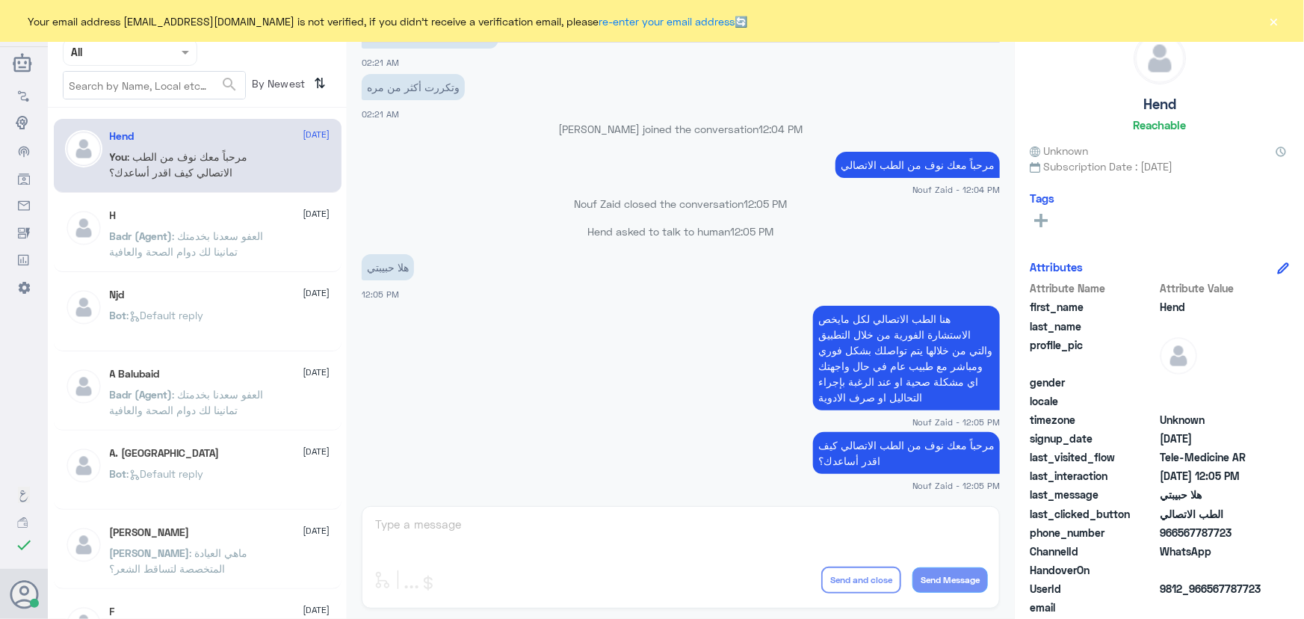
click at [1278, 20] on button "×" at bounding box center [1273, 20] width 15 height 15
